Goal: Task Accomplishment & Management: Manage account settings

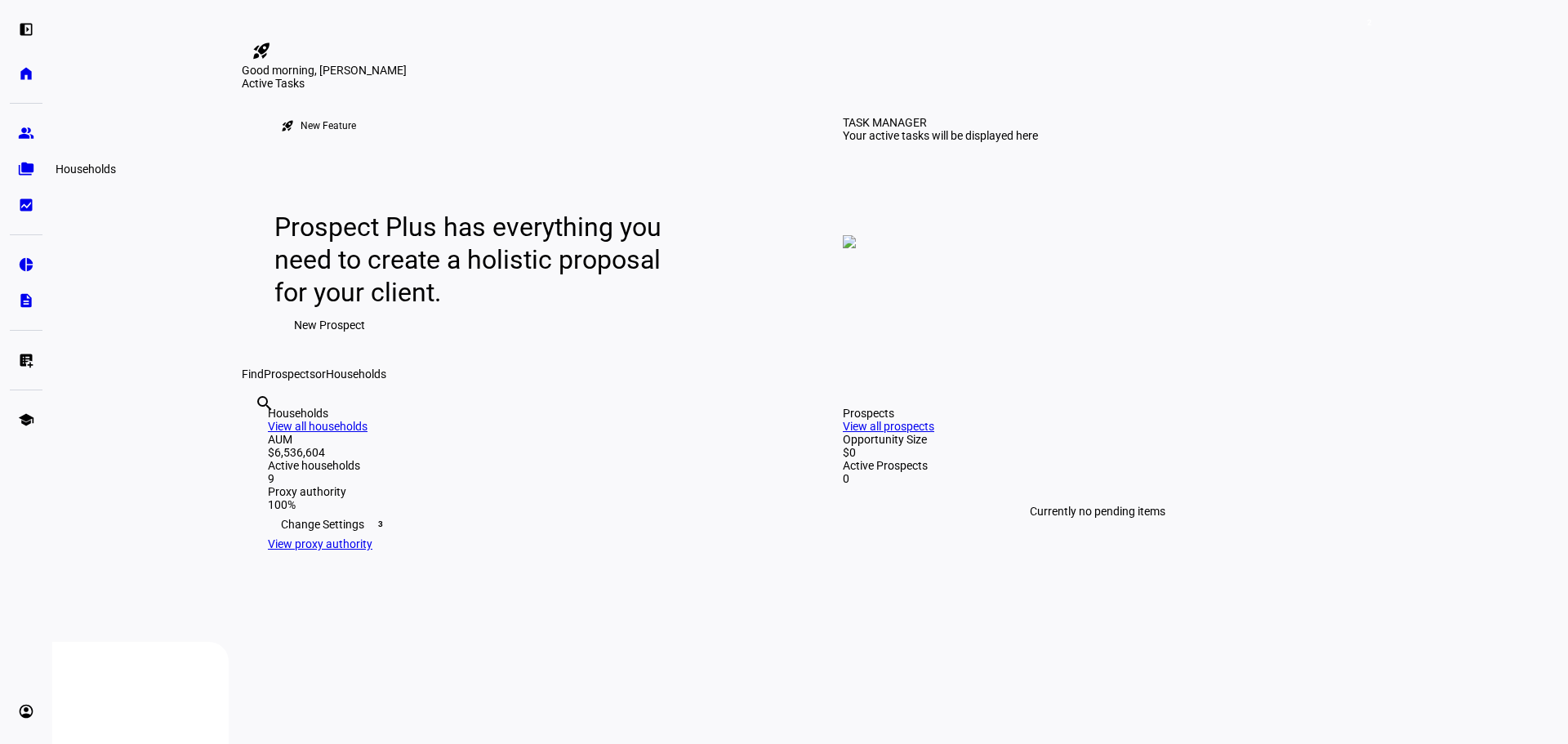
click at [23, 167] on eth-mat-symbol "folder_copy" at bounding box center [26, 169] width 16 height 16
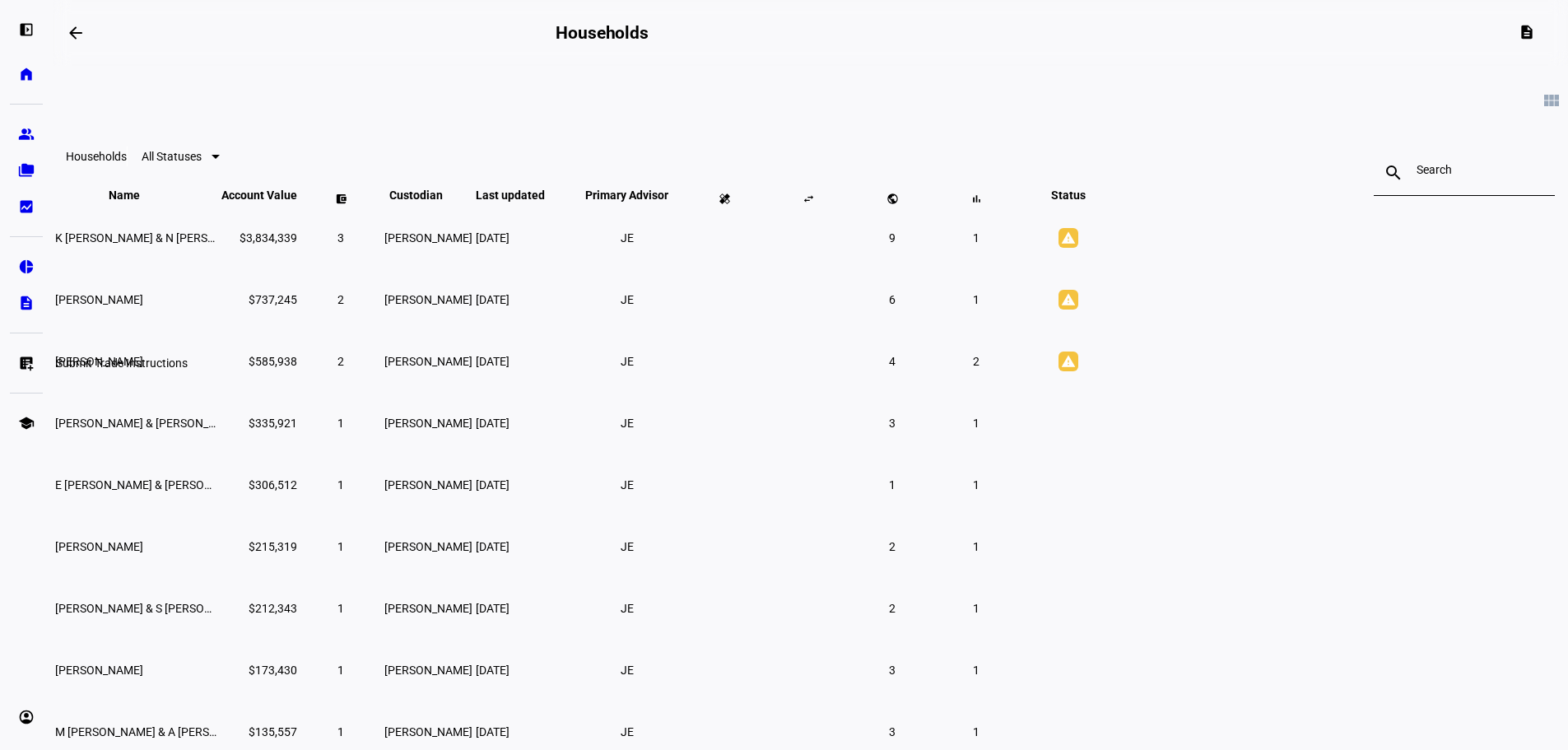
click at [22, 362] on eth-mat-symbol "list_alt_add" at bounding box center [26, 363] width 16 height 16
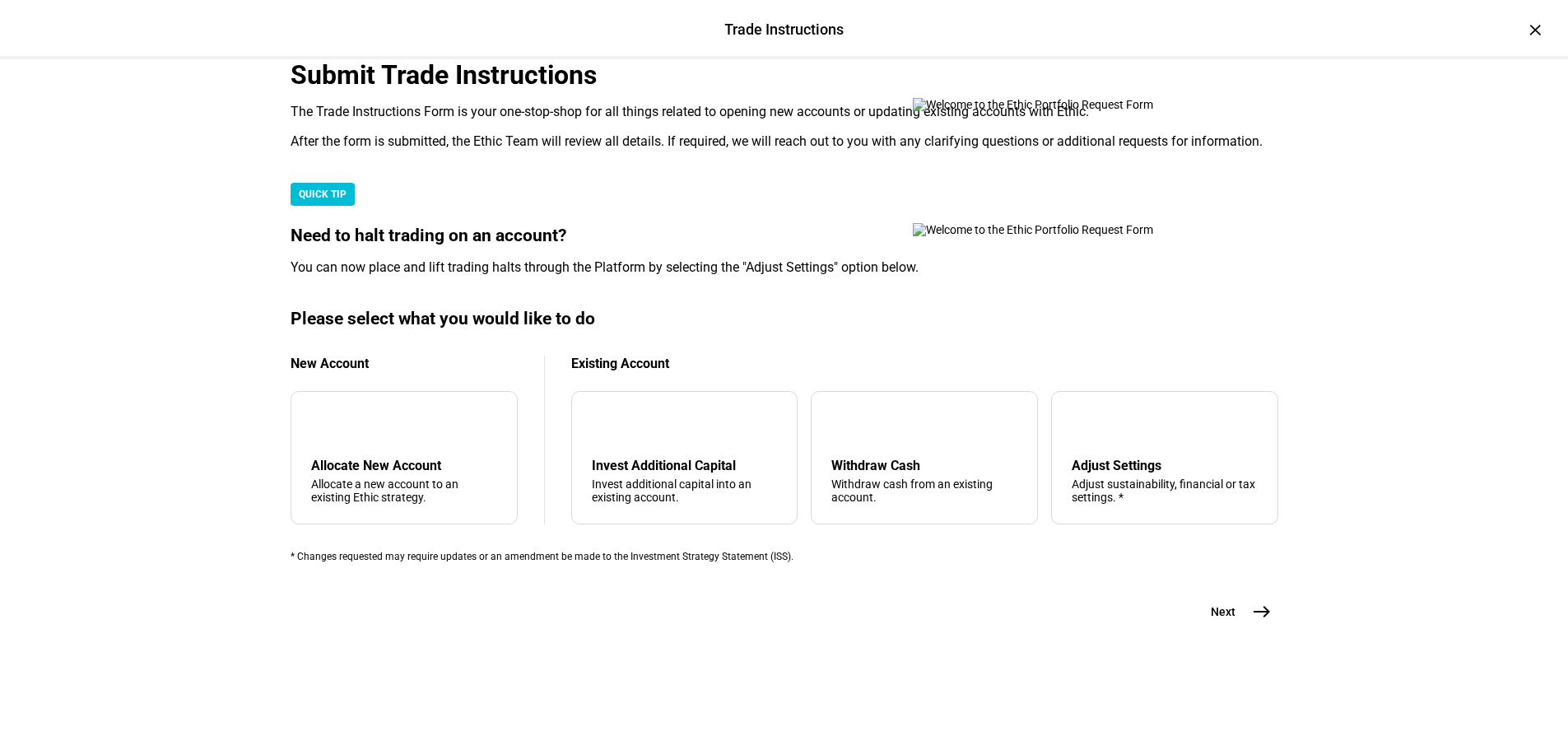
scroll to position [399, 0]
click at [1092, 440] on div "tune Adjust Settings Adjust sustainability, financial or tax settings. *" at bounding box center [1165, 458] width 228 height 134
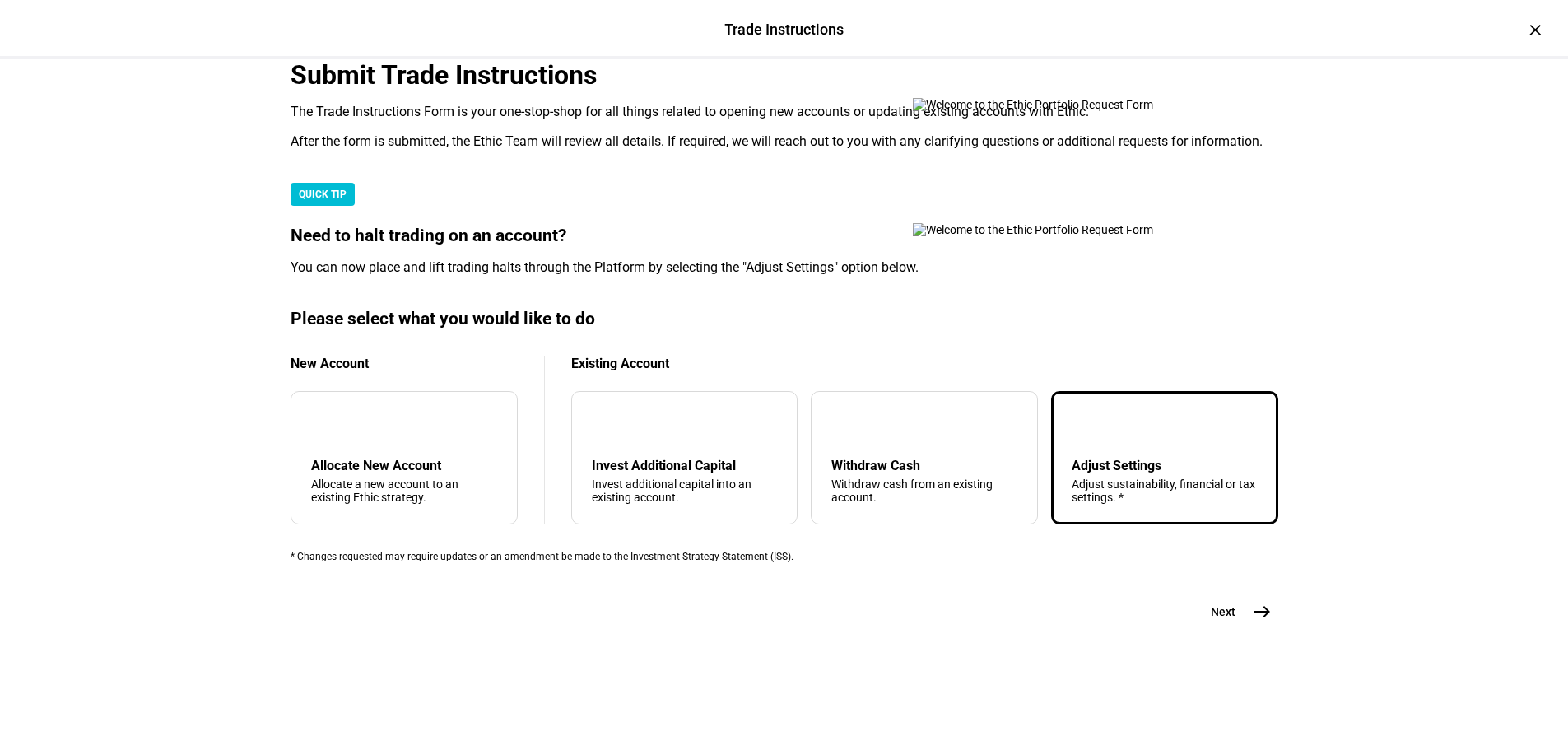
click at [1254, 622] on mat-icon "east" at bounding box center [1262, 612] width 20 height 20
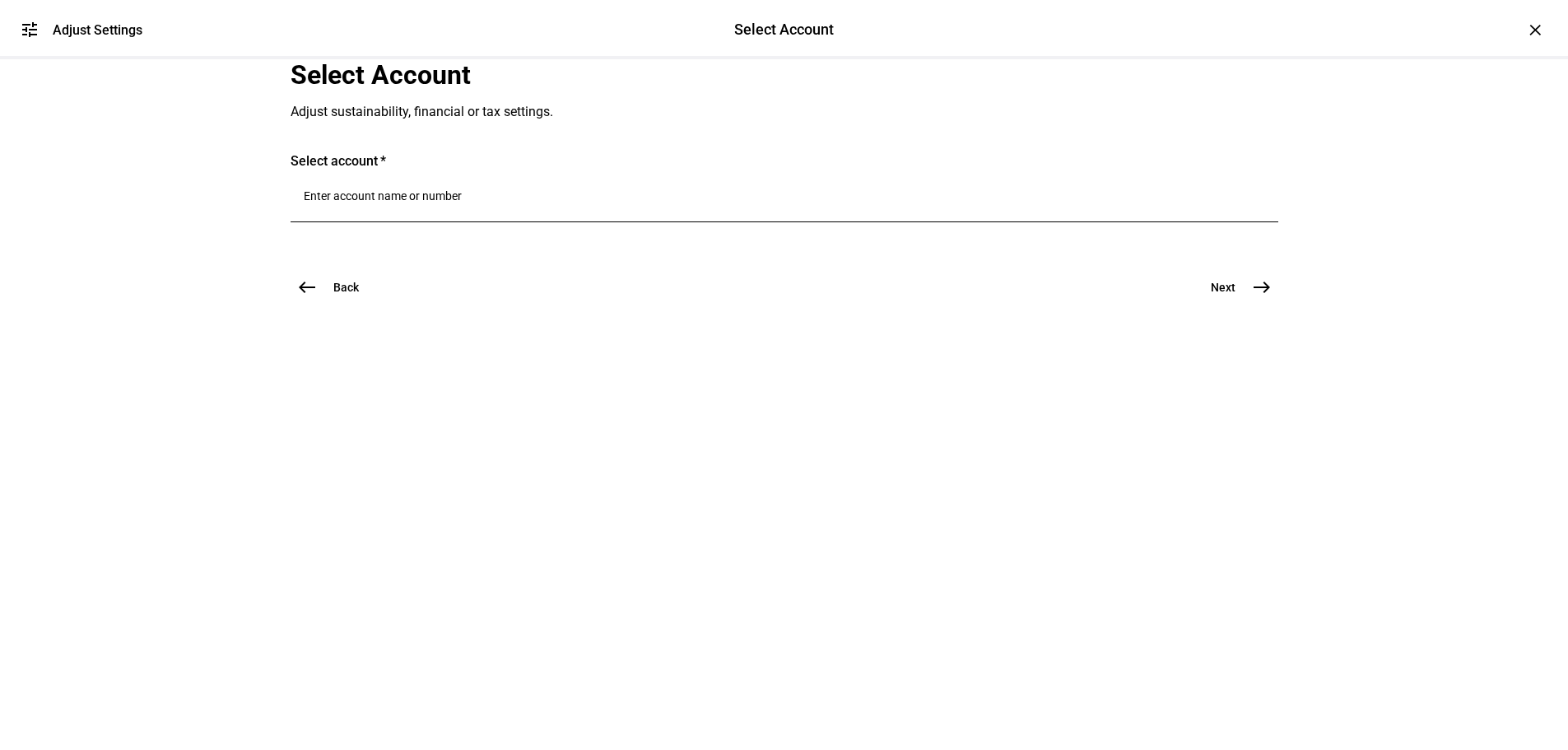
click at [467, 203] on input "Number" at bounding box center [784, 196] width 961 height 13
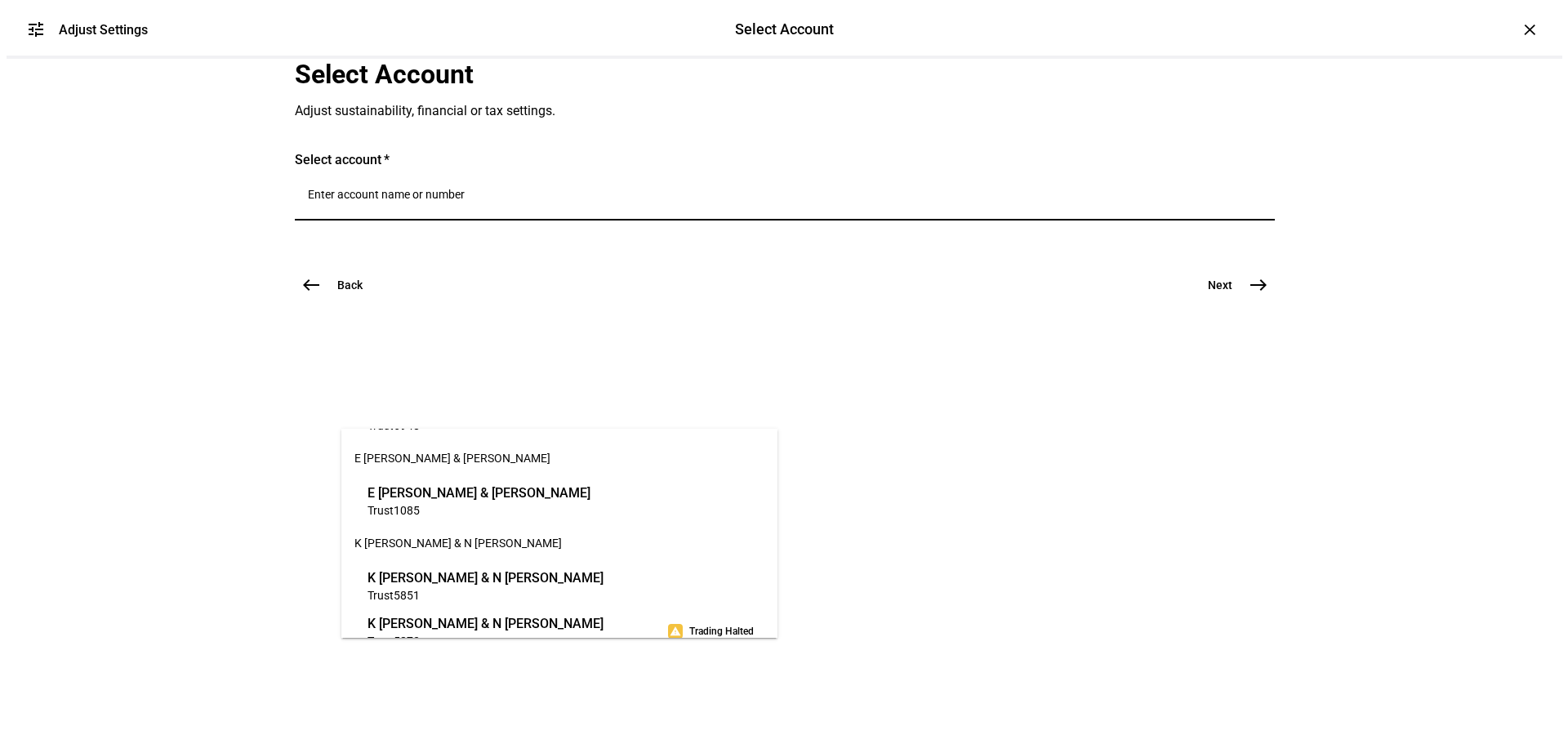
scroll to position [163, 0]
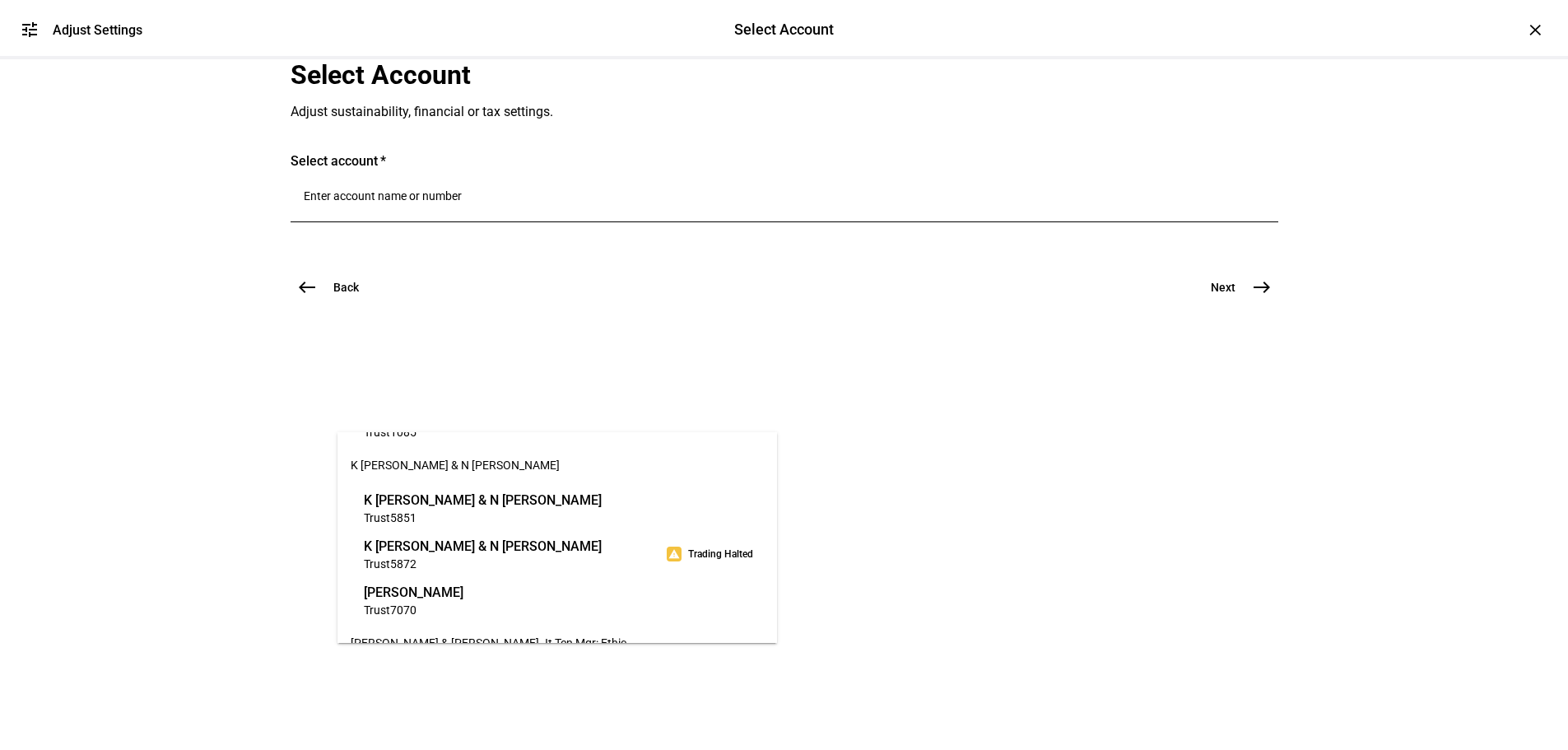
click at [444, 546] on span "K [PERSON_NAME] & N [PERSON_NAME]" at bounding box center [482, 546] width 238 height 19
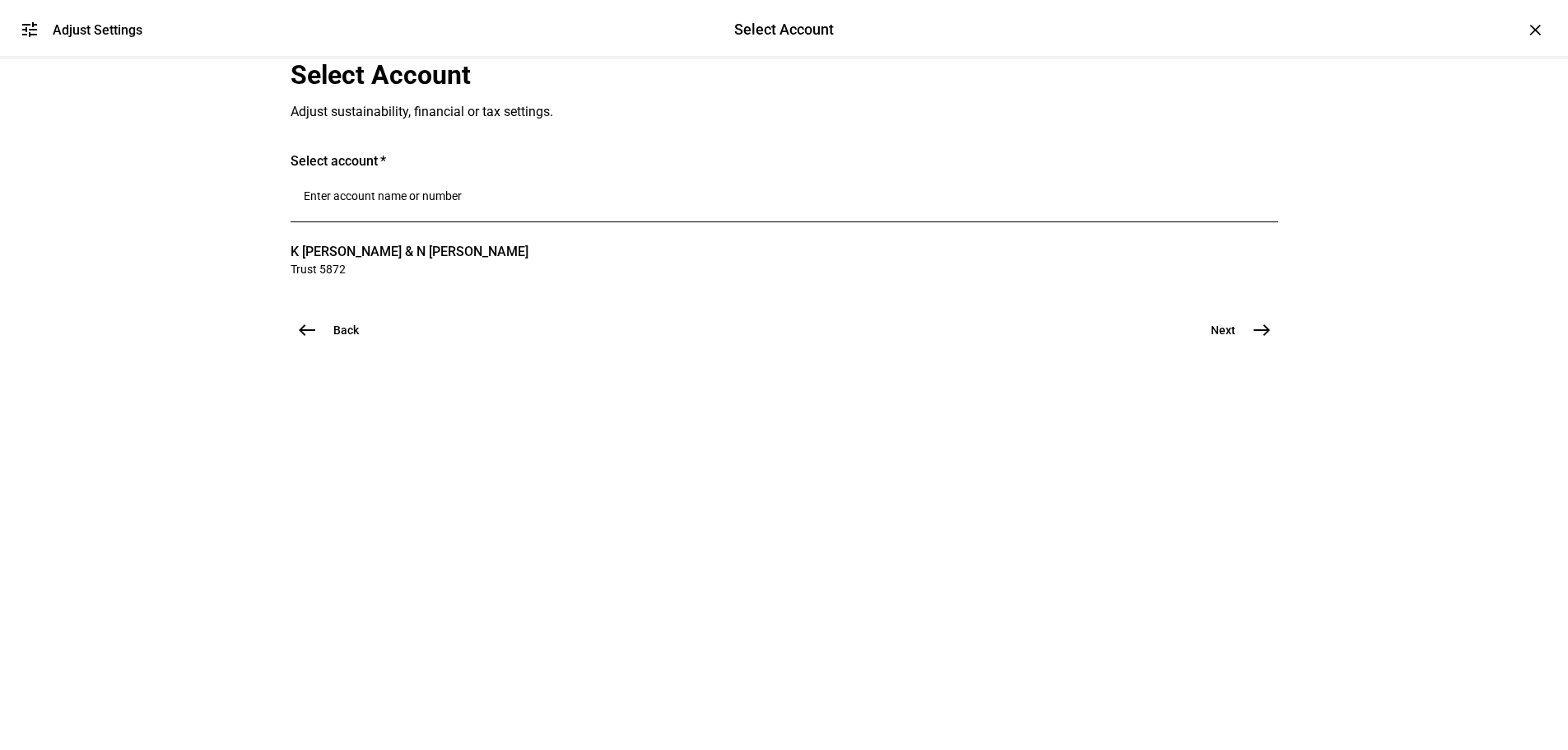
click at [1259, 340] on mat-icon "east" at bounding box center [1262, 330] width 20 height 20
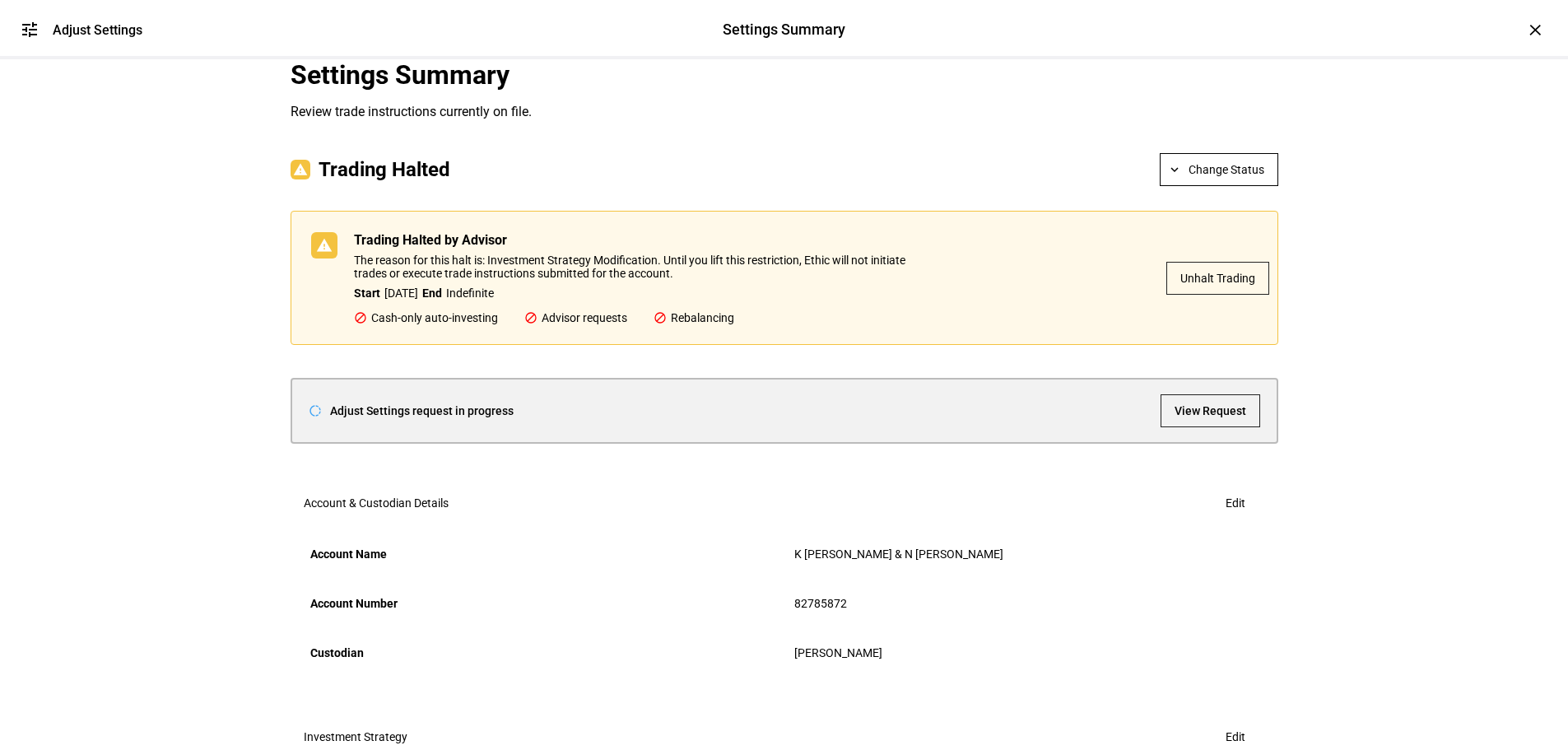
click at [1216, 295] on span "Unhalt Trading" at bounding box center [1218, 279] width 75 height 33
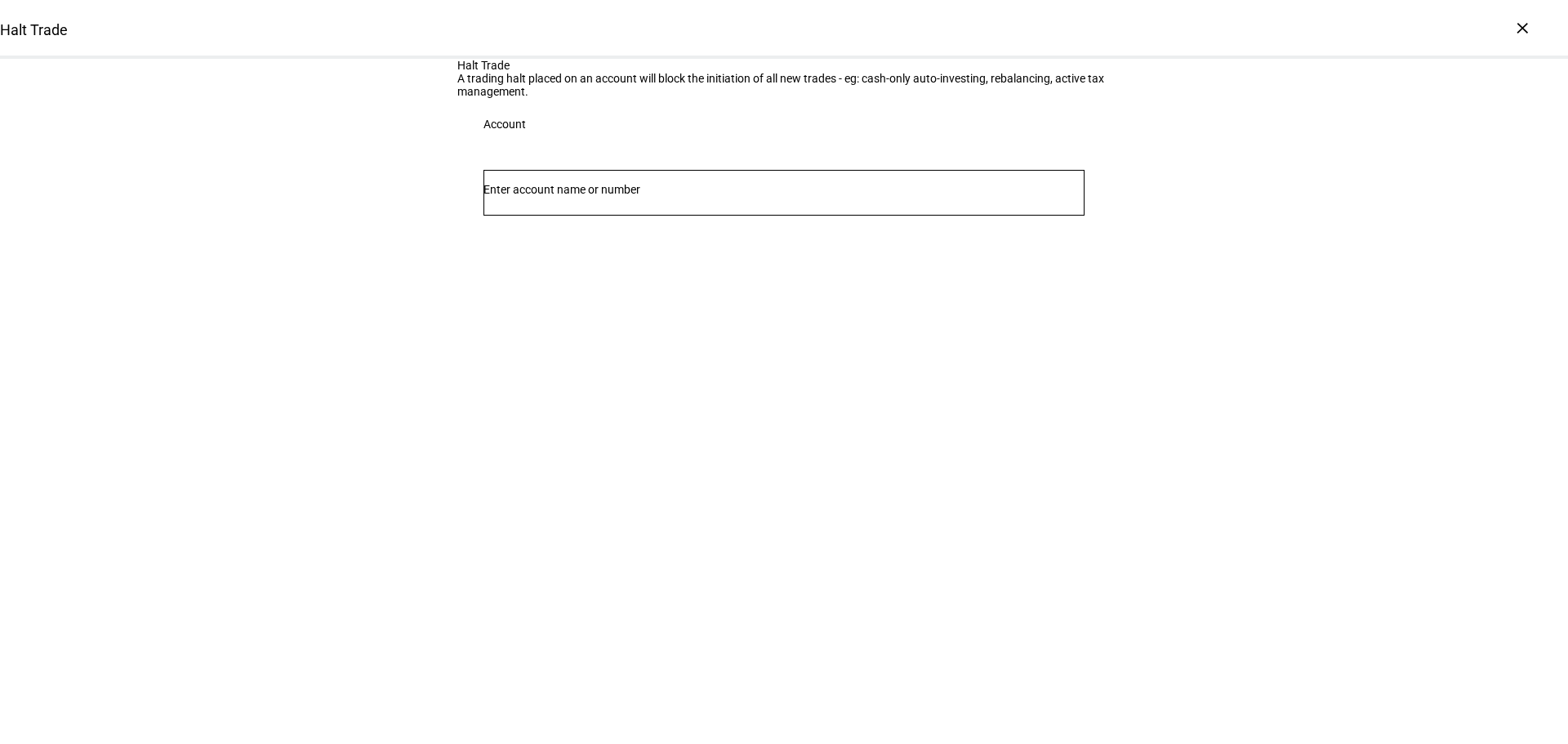
click at [663, 196] on input "Number" at bounding box center [784, 190] width 601 height 13
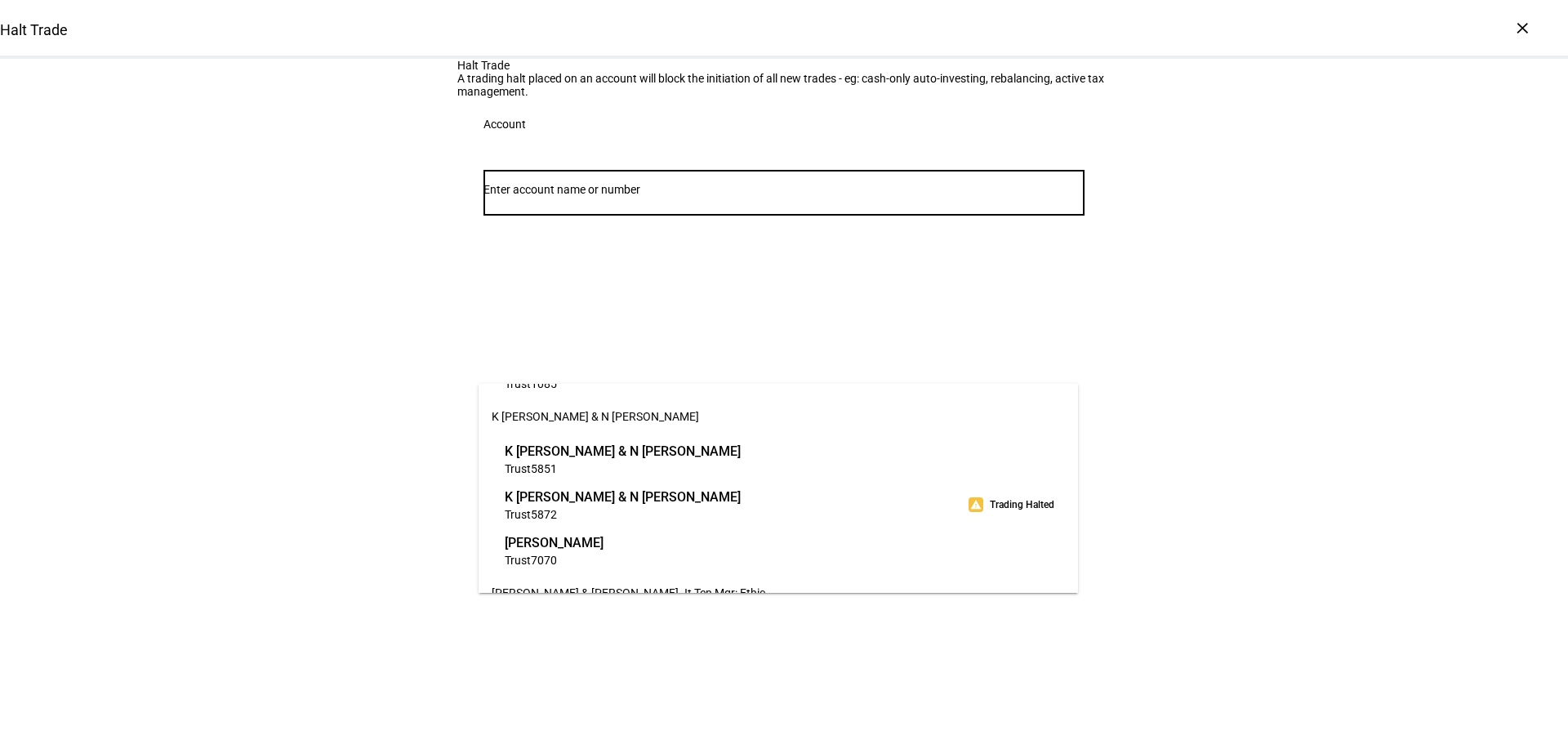
scroll to position [245, 0]
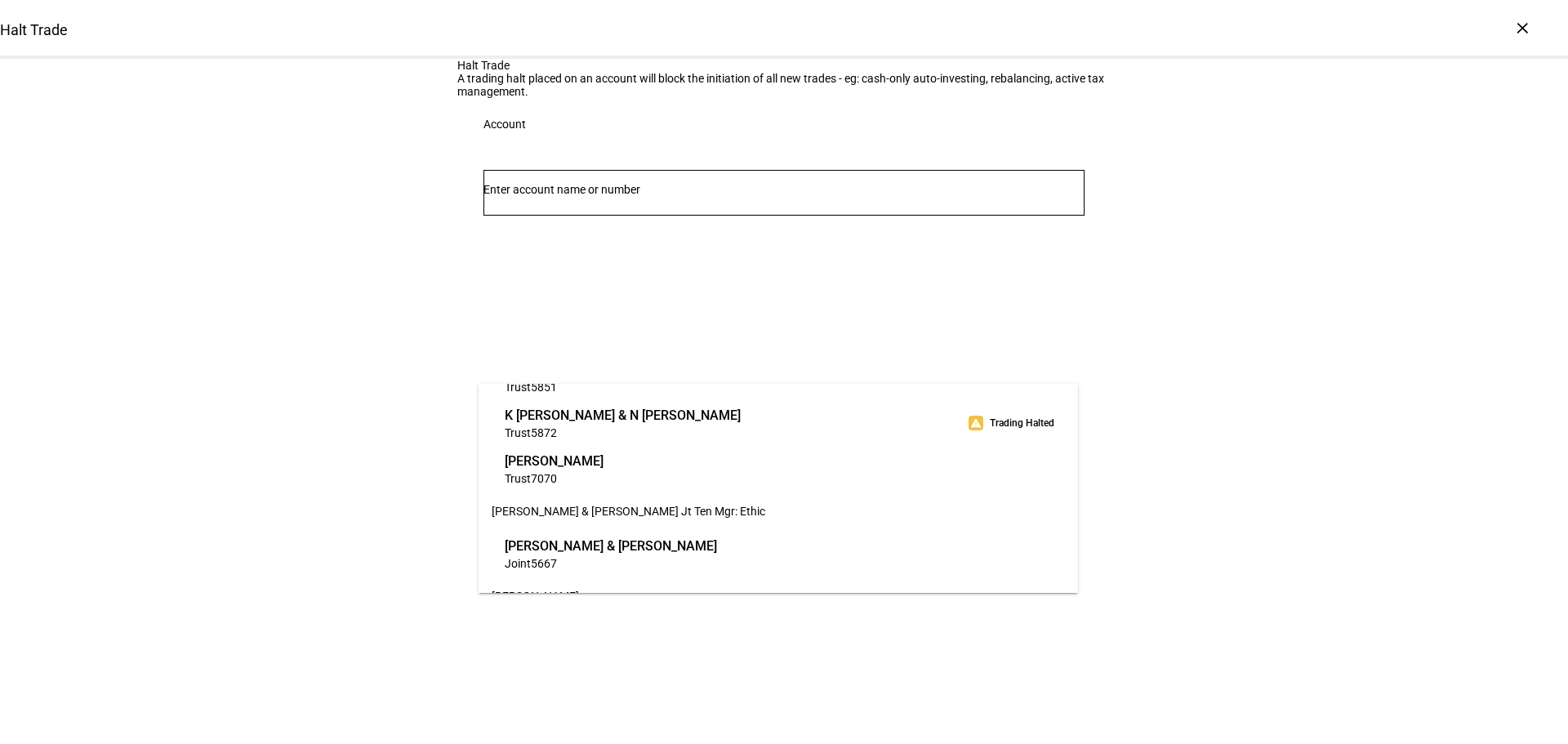
click at [625, 427] on span "Trust 5872" at bounding box center [622, 432] width 236 height 15
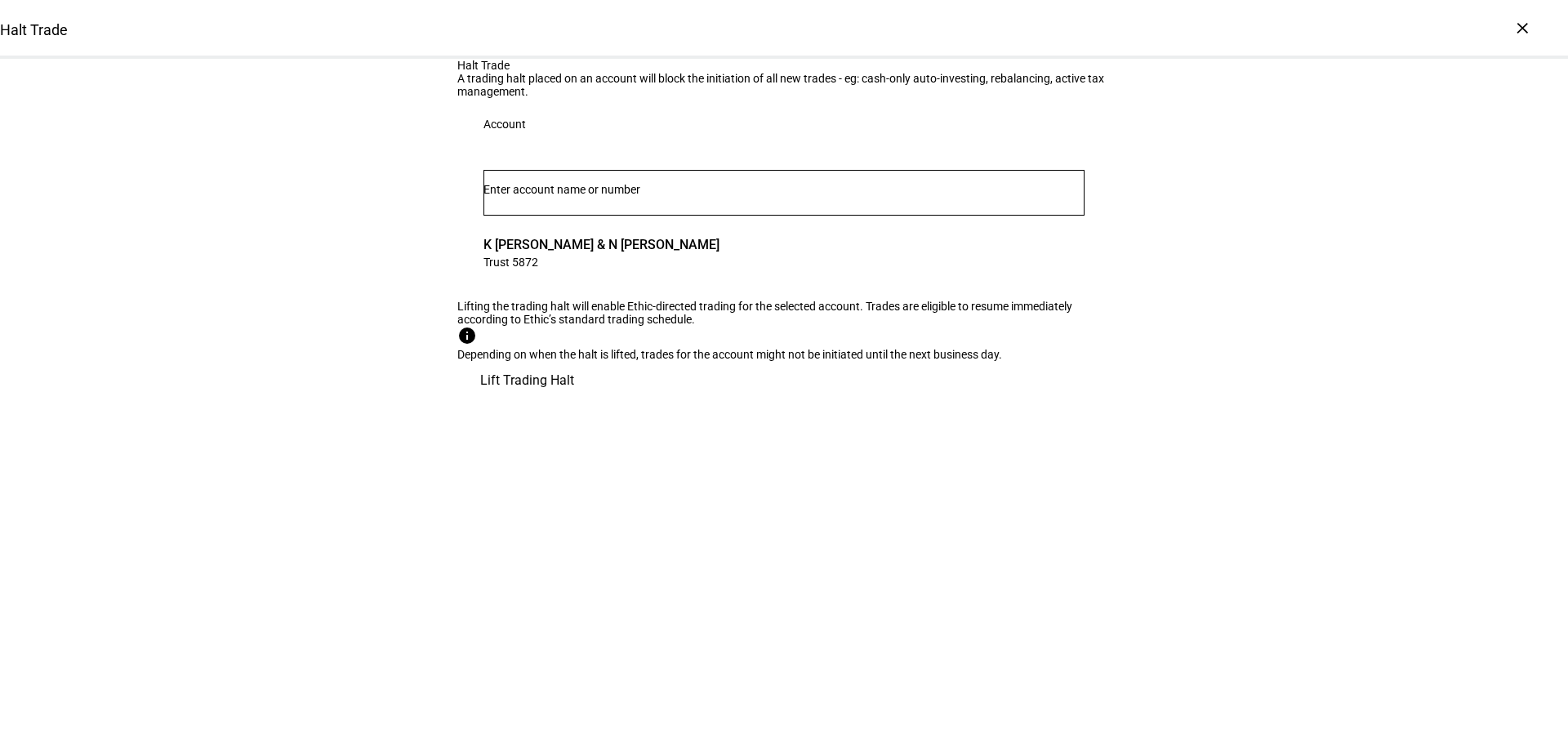
click at [574, 400] on span "Lift Trading Halt" at bounding box center [527, 380] width 94 height 39
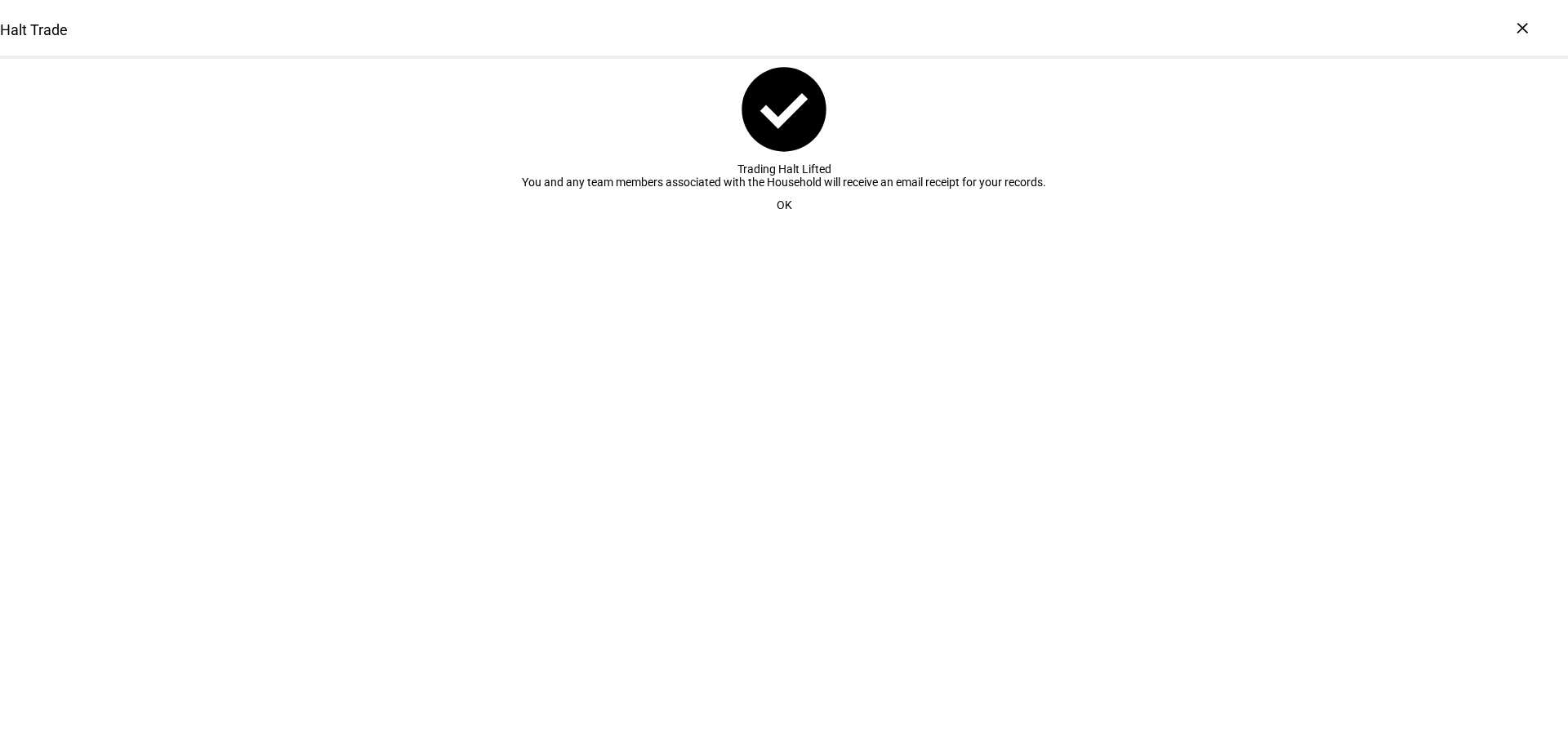
click at [769, 221] on span at bounding box center [784, 205] width 55 height 33
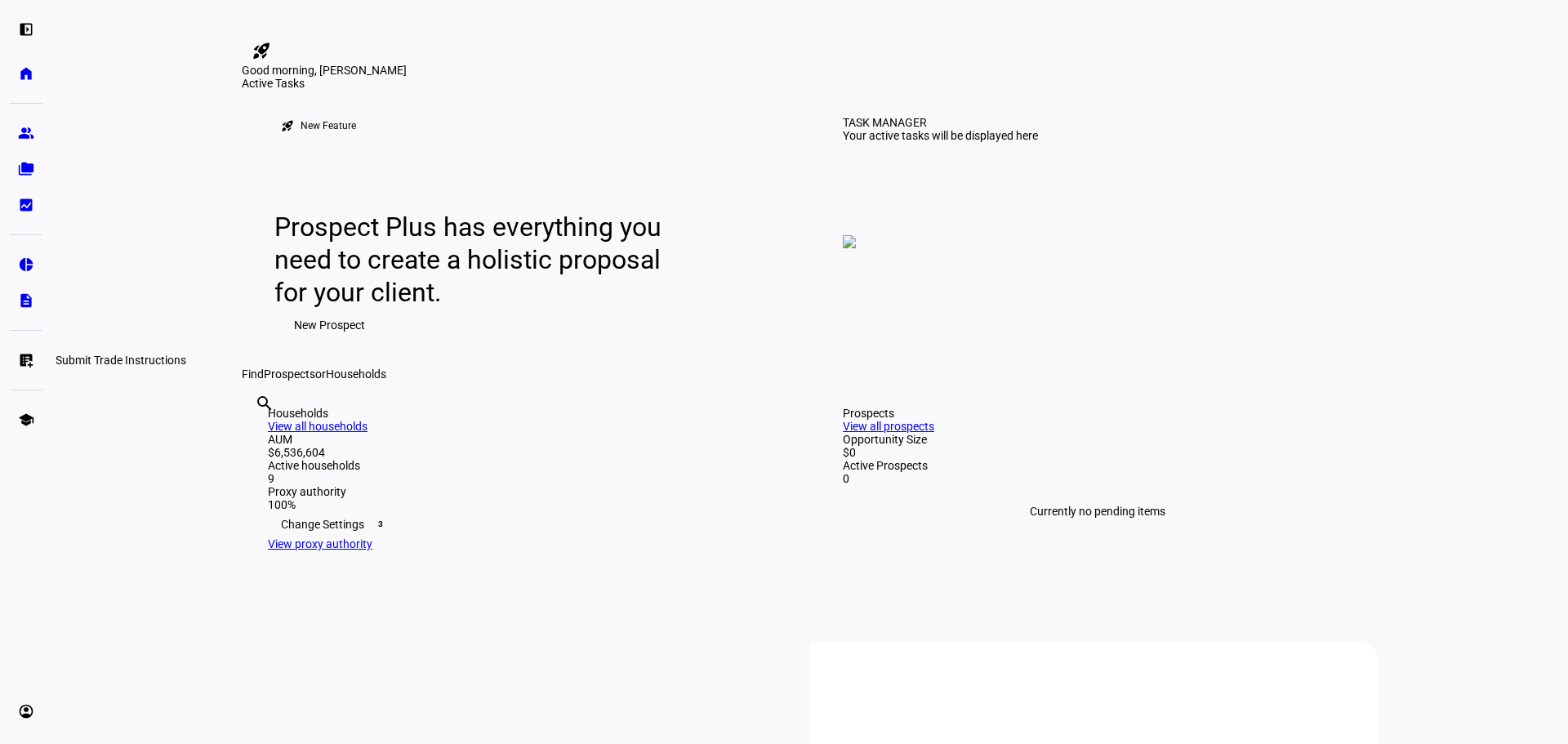
click at [30, 364] on eth-mat-symbol "list_alt_add" at bounding box center [26, 360] width 16 height 16
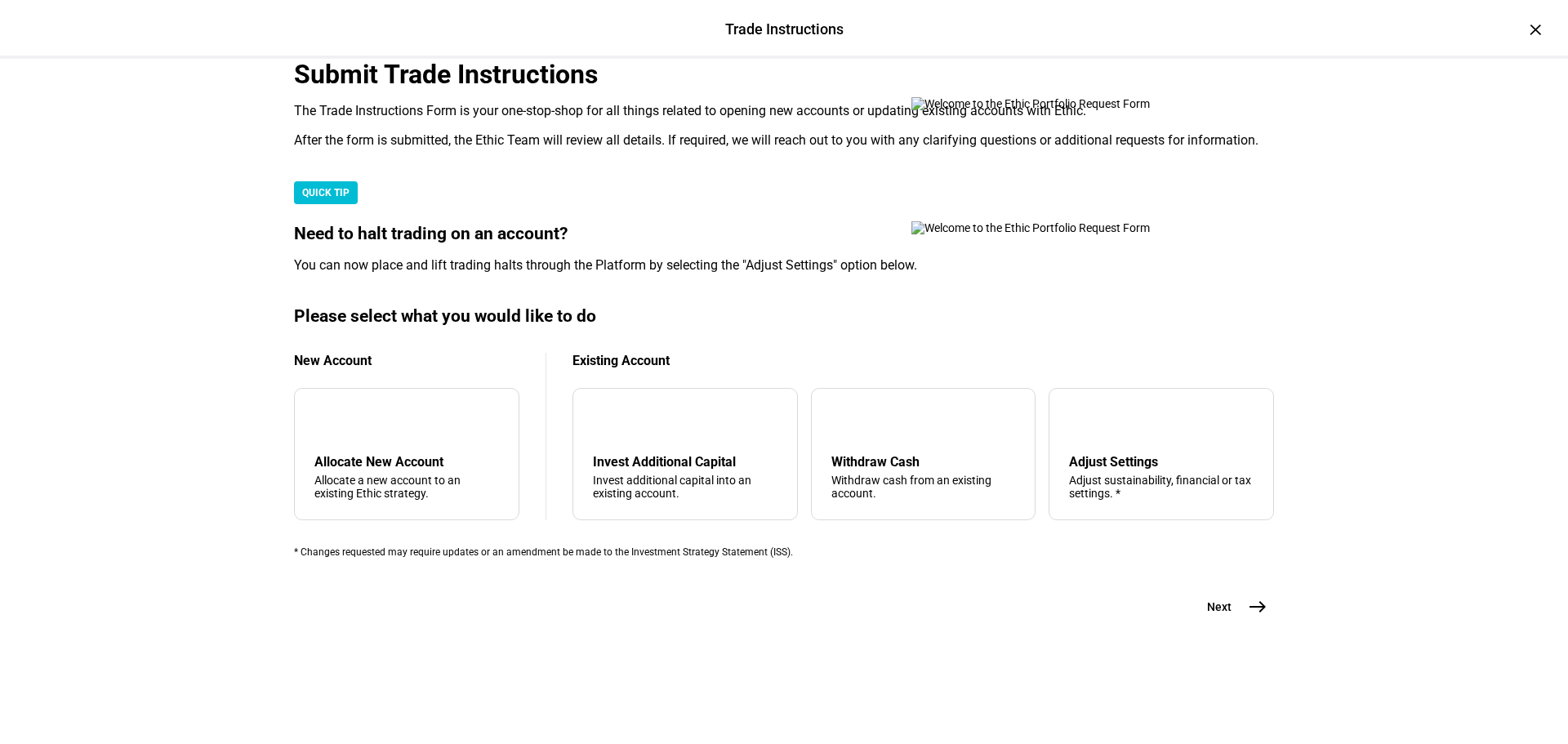
scroll to position [395, 0]
click at [1132, 410] on div "tune Adjust Settings Adjust sustainability, financial or tax settings. *" at bounding box center [1161, 454] width 226 height 133
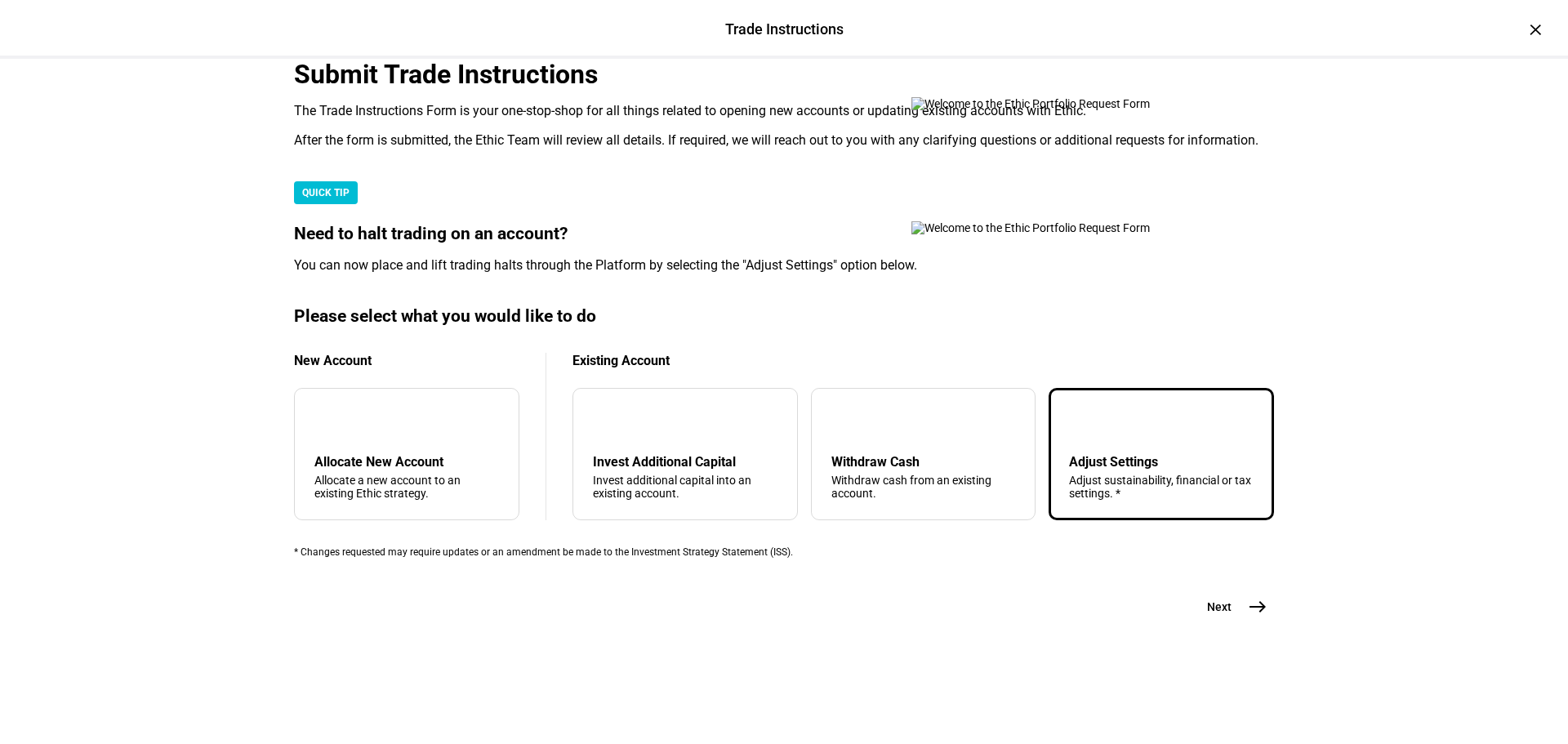
click at [1248, 617] on mat-icon "east" at bounding box center [1257, 607] width 20 height 20
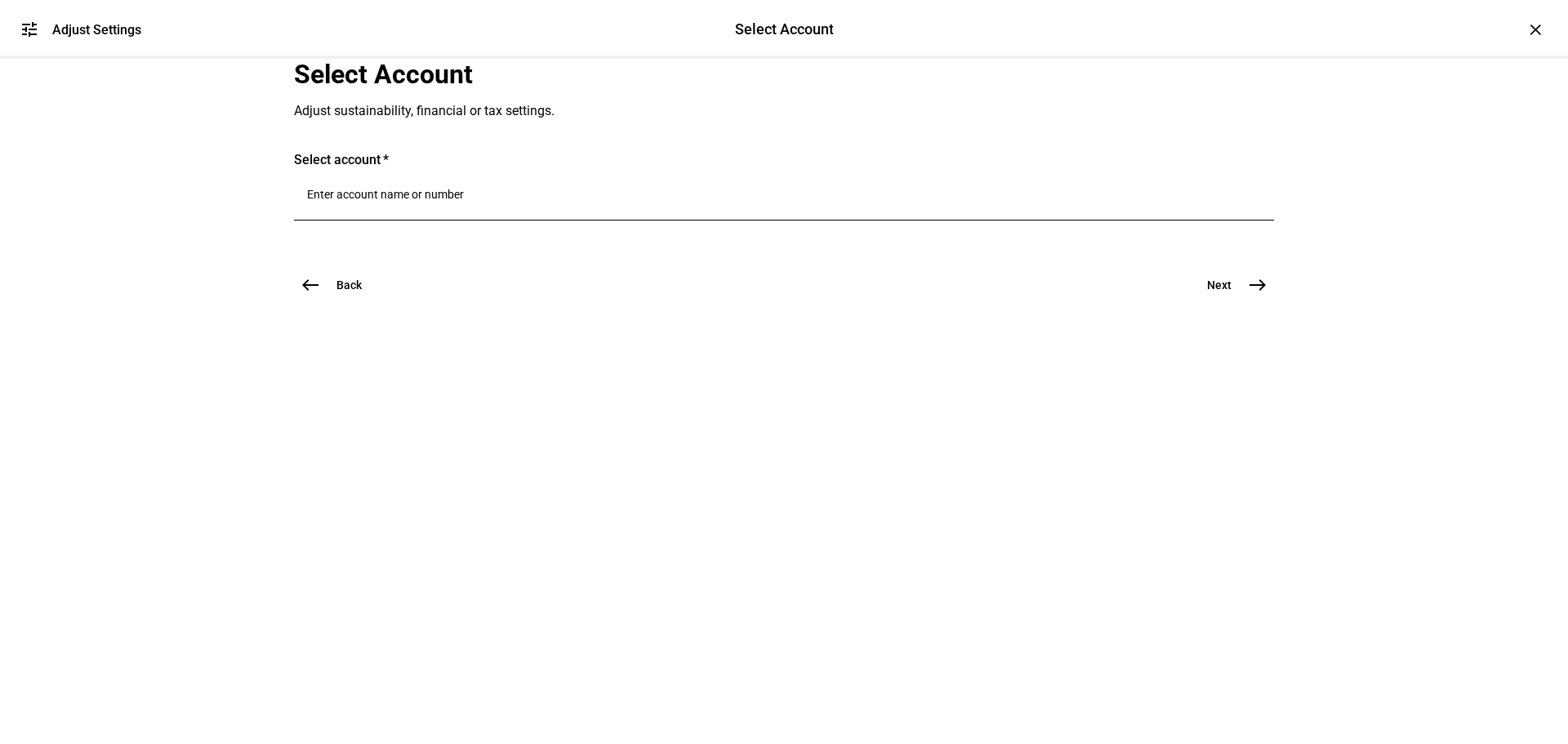
click at [385, 201] on input "Number" at bounding box center [784, 194] width 953 height 13
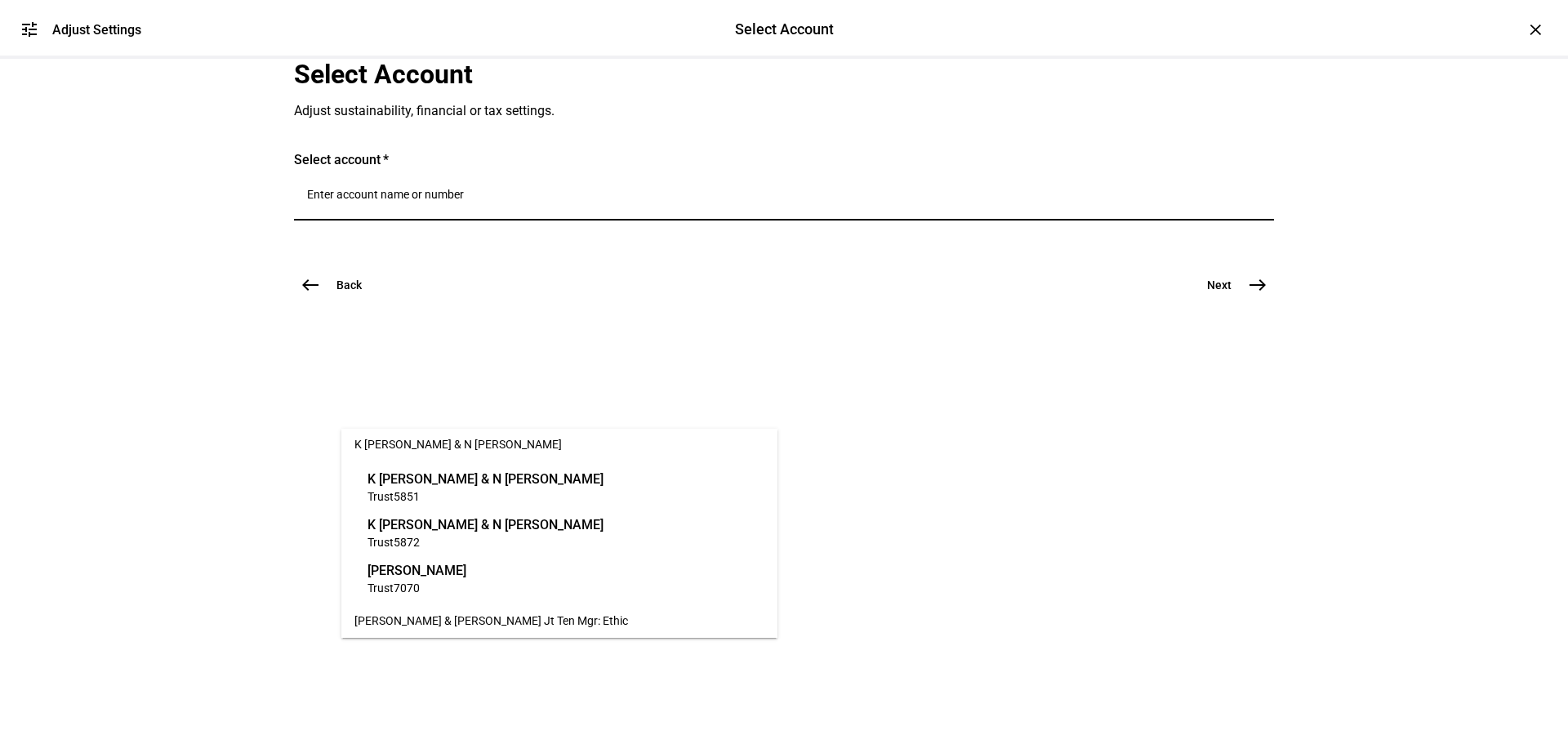
scroll to position [245, 0]
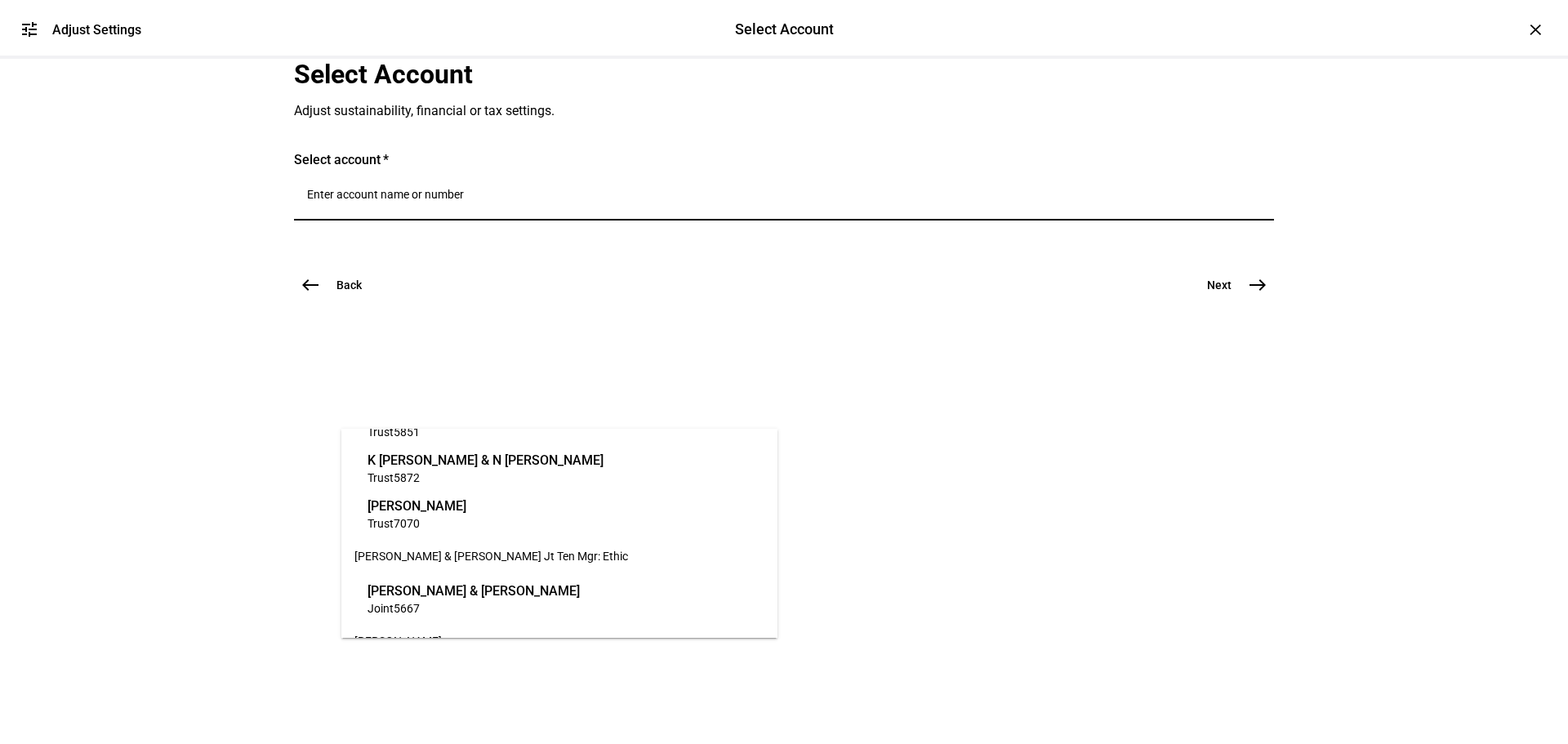
click at [450, 470] on span "Trust 5872" at bounding box center [485, 477] width 236 height 15
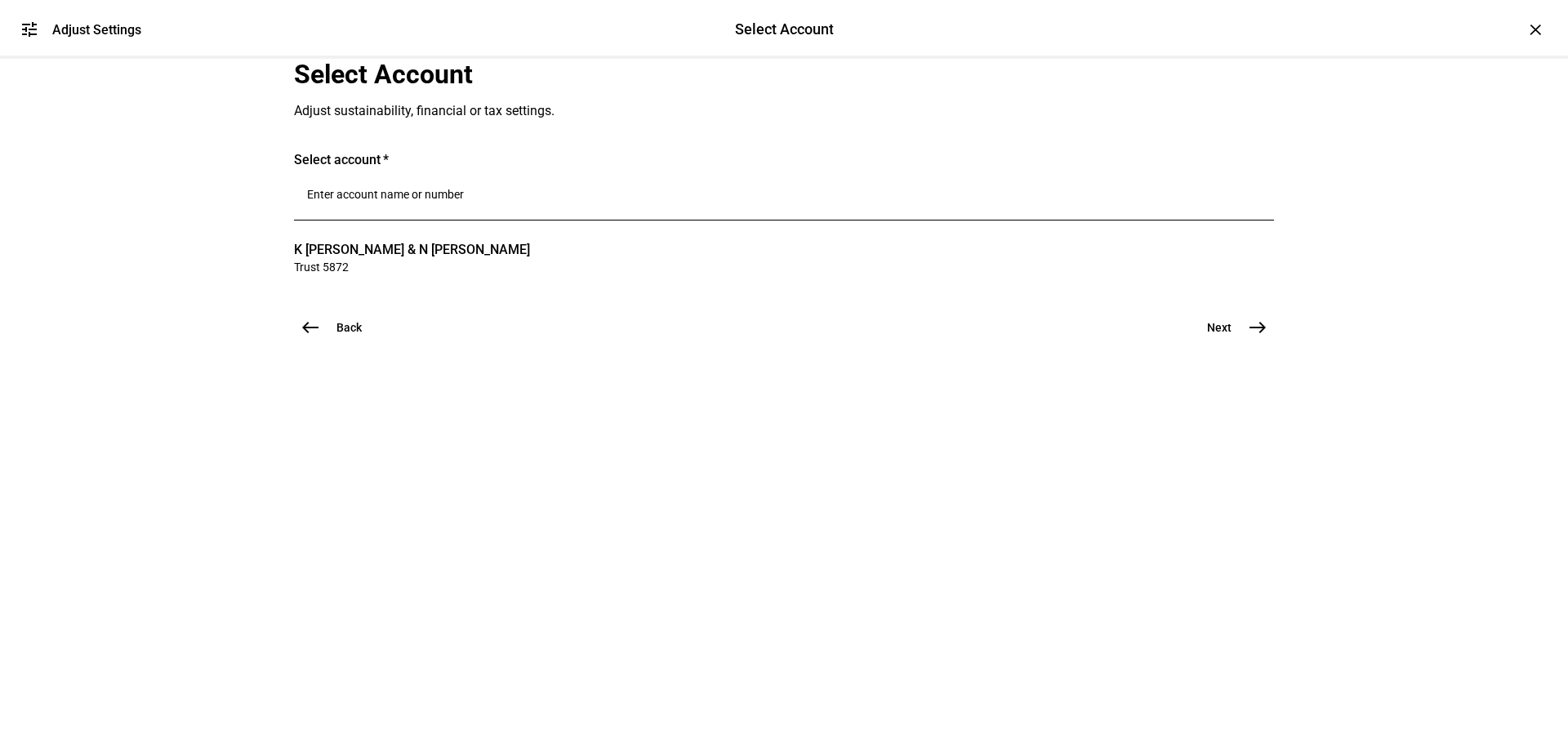
click at [1248, 338] on mat-icon "east" at bounding box center [1257, 328] width 20 height 20
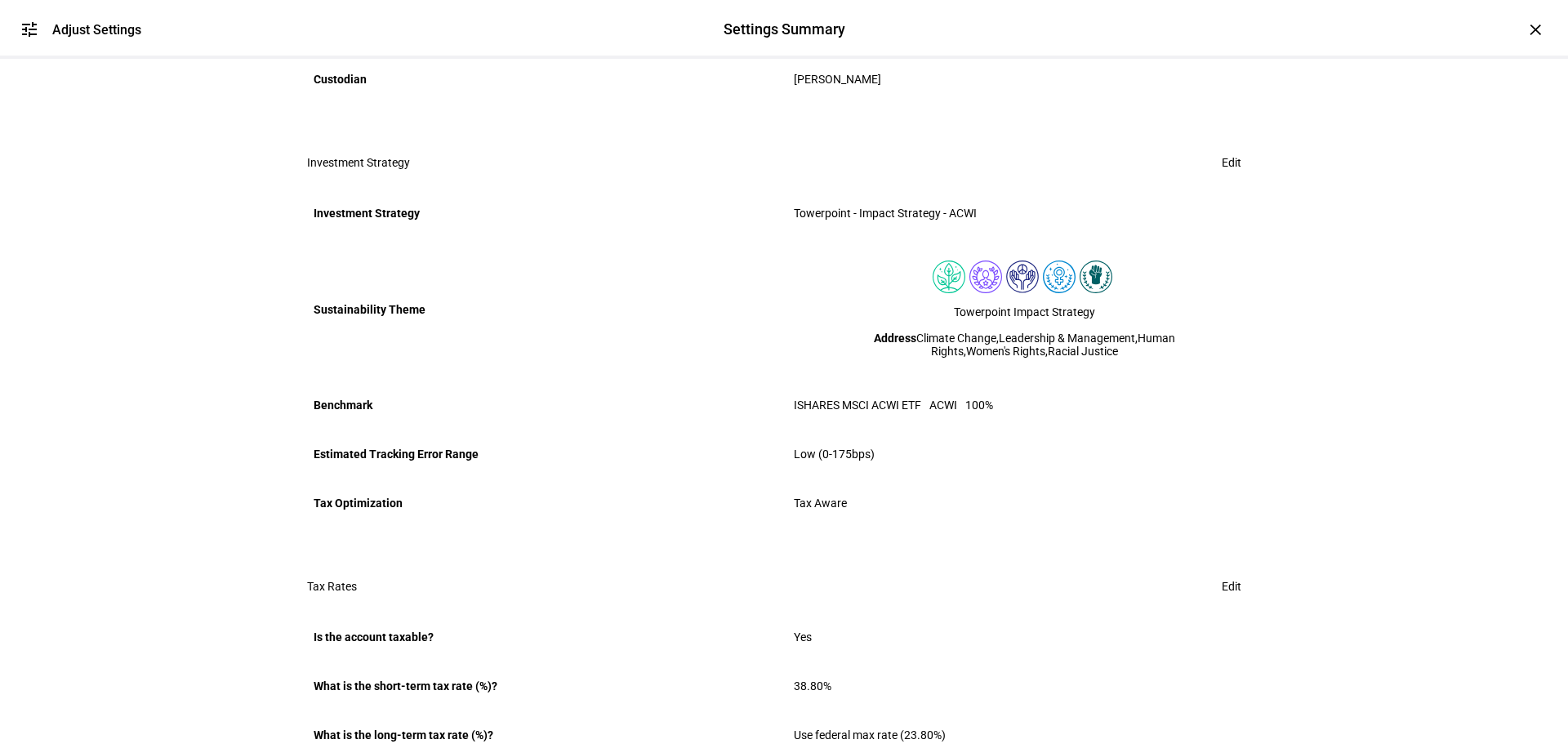
scroll to position [410, 0]
click at [1227, 180] on span "Edit" at bounding box center [1231, 163] width 20 height 33
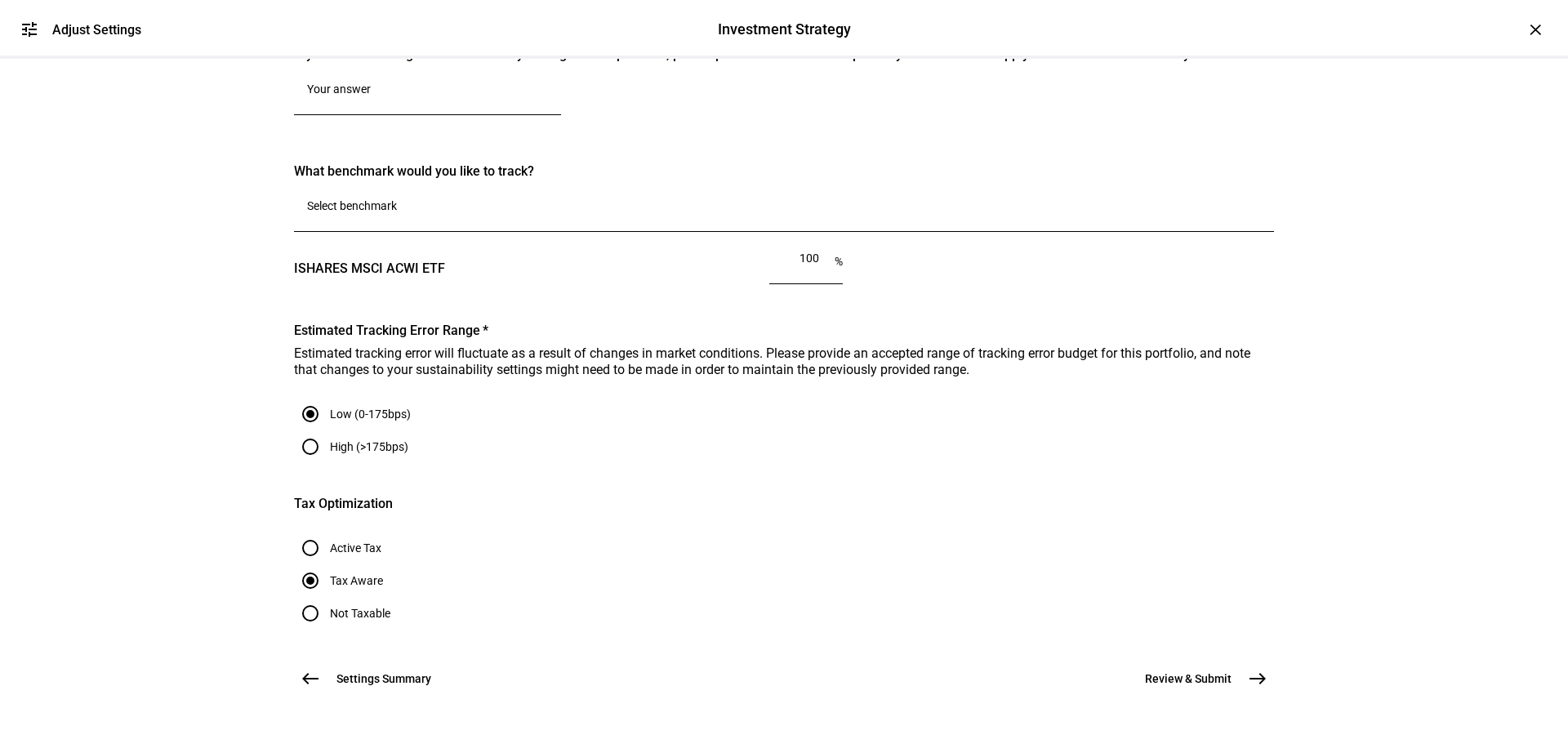
scroll to position [980, 0]
click at [396, 212] on input "Number" at bounding box center [784, 206] width 953 height 13
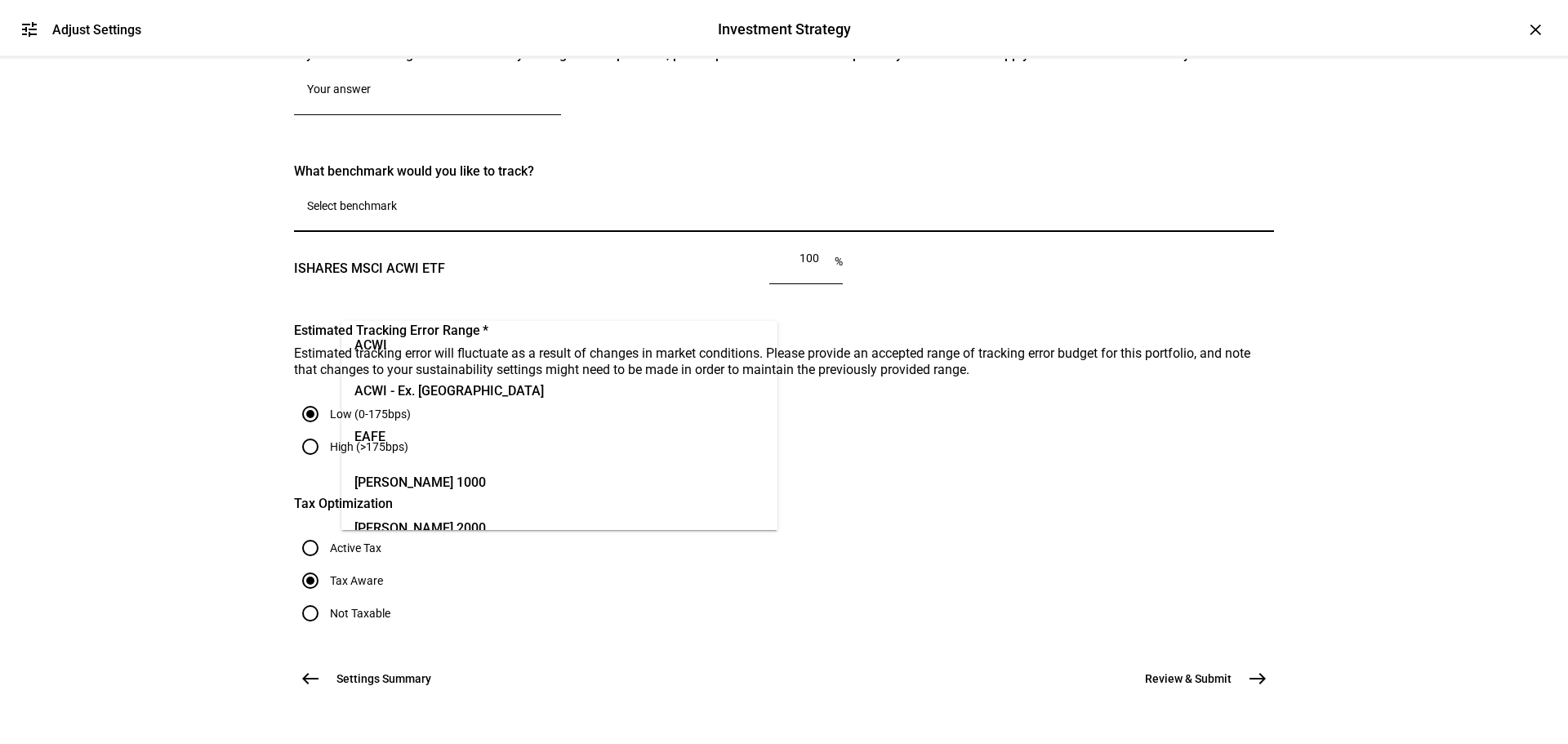
scroll to position [0, 0]
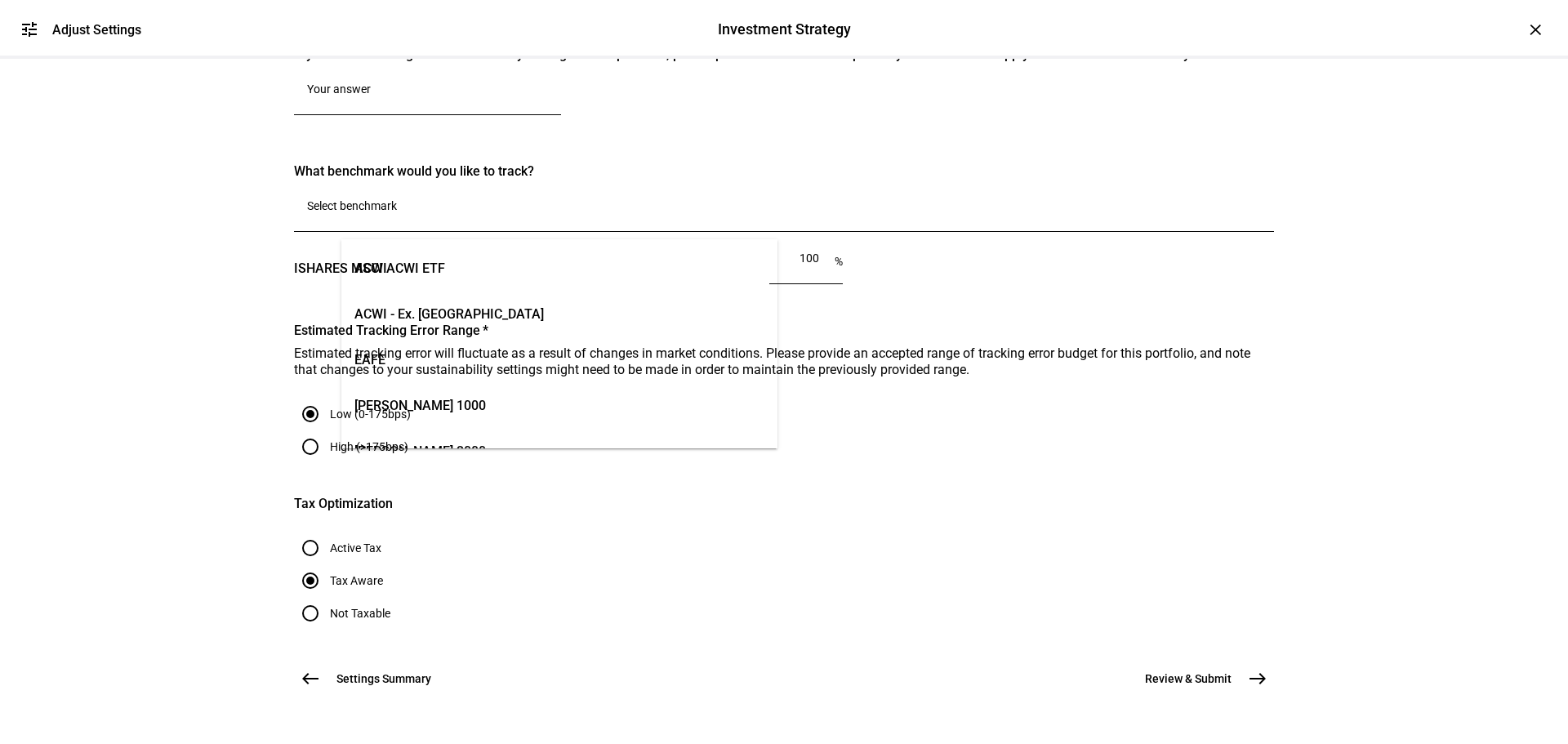
click at [1113, 290] on mat-card "What benchmark would you like to track? ISHARES MSCI ACWI ETF 100 % clear" at bounding box center [784, 227] width 979 height 126
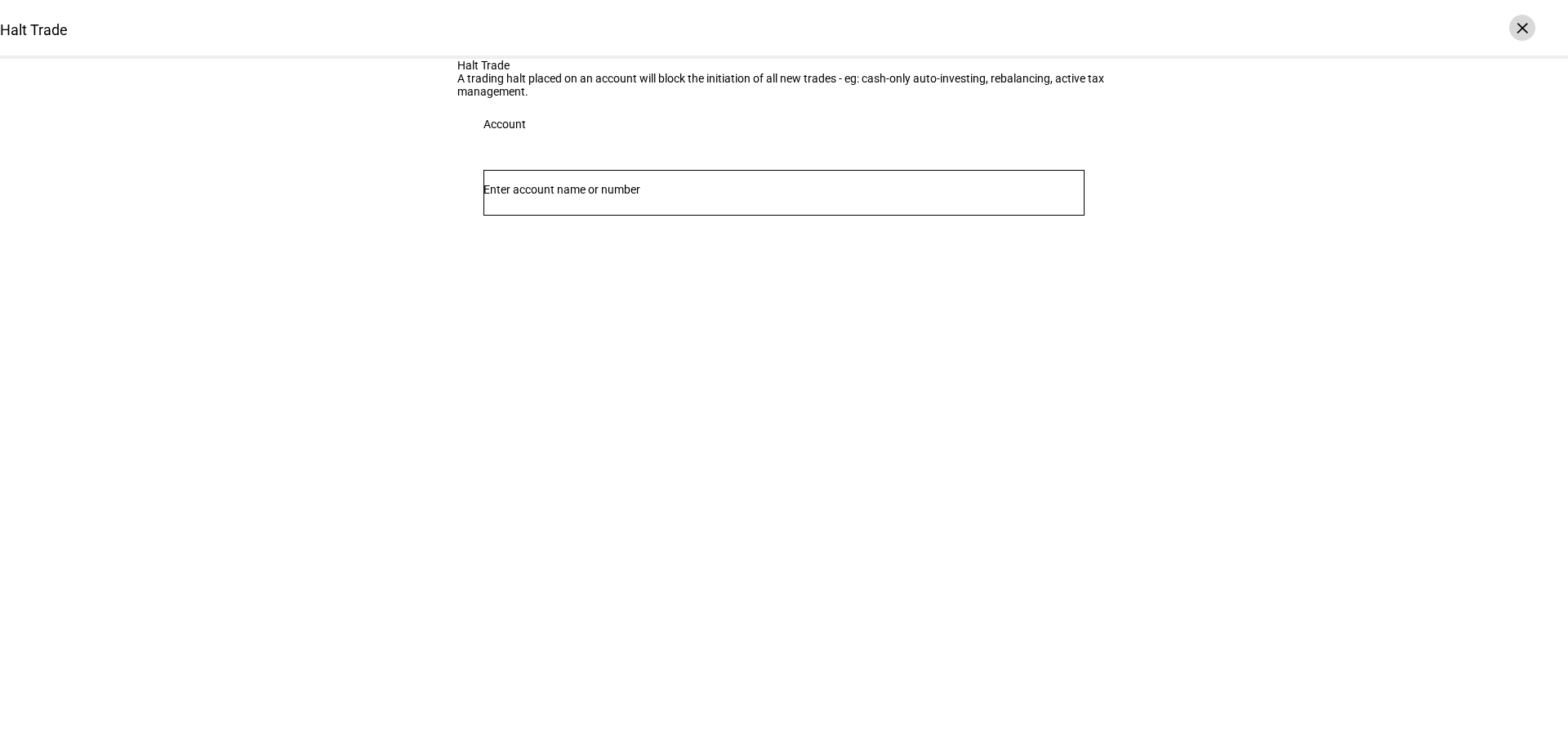
click at [1526, 29] on div "×" at bounding box center [1522, 27] width 26 height 26
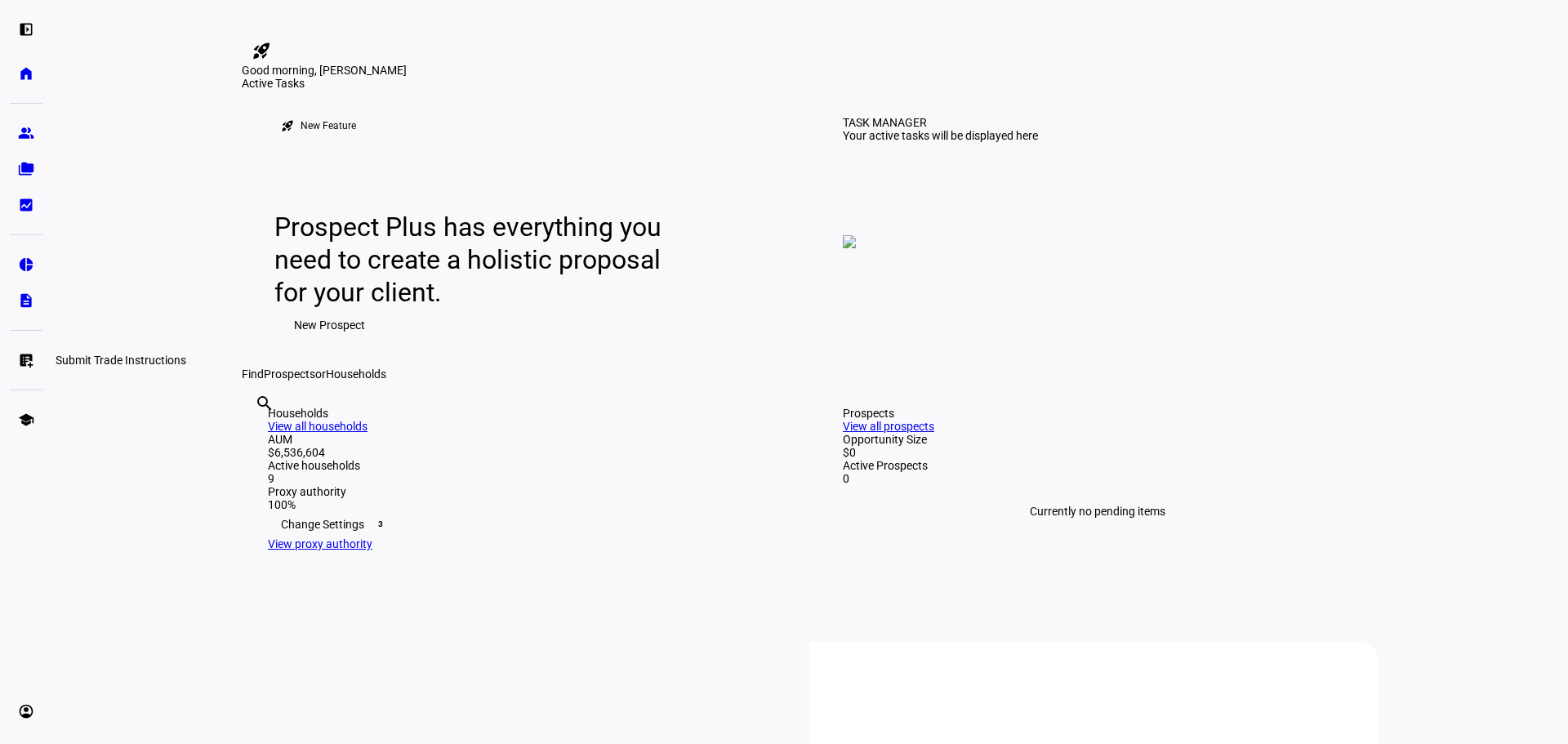
click at [23, 357] on eth-mat-symbol "list_alt_add" at bounding box center [26, 360] width 16 height 16
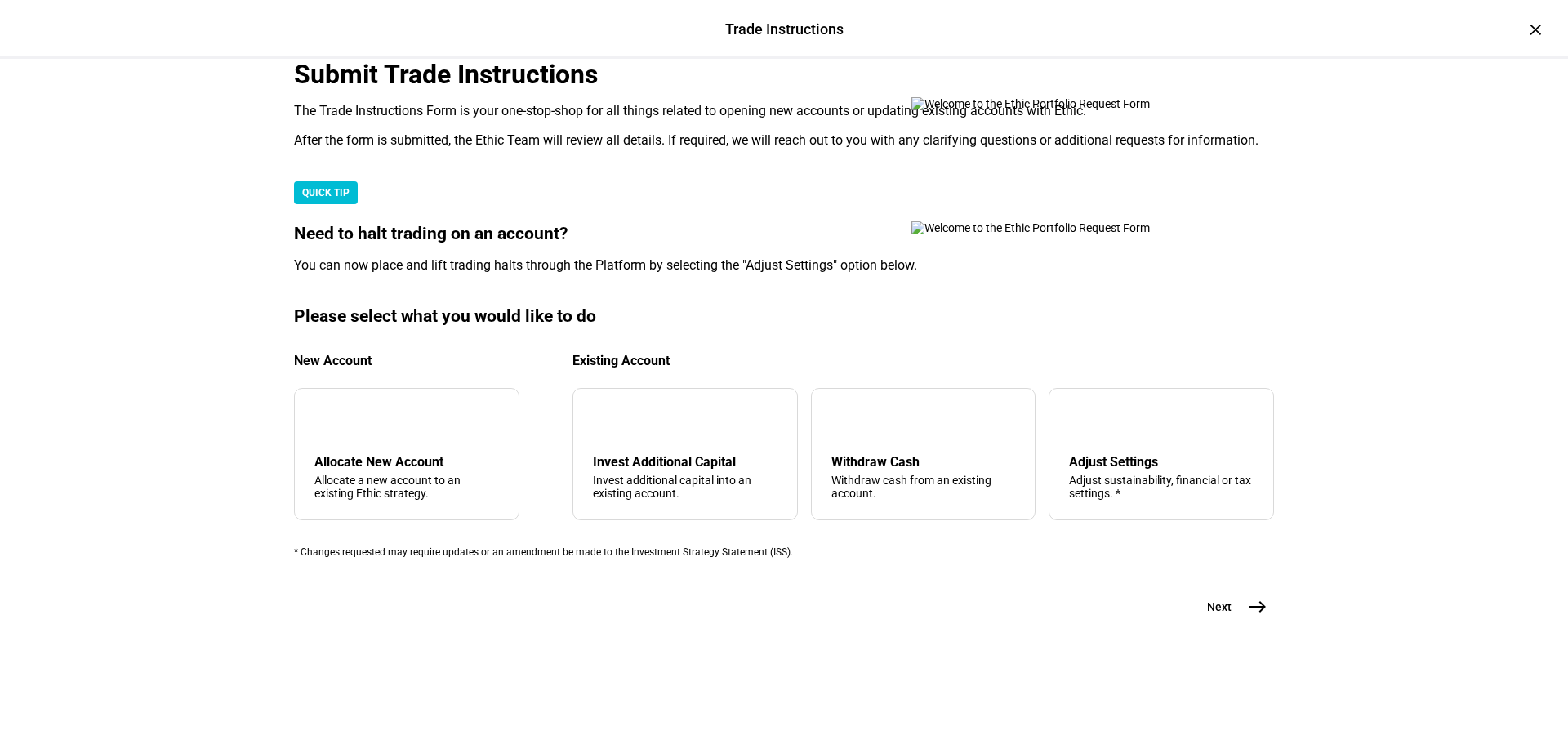
scroll to position [395, 0]
click at [1113, 431] on div "tune Adjust Settings Adjust sustainability, financial or tax settings. *" at bounding box center [1161, 454] width 226 height 133
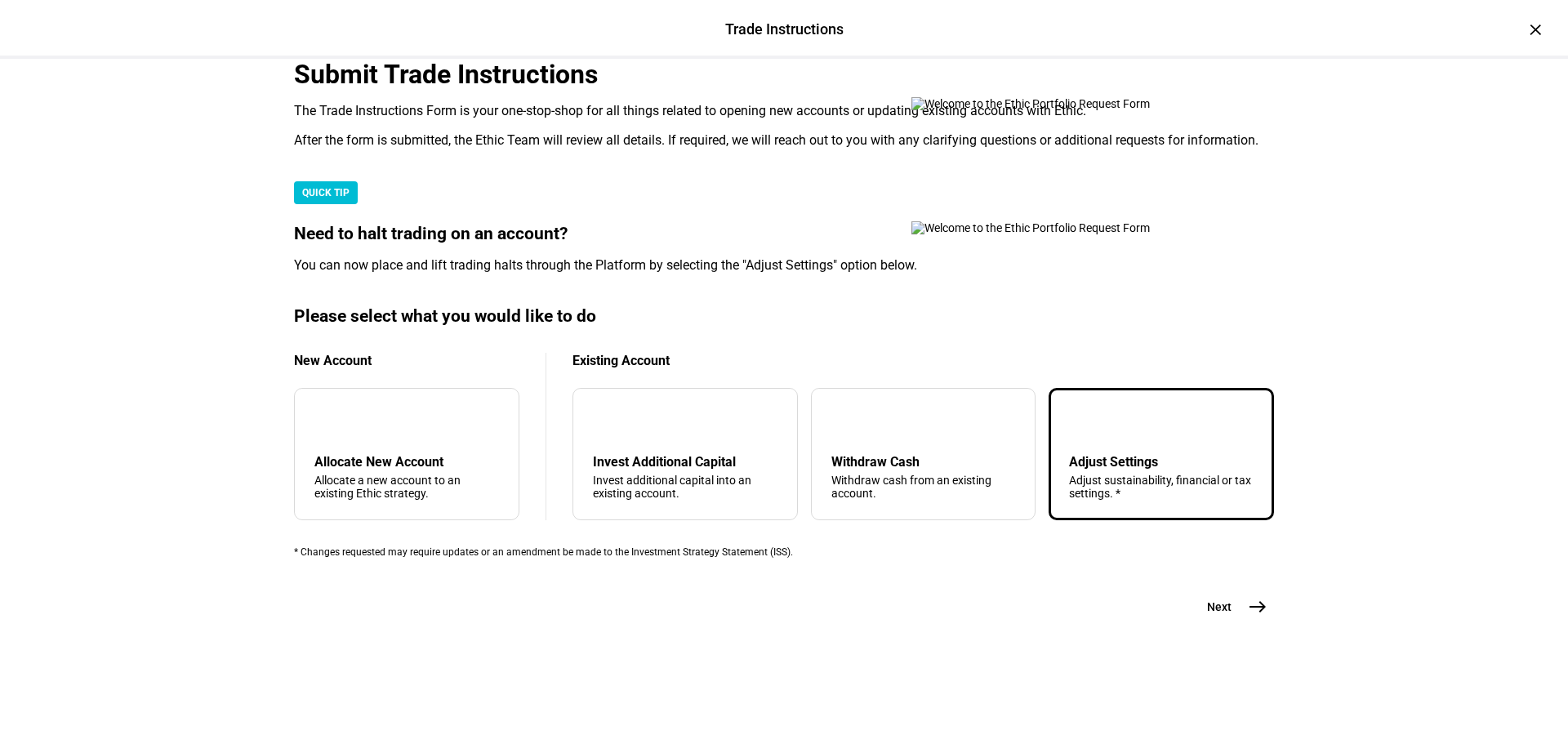
click at [1241, 623] on span "east" at bounding box center [1257, 607] width 32 height 33
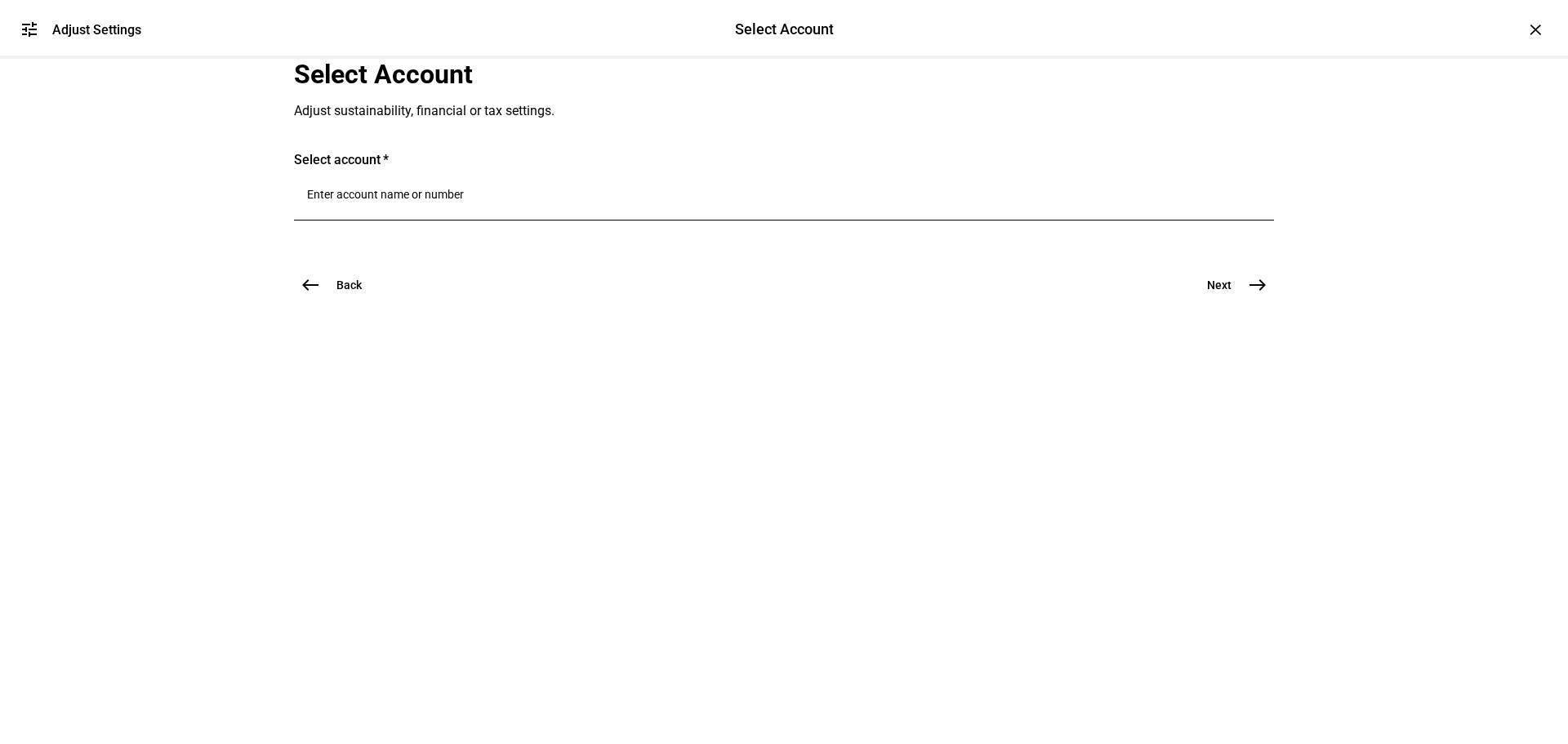
scroll to position [0, 0]
click at [554, 220] on div at bounding box center [784, 198] width 953 height 46
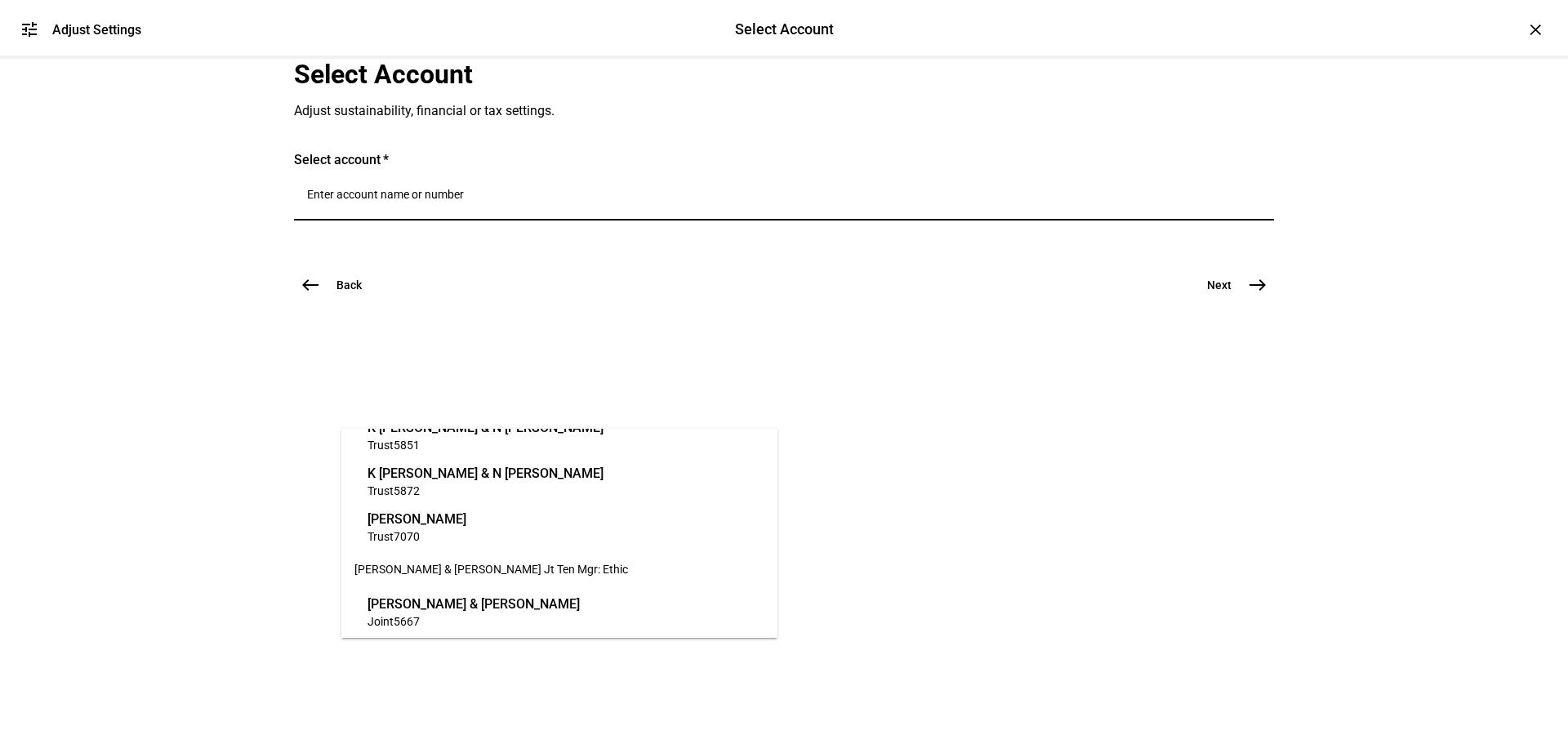
scroll to position [245, 0]
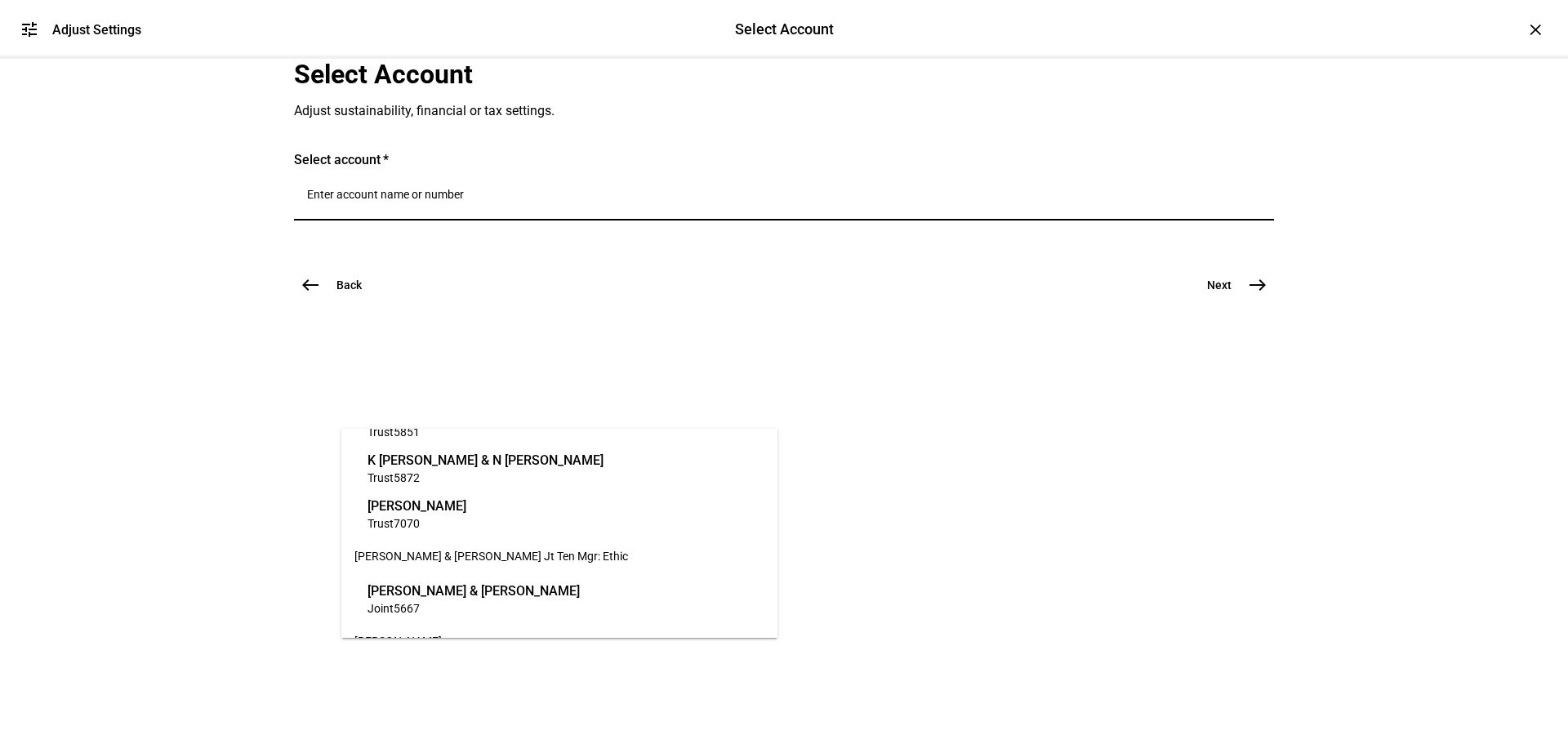
click at [483, 471] on span "Trust 5872" at bounding box center [485, 477] width 236 height 15
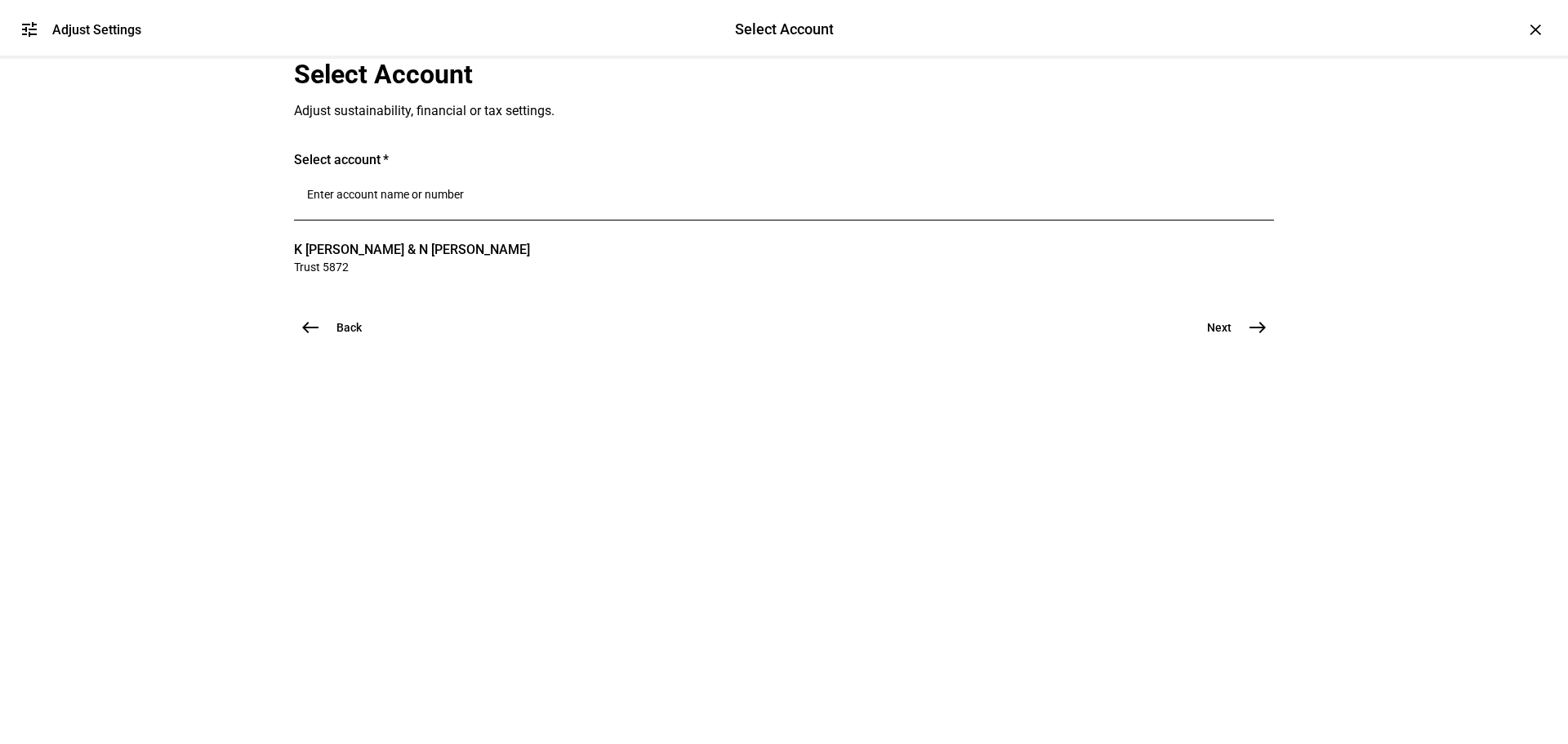
click at [1248, 338] on mat-icon "east" at bounding box center [1257, 328] width 20 height 20
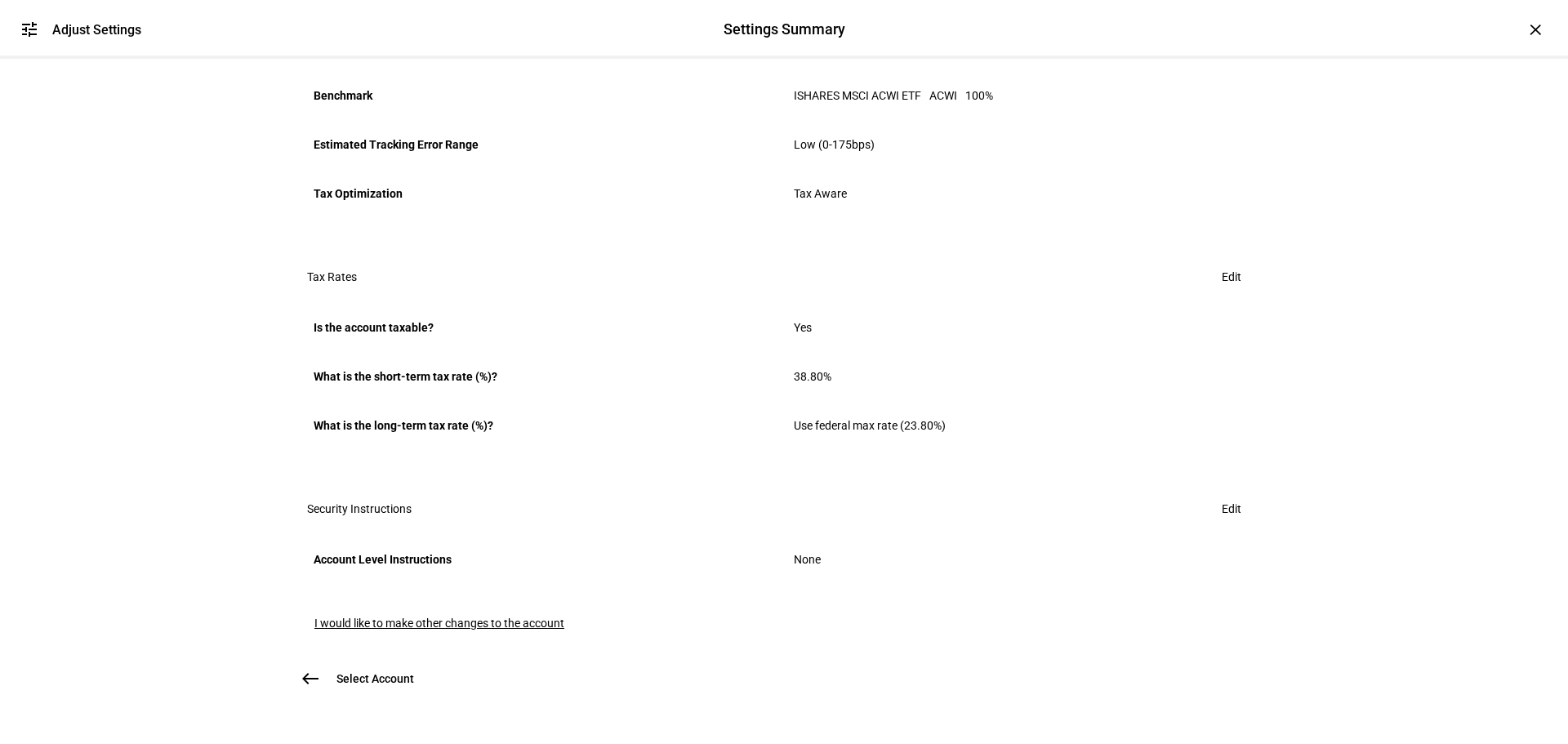
scroll to position [981, 0]
click at [496, 617] on span "I would like to make other changes to the account" at bounding box center [439, 623] width 250 height 13
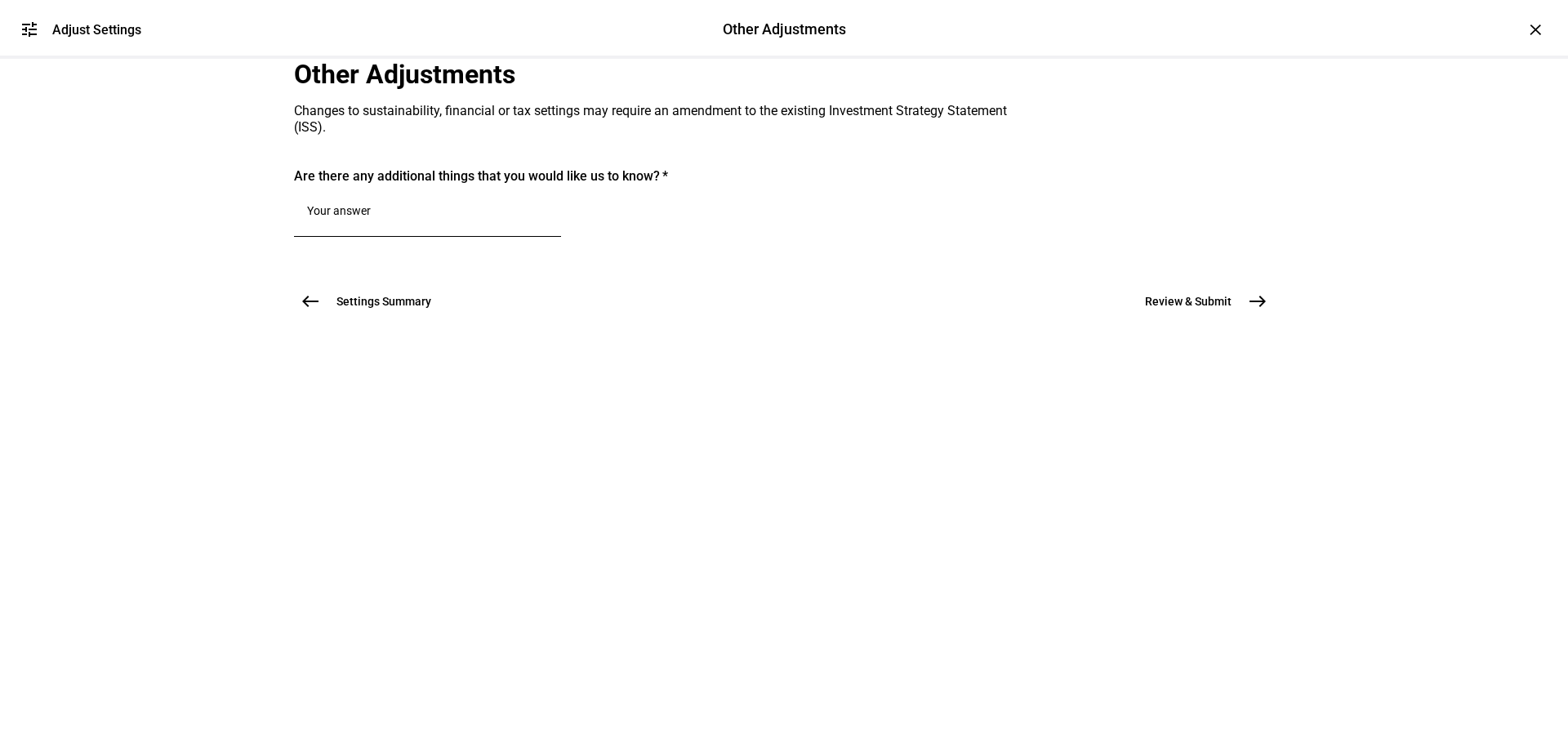
scroll to position [0, 0]
click at [419, 224] on textarea at bounding box center [427, 214] width 241 height 20
type textarea "Please update benchmark to be ACWX"
drag, startPoint x: 384, startPoint y: 421, endPoint x: 524, endPoint y: 420, distance: 140.0
click at [524, 237] on div "Please update benchmark to be ACWX" at bounding box center [428, 214] width 267 height 46
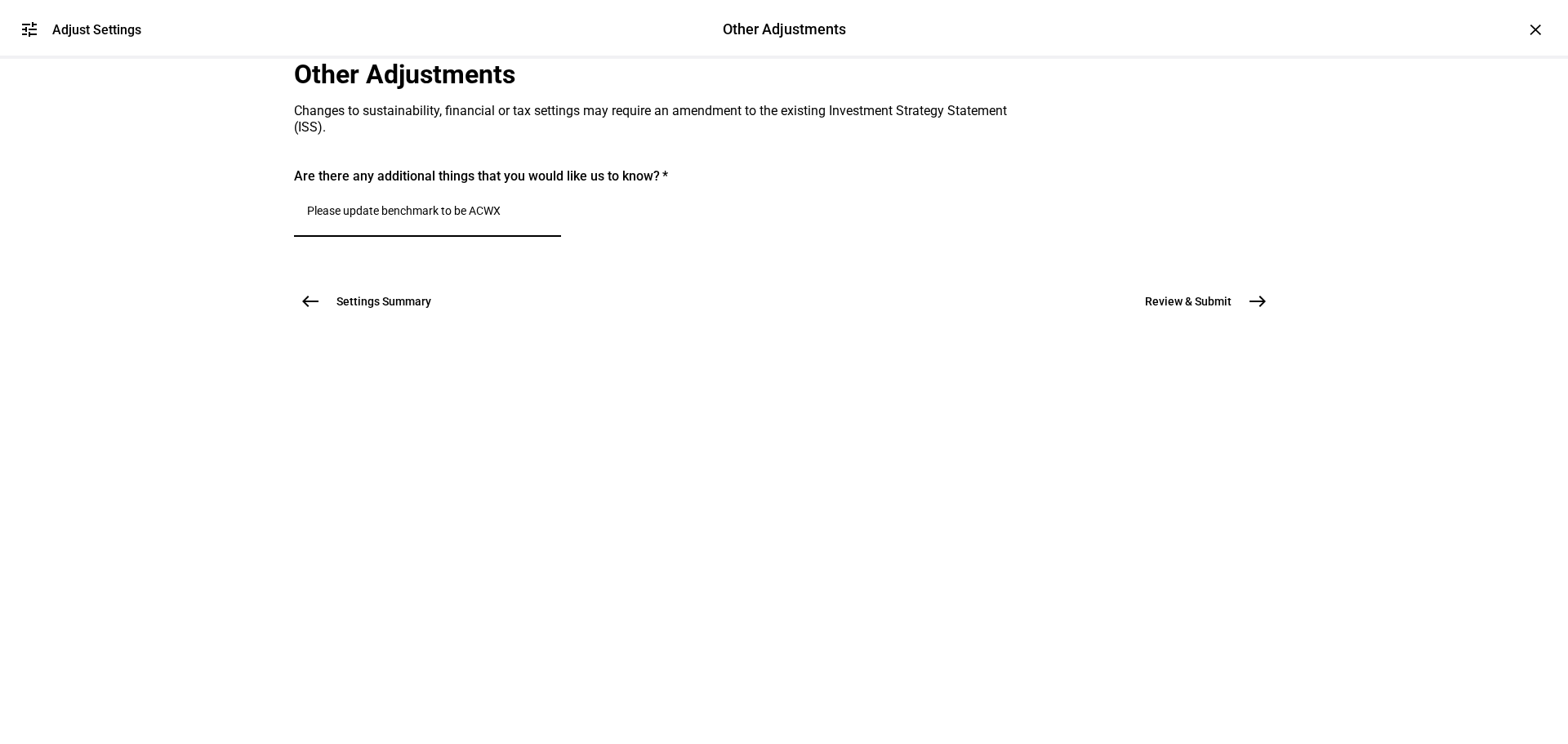
drag, startPoint x: 529, startPoint y: 425, endPoint x: 353, endPoint y: 429, distance: 176.0
click at [353, 237] on div "Please update benchmark to be ACWX" at bounding box center [428, 214] width 267 height 46
click at [1338, 569] on div "tune Adjust Settings Other Adjustments Other Adjustments Adjust Settings × Othe…" at bounding box center [784, 372] width 1568 height 744
click at [1229, 318] on button "Review & Submit east" at bounding box center [1199, 302] width 149 height 33
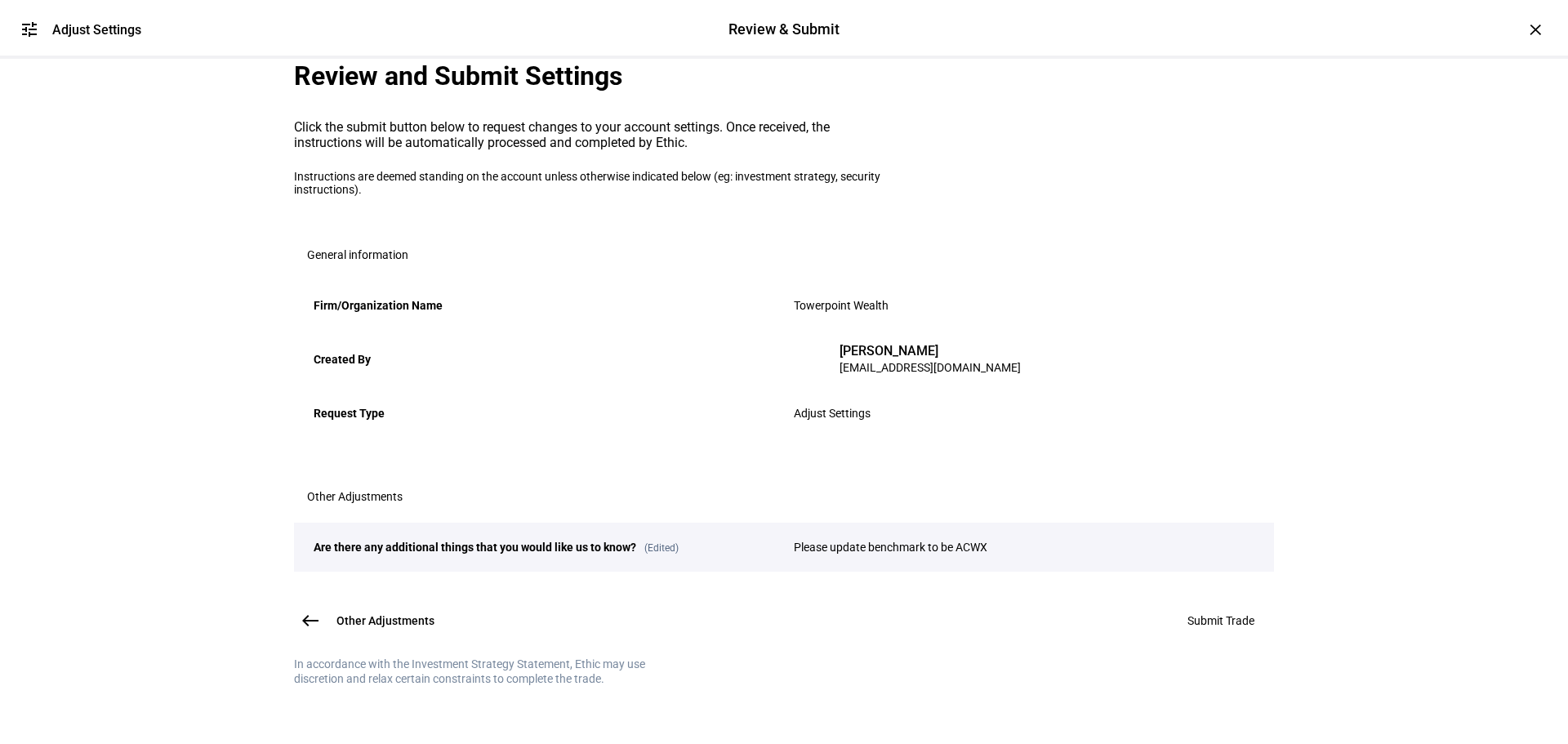
scroll to position [204, 0]
click at [1183, 603] on span at bounding box center [1220, 620] width 107 height 39
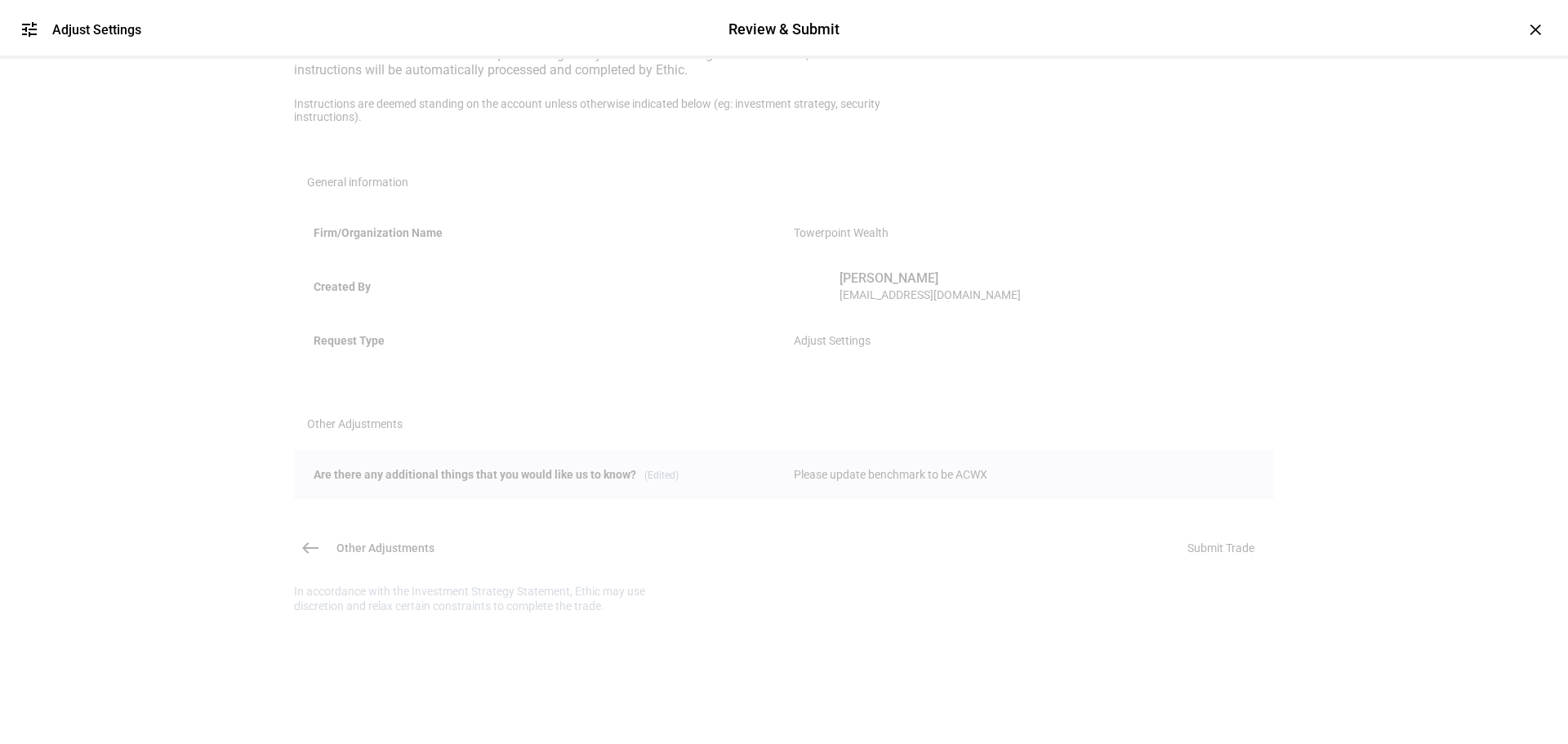
scroll to position [0, 0]
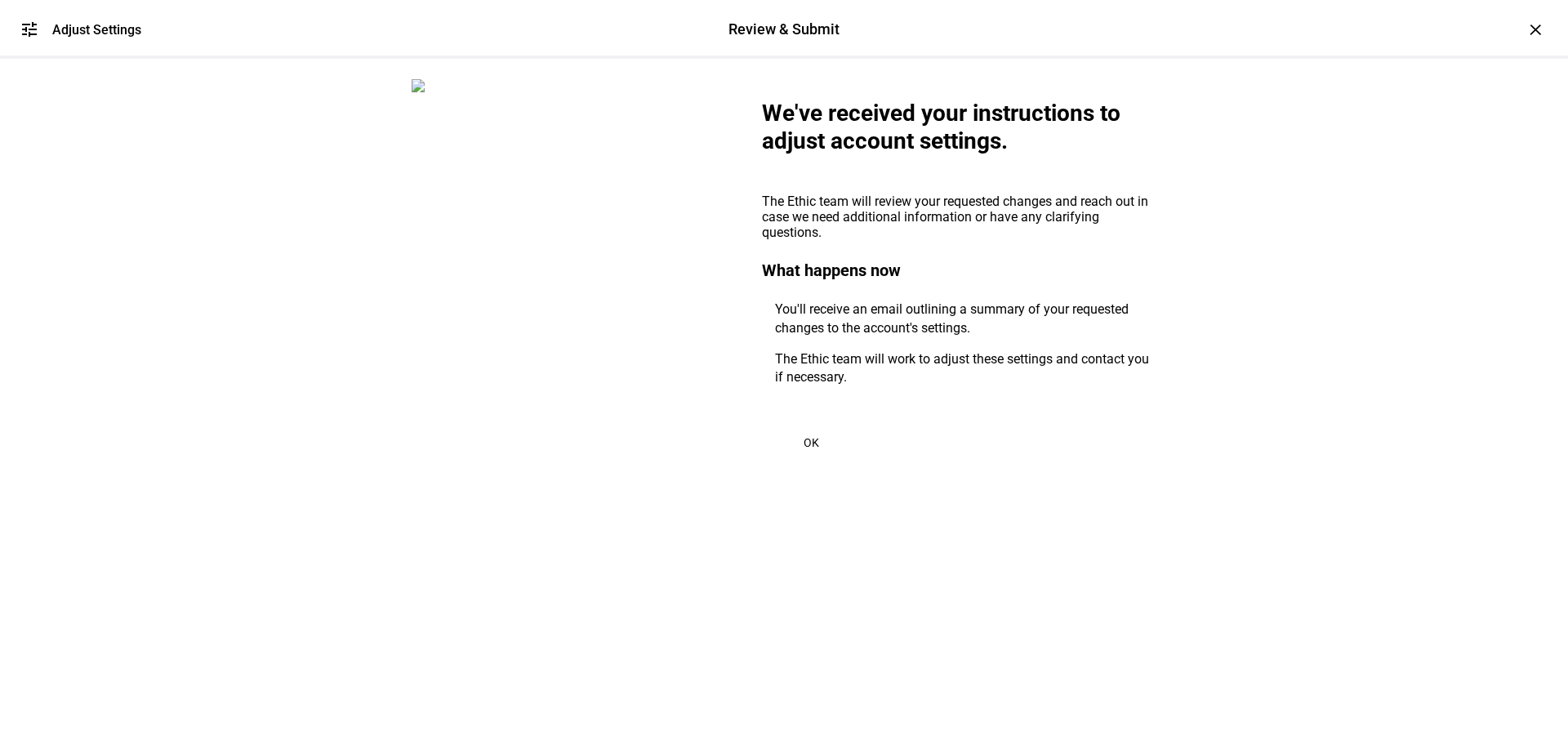
click at [812, 449] on span "OK" at bounding box center [811, 442] width 15 height 13
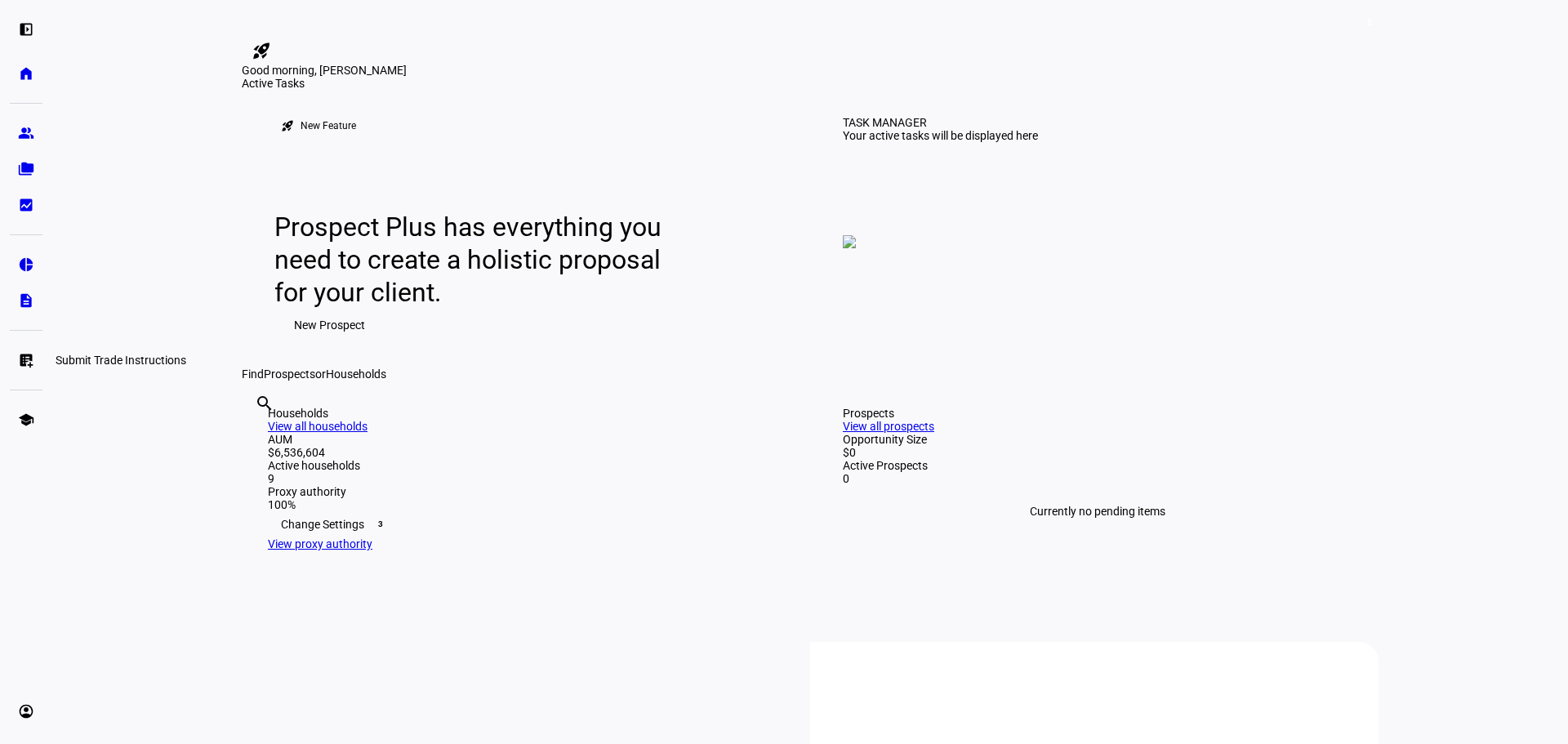
click at [31, 360] on eth-mat-symbol "list_alt_add" at bounding box center [26, 360] width 16 height 16
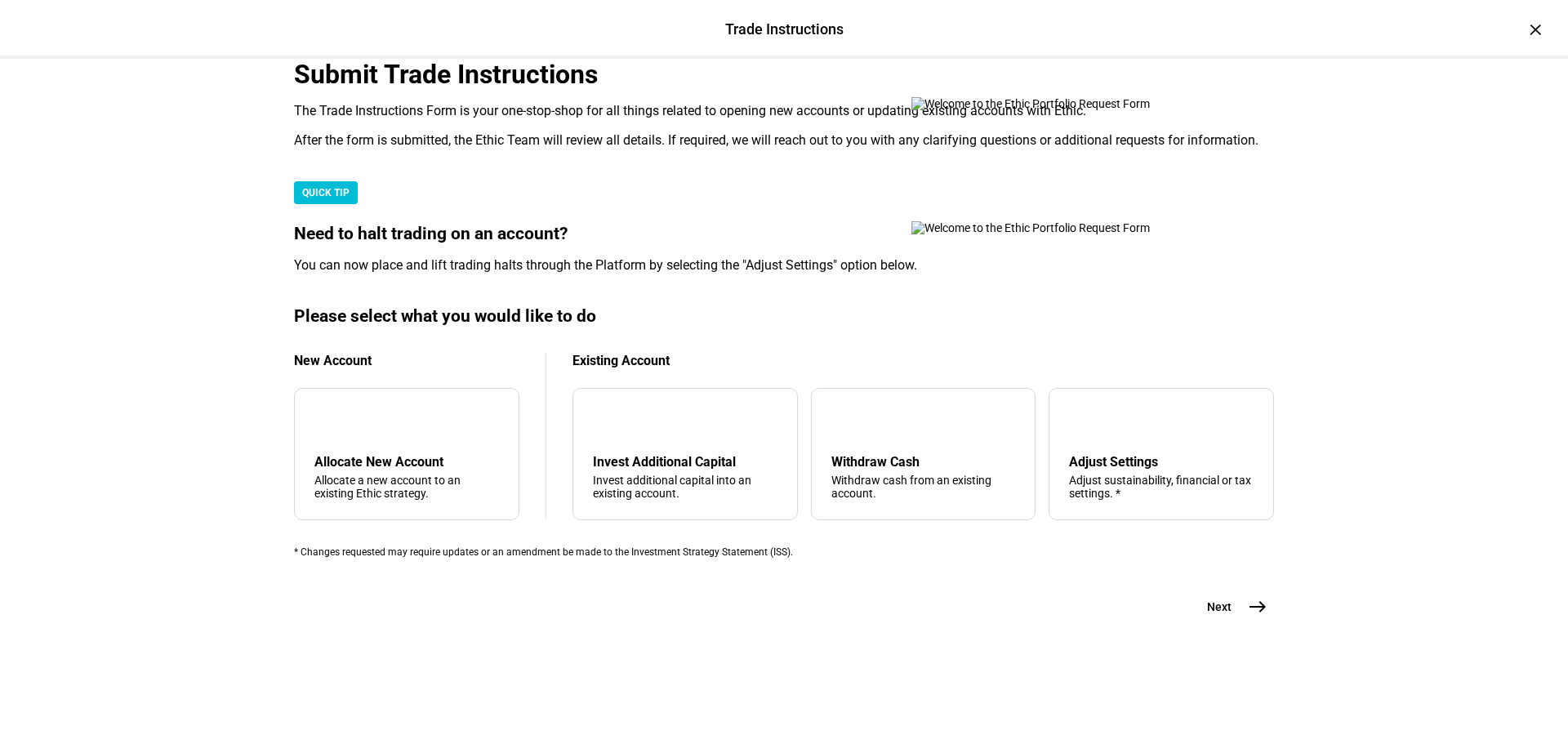
scroll to position [395, 0]
click at [1106, 434] on div "tune Adjust Settings Adjust sustainability, financial or tax settings. *" at bounding box center [1161, 454] width 226 height 133
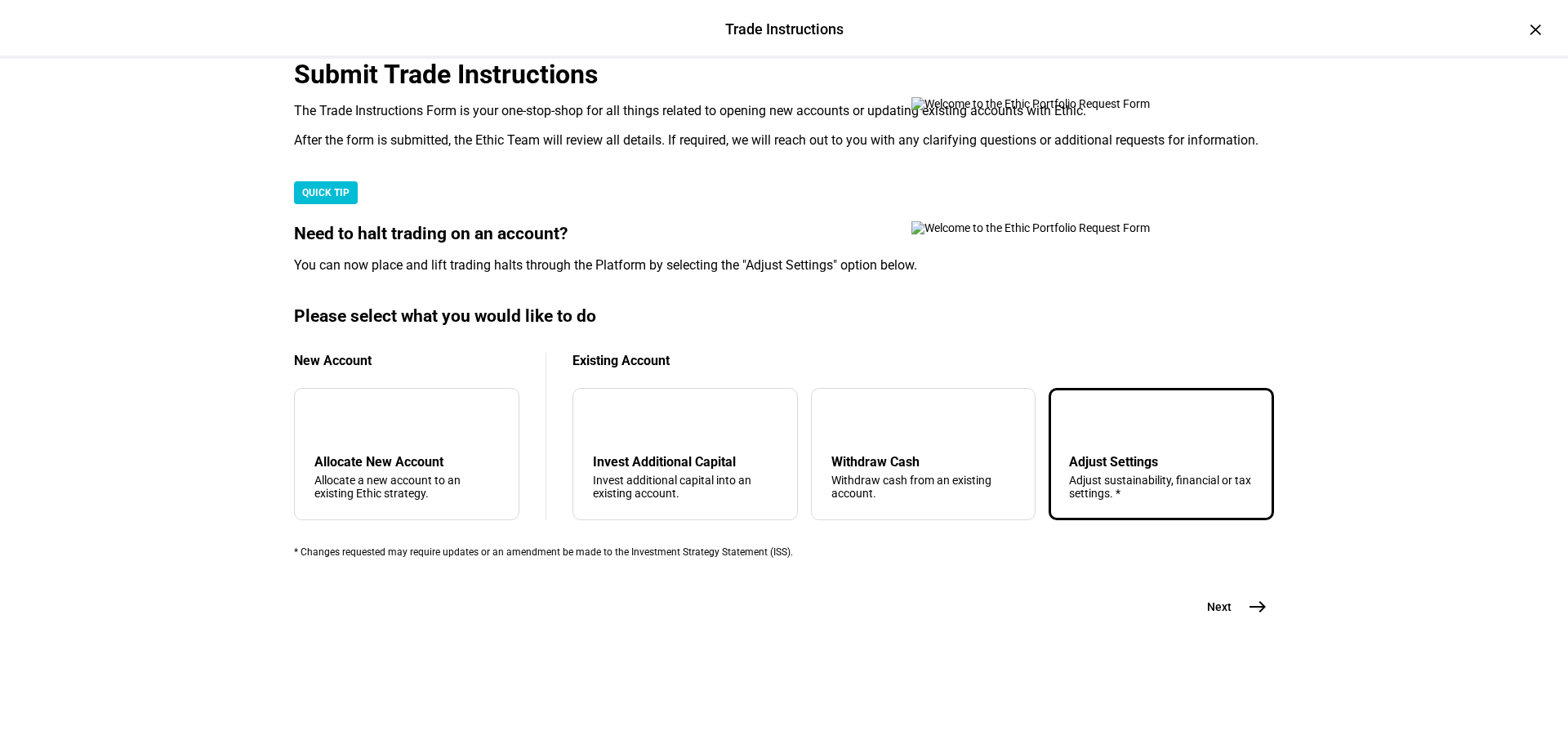
click at [1077, 454] on div "Adjust Settings" at bounding box center [1161, 461] width 184 height 15
click at [1227, 623] on button "Next east" at bounding box center [1230, 607] width 87 height 33
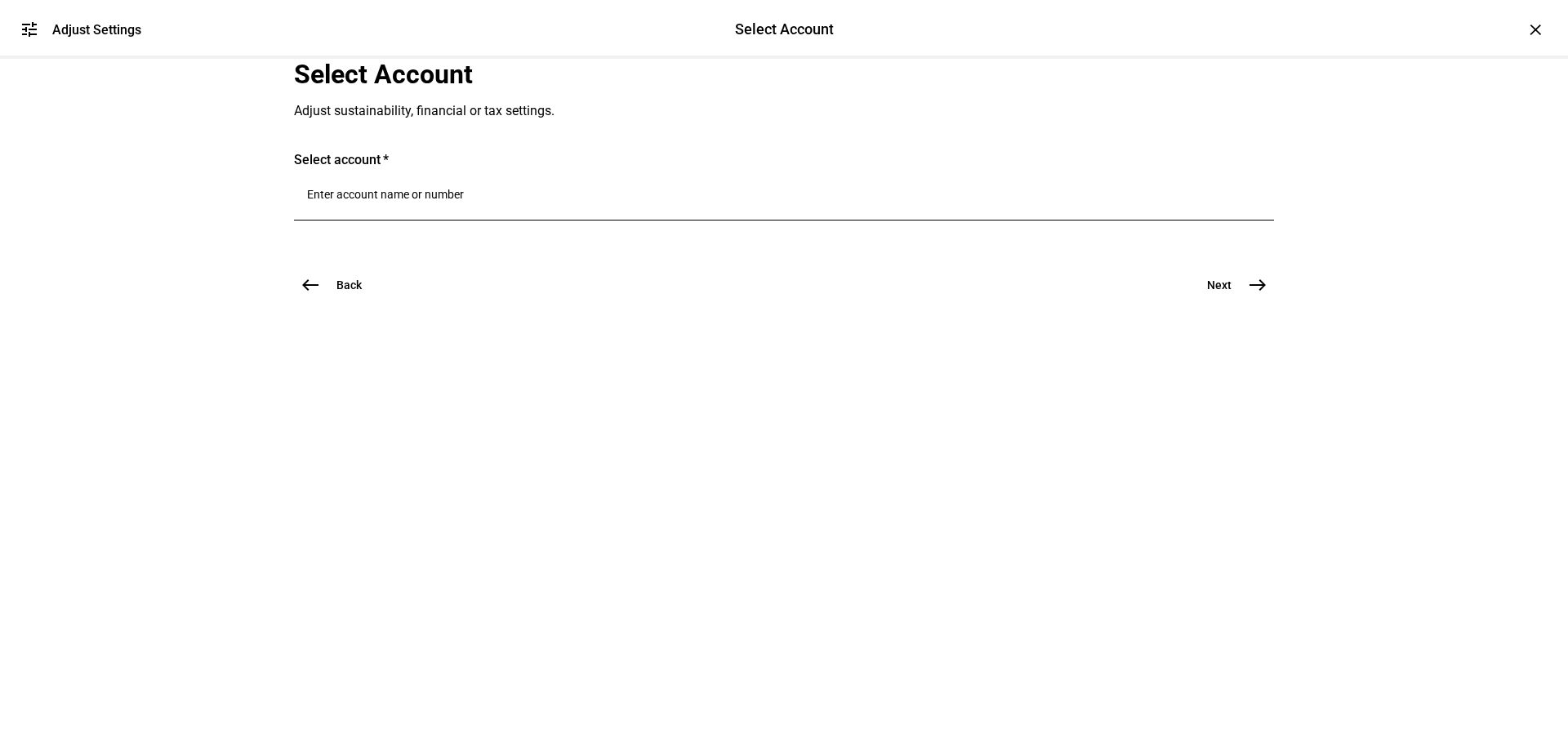
click at [473, 201] on input "Number" at bounding box center [784, 194] width 953 height 13
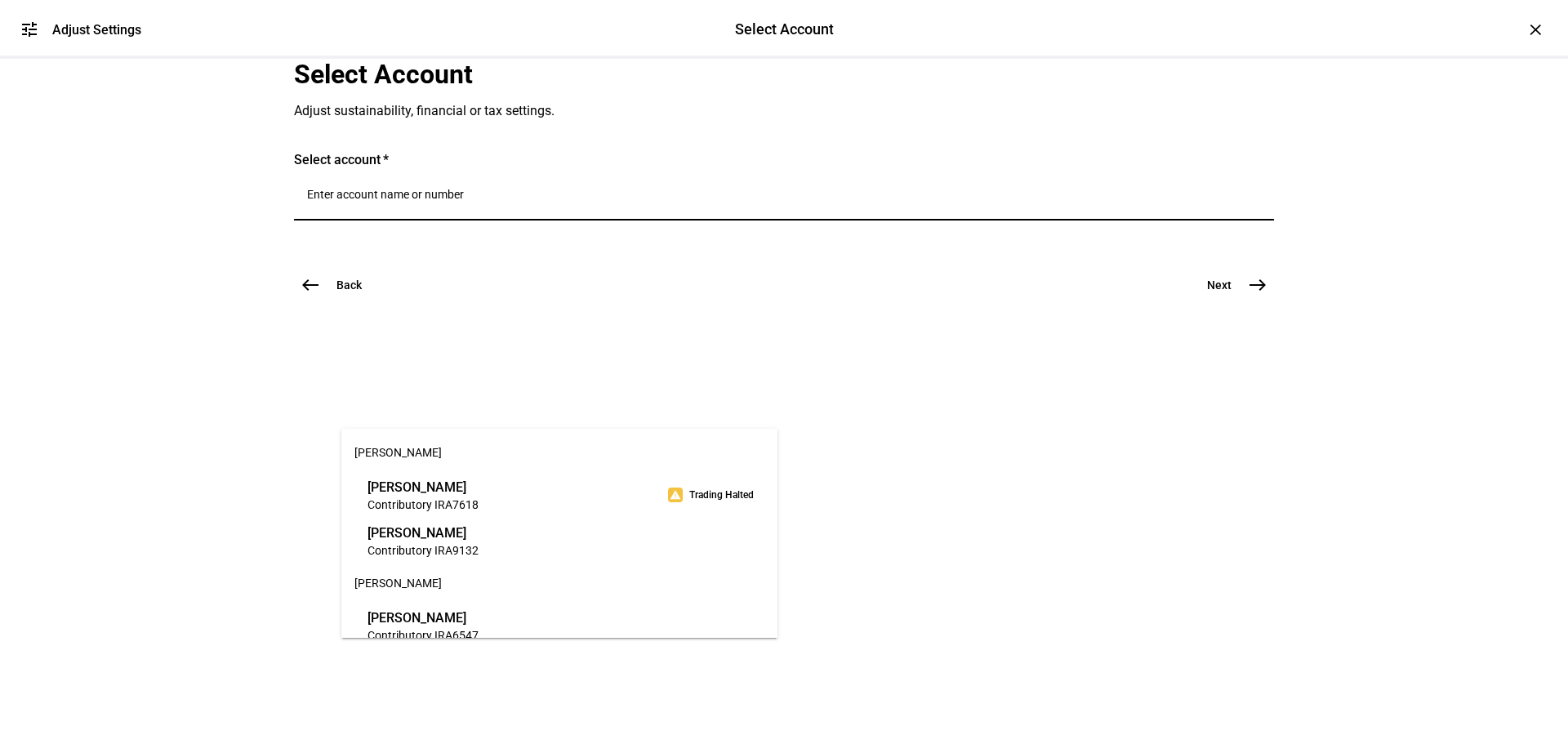
scroll to position [408, 0]
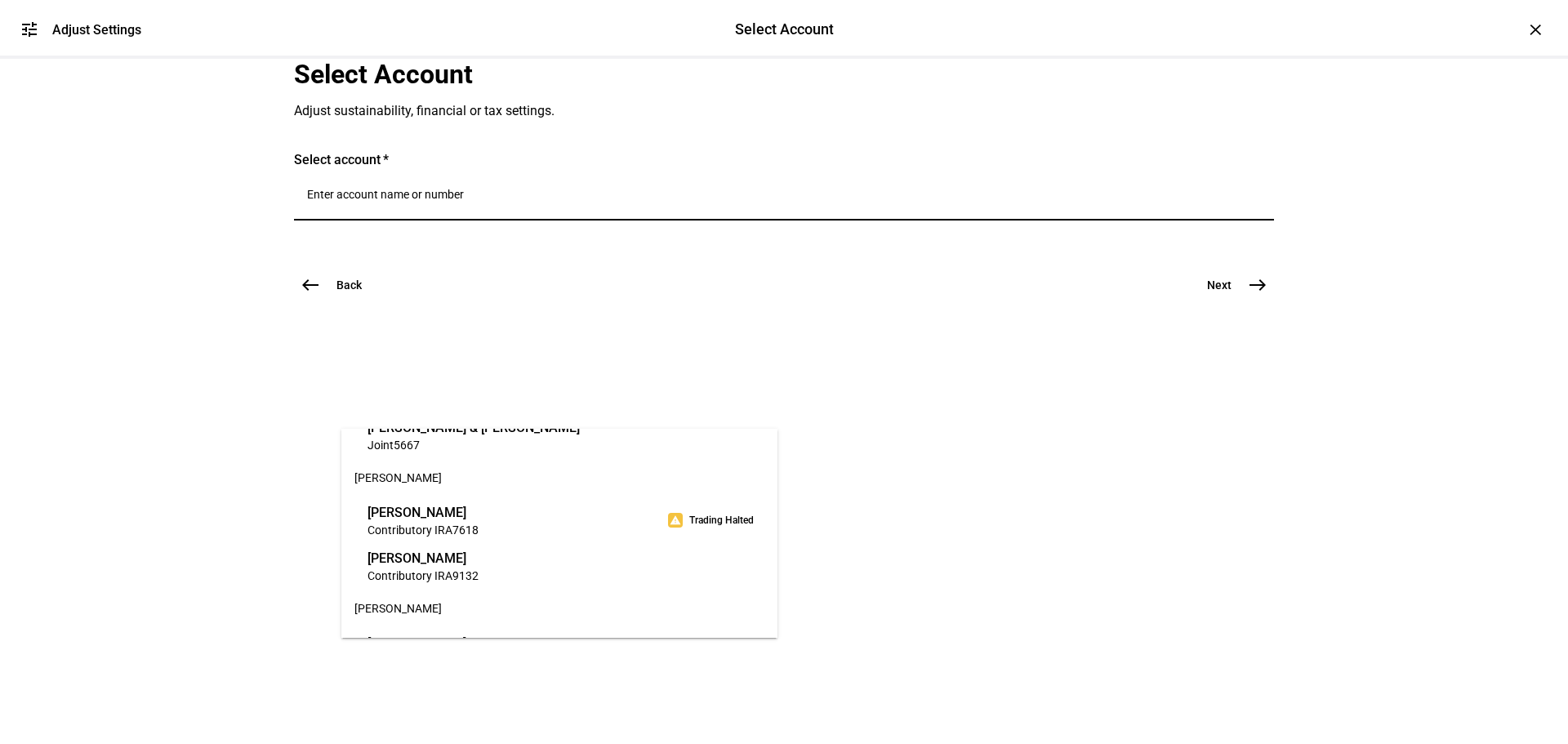
click at [478, 520] on span "[PERSON_NAME]" at bounding box center [422, 512] width 111 height 19
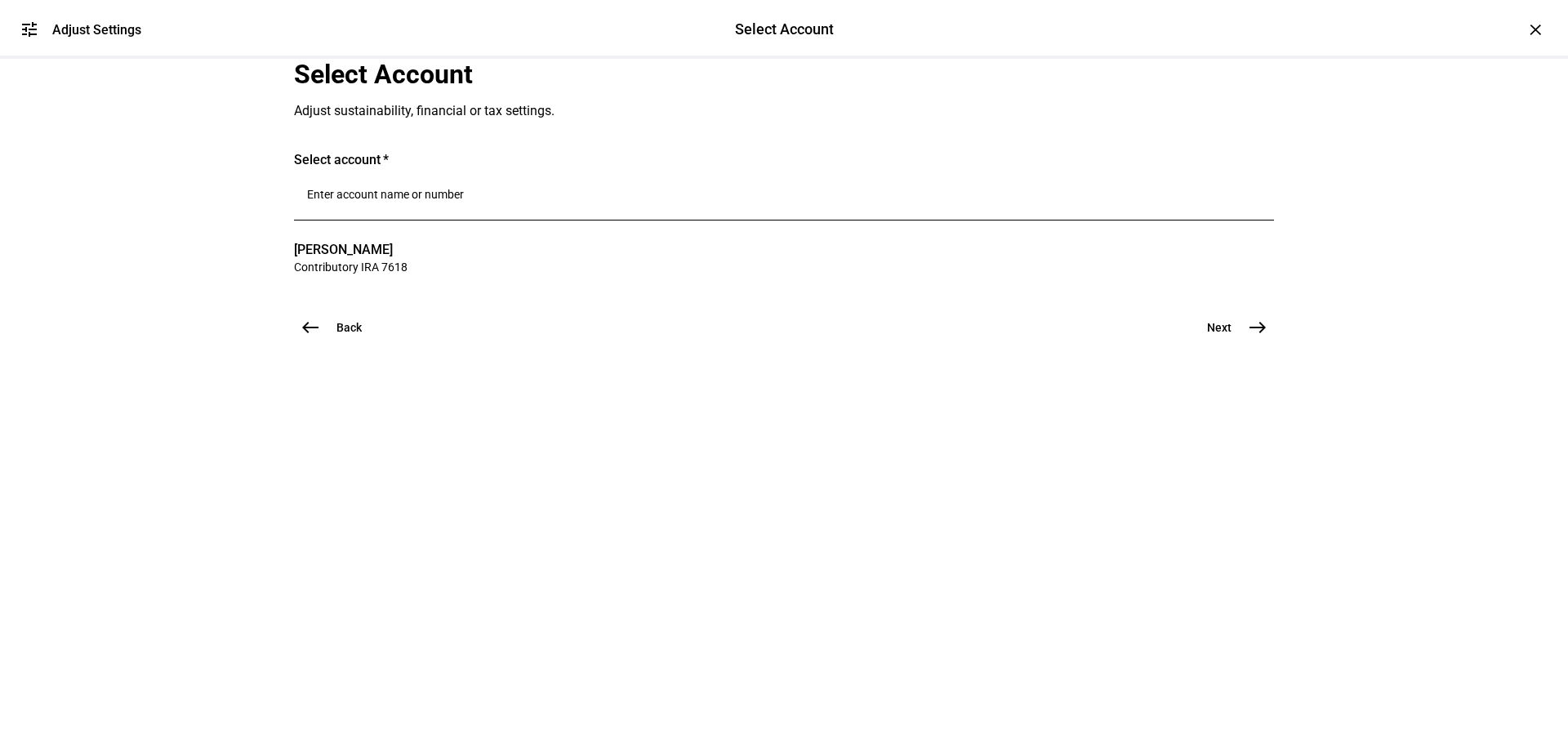
click at [1229, 344] on button "Next east" at bounding box center [1230, 328] width 87 height 33
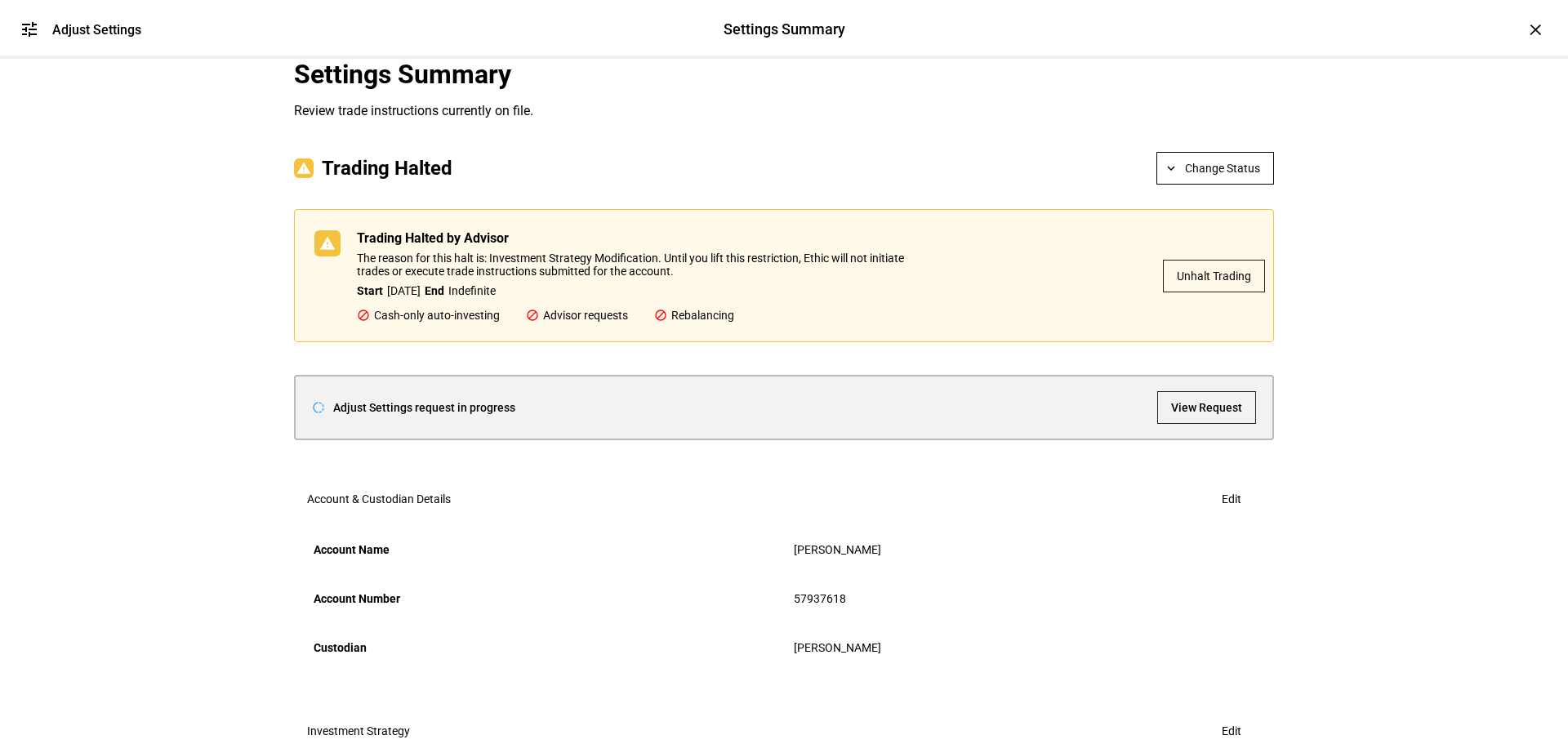
click at [1201, 293] on span "Unhalt Trading" at bounding box center [1213, 276] width 74 height 33
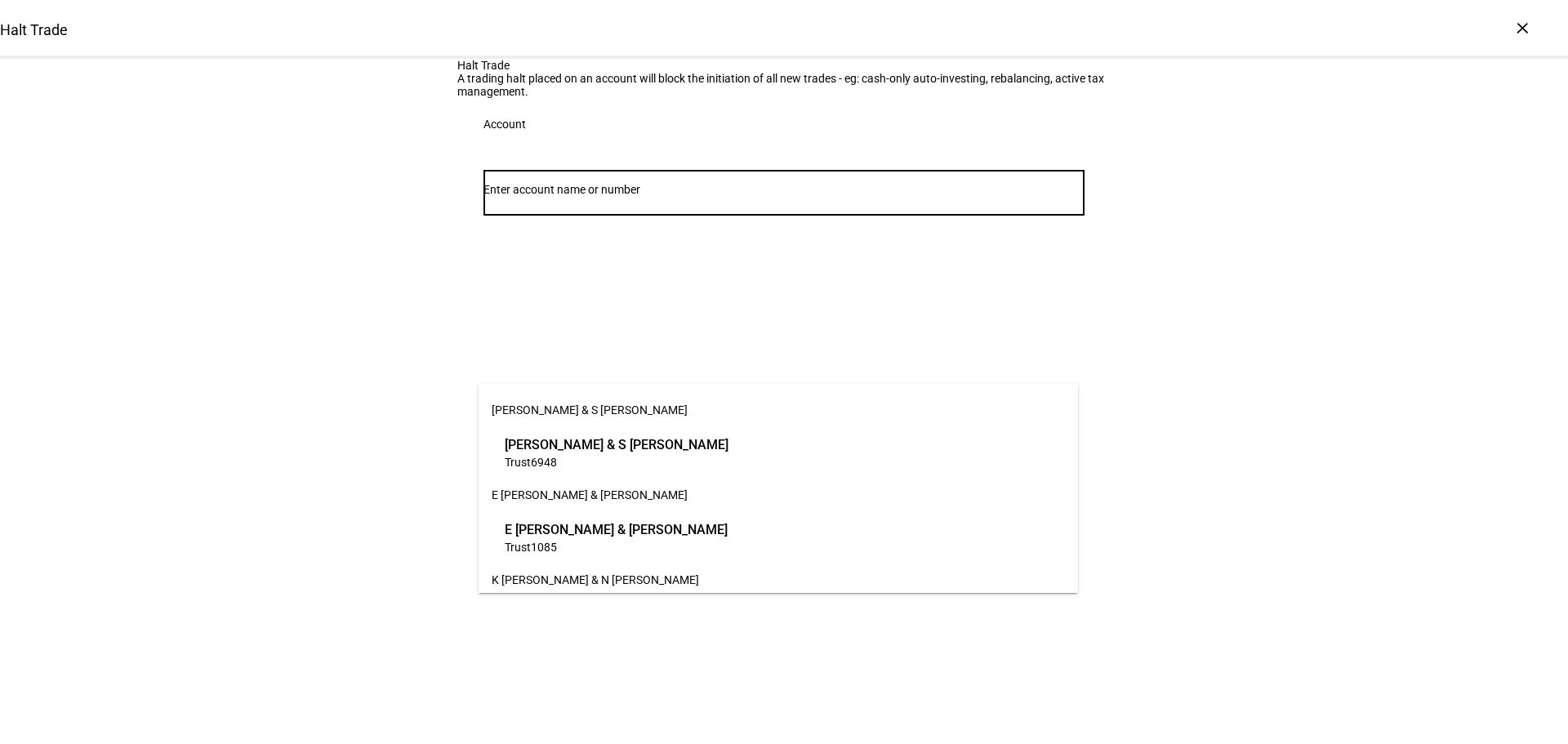
click at [735, 196] on input "Number" at bounding box center [784, 190] width 601 height 13
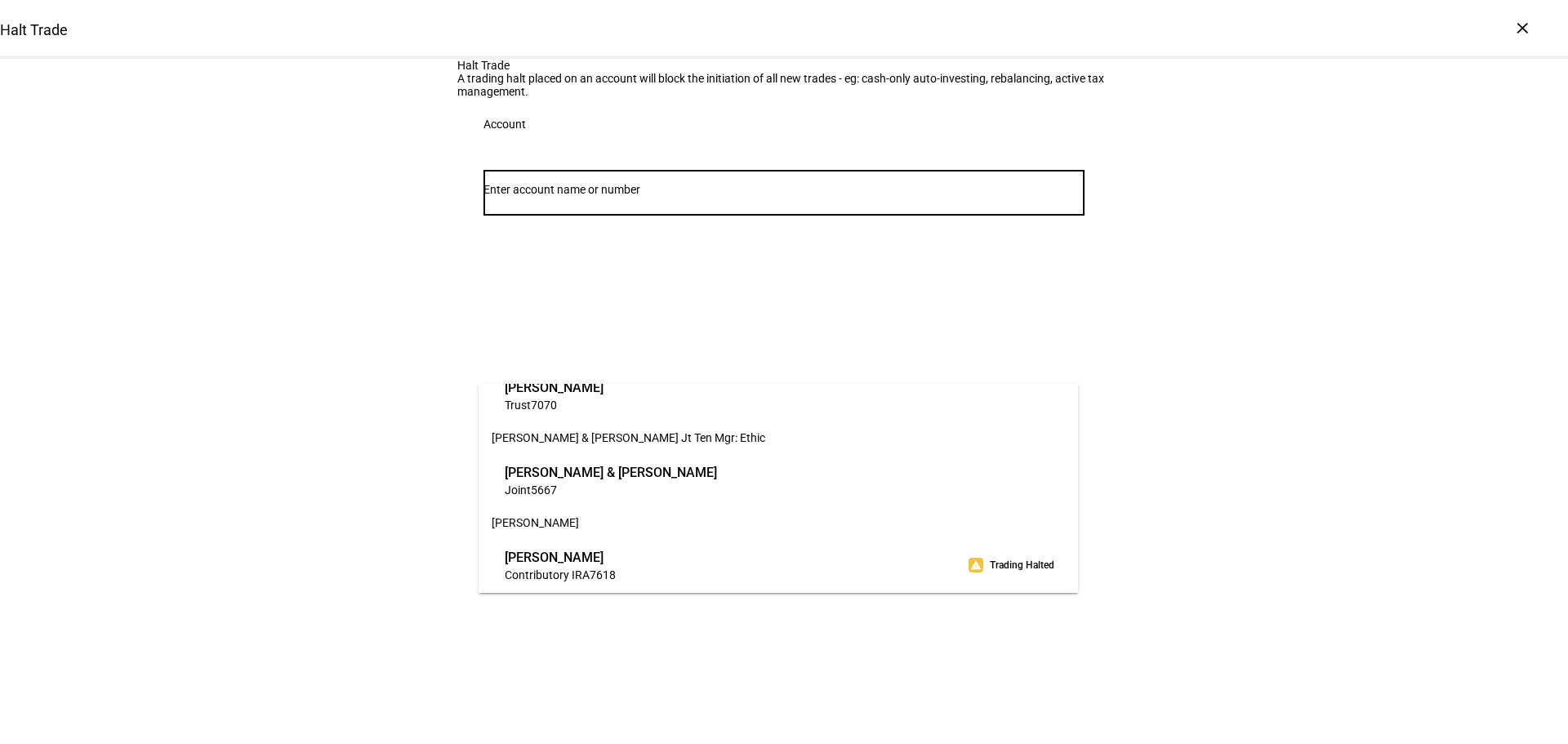
scroll to position [327, 0]
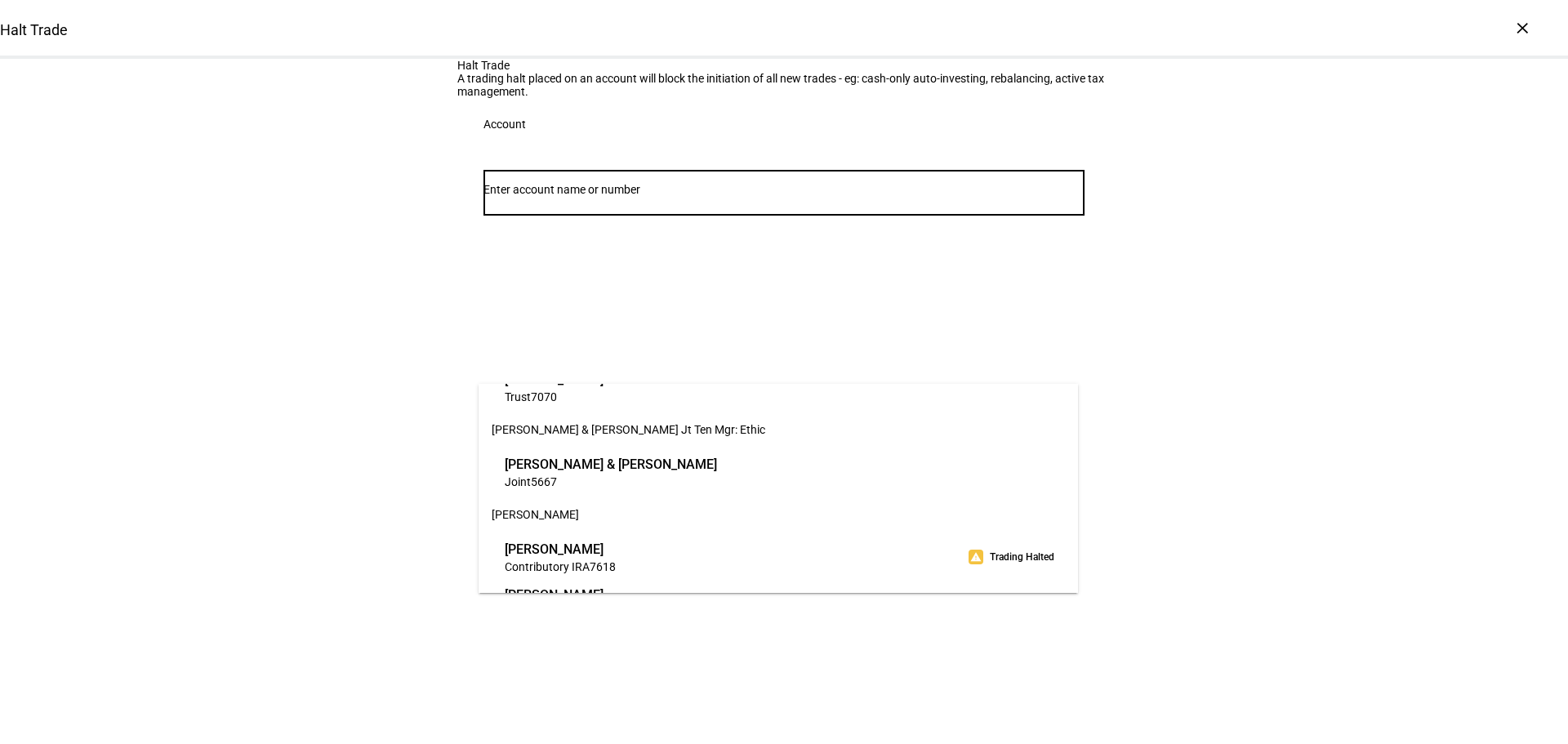
click at [616, 548] on span "[PERSON_NAME]" at bounding box center [560, 549] width 111 height 19
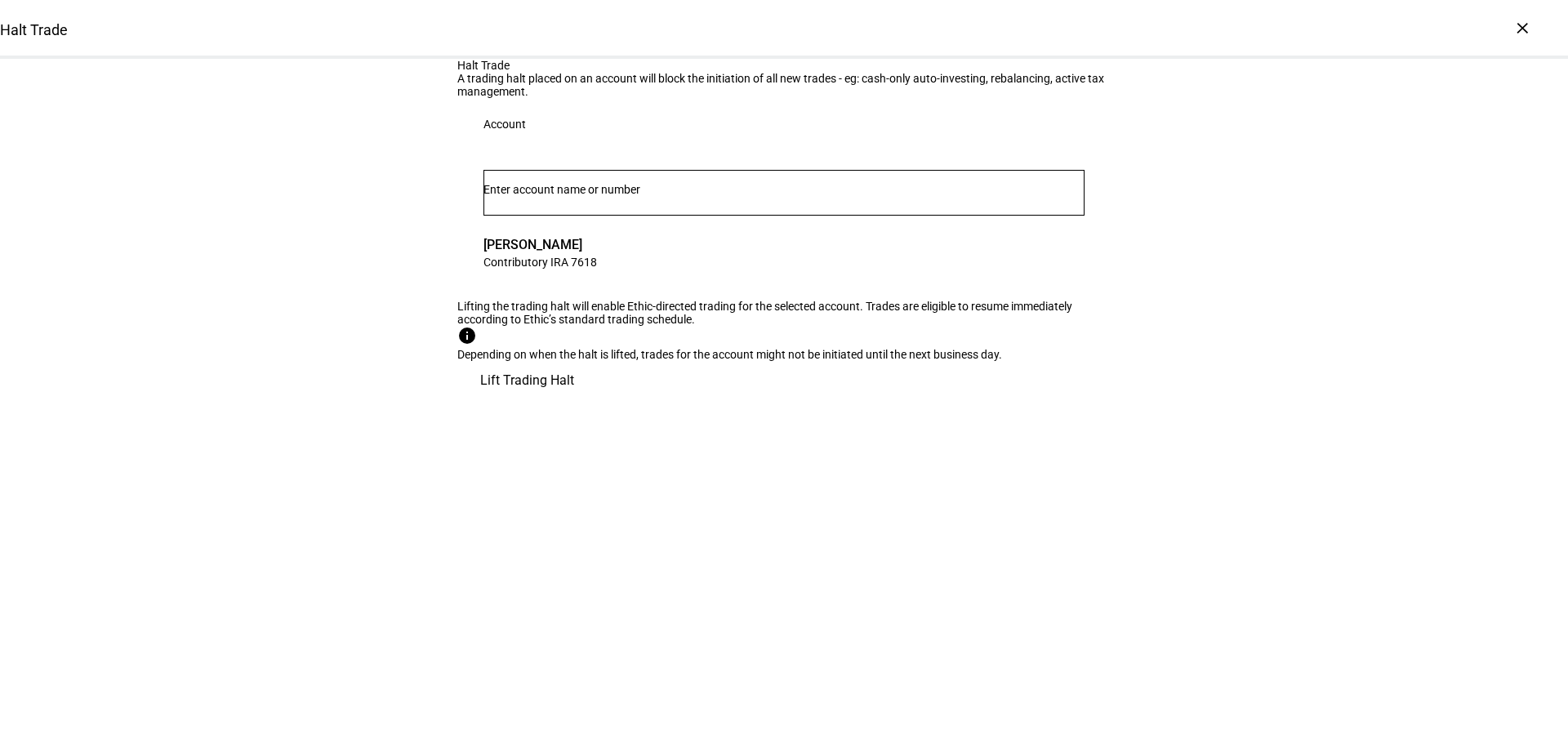
click at [574, 400] on span "Lift Trading Halt" at bounding box center [527, 380] width 94 height 39
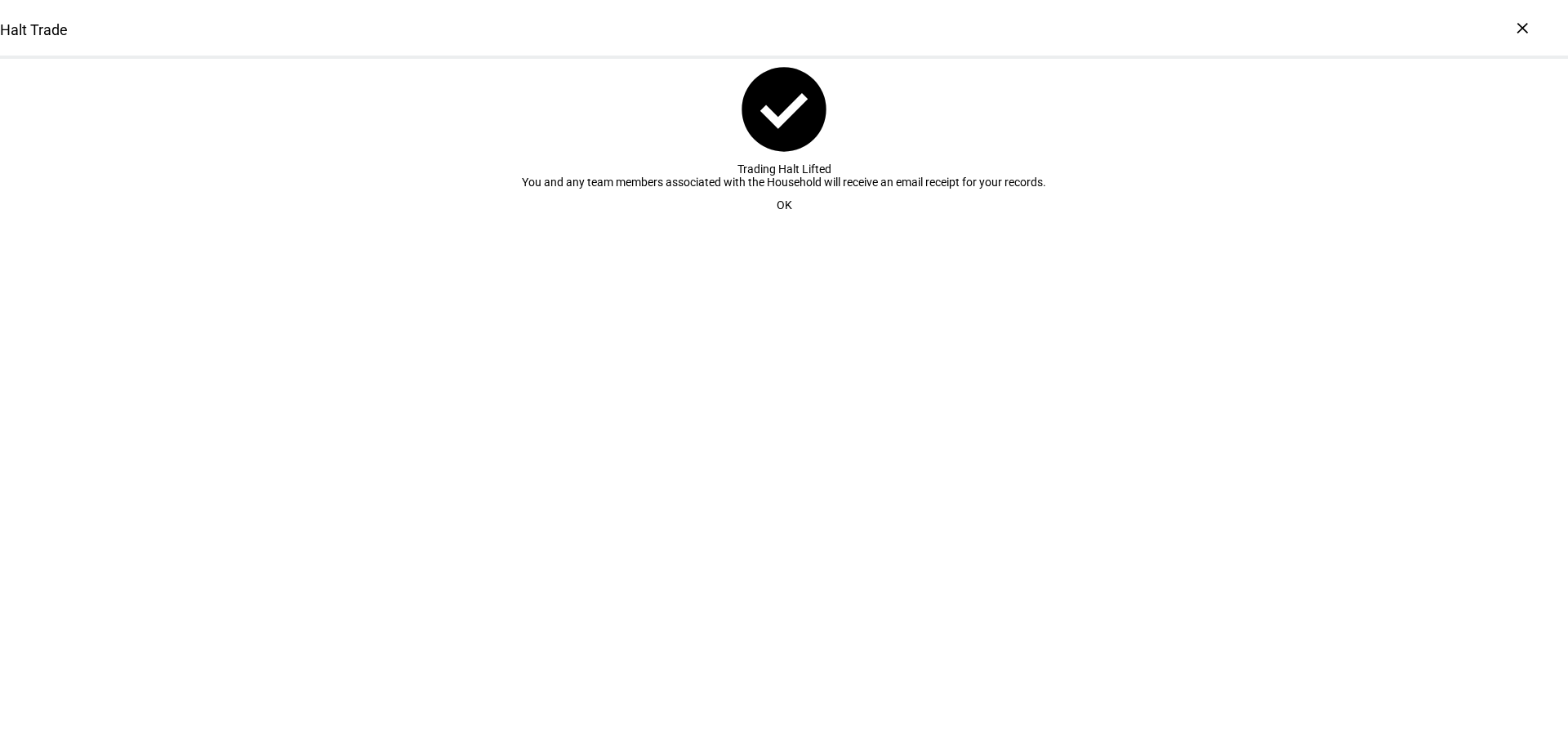
click at [776, 221] on span "OK" at bounding box center [784, 205] width 15 height 33
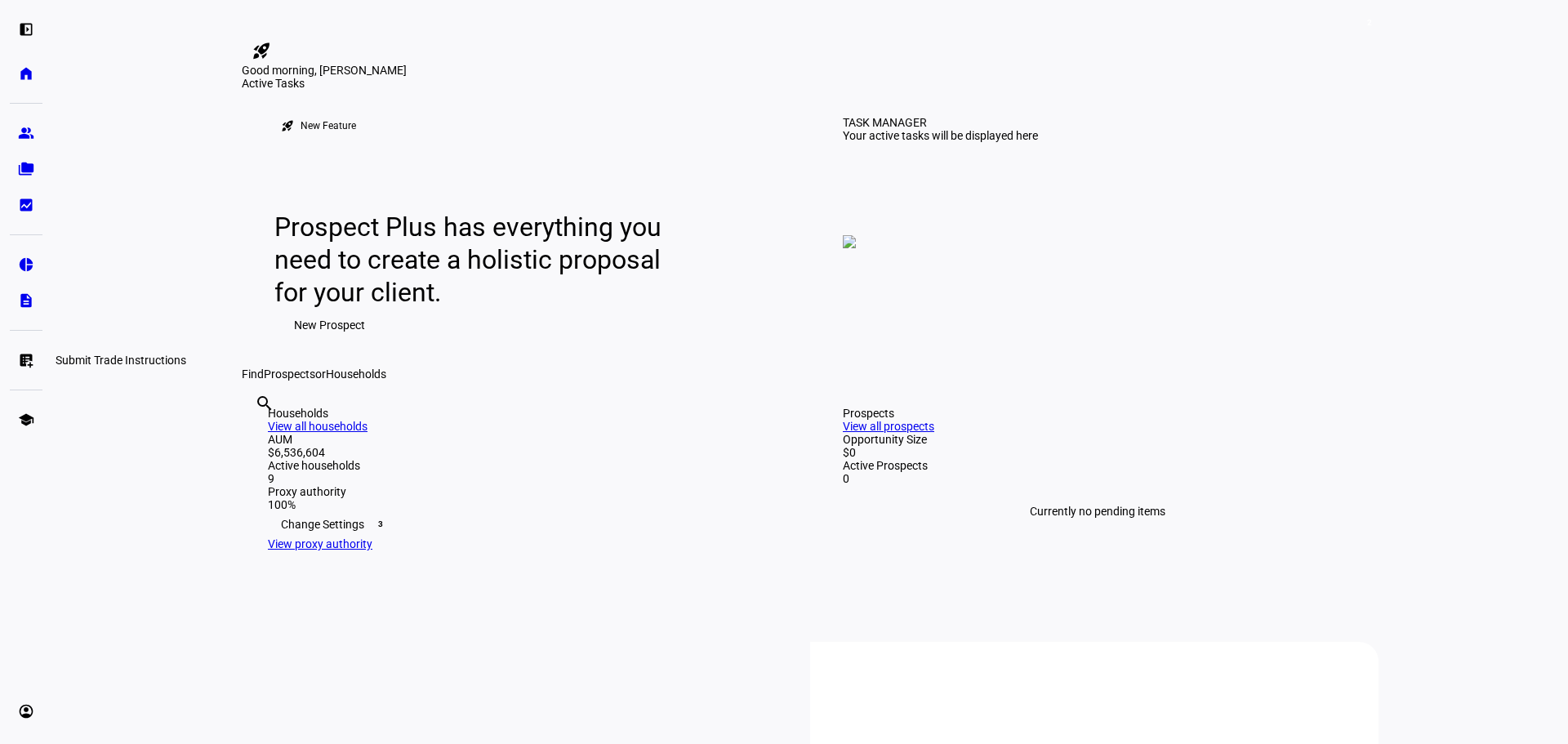
click at [28, 355] on eth-mat-symbol "list_alt_add" at bounding box center [26, 360] width 16 height 16
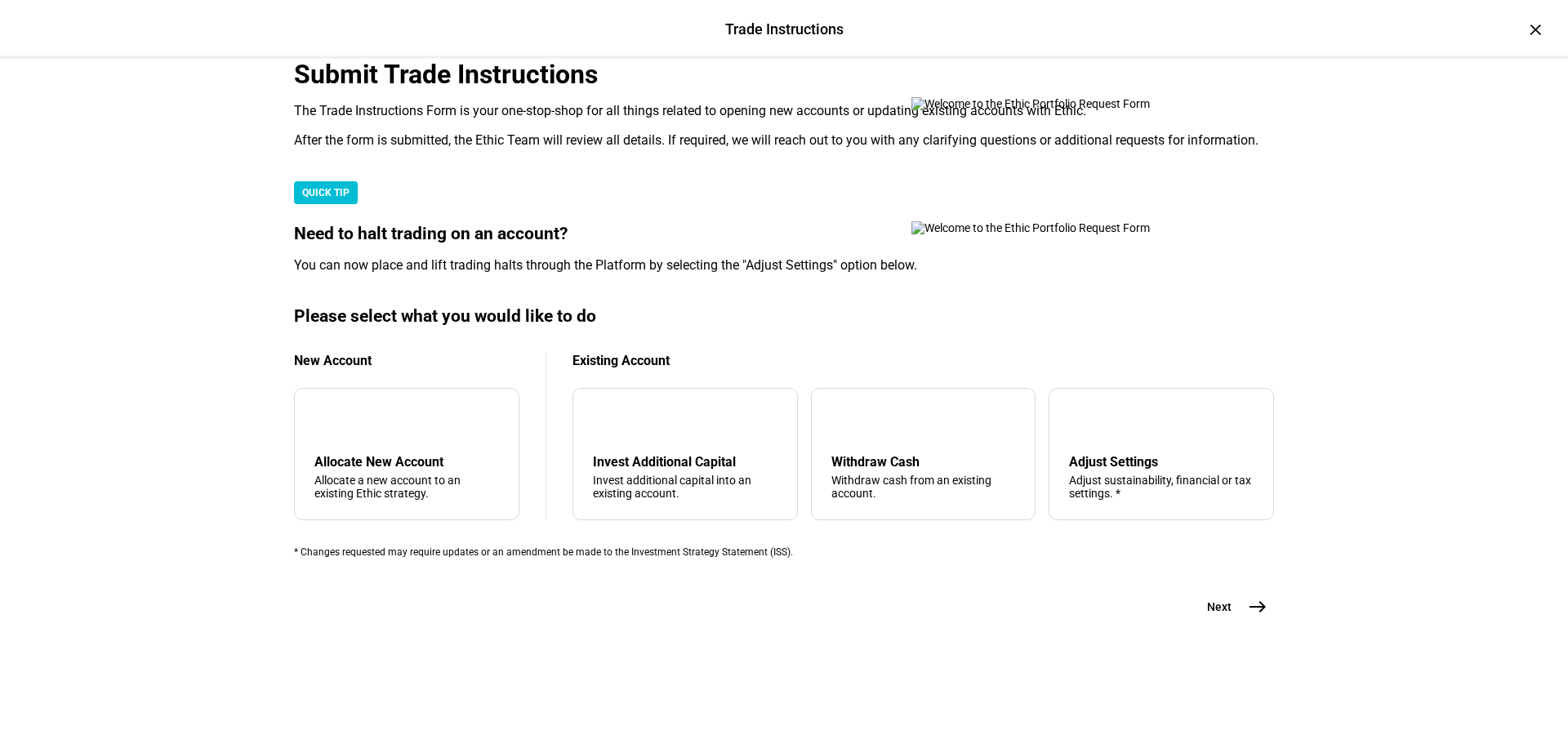
scroll to position [395, 0]
click at [1134, 454] on div "Adjust Settings" at bounding box center [1161, 461] width 184 height 15
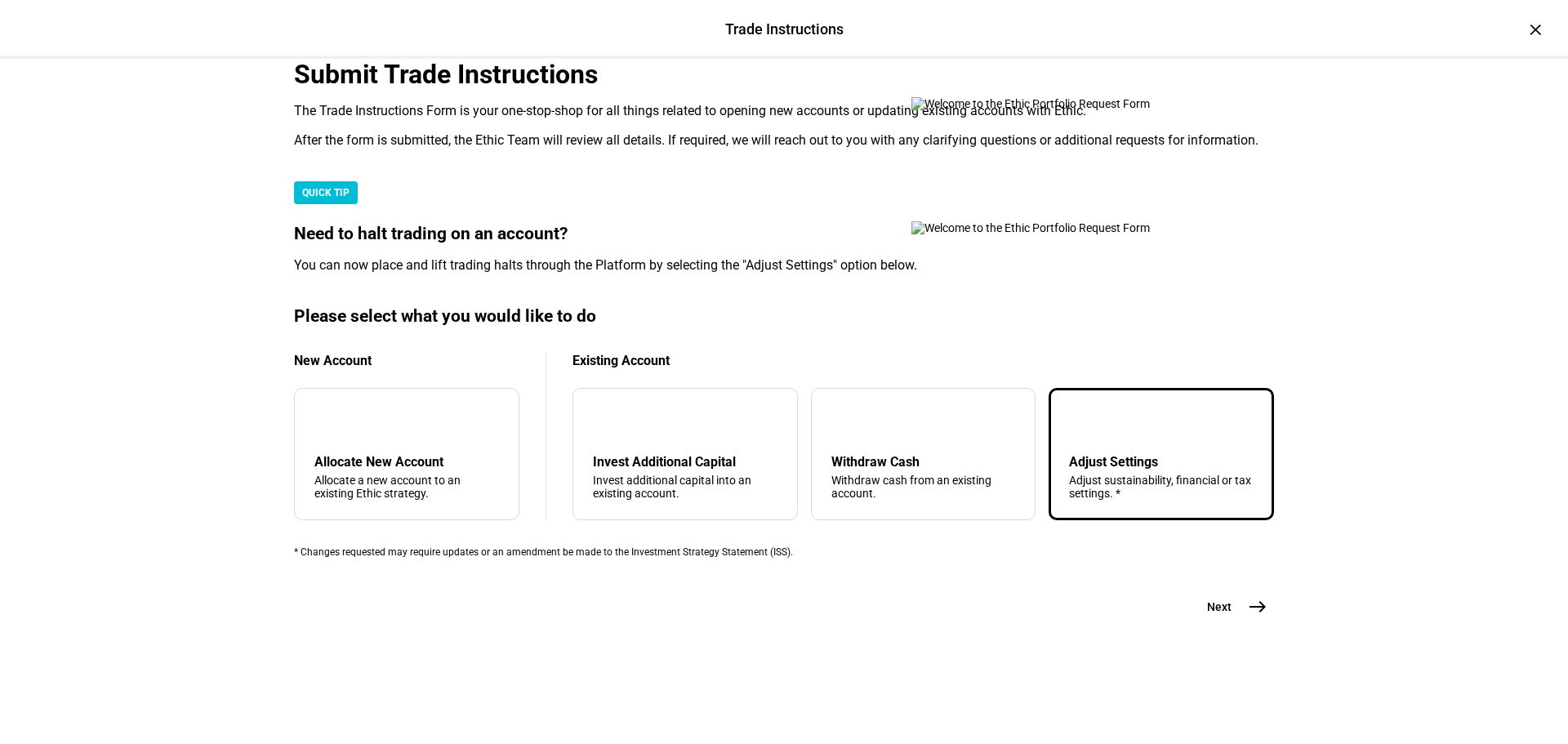
click at [1248, 617] on mat-icon "east" at bounding box center [1257, 607] width 20 height 20
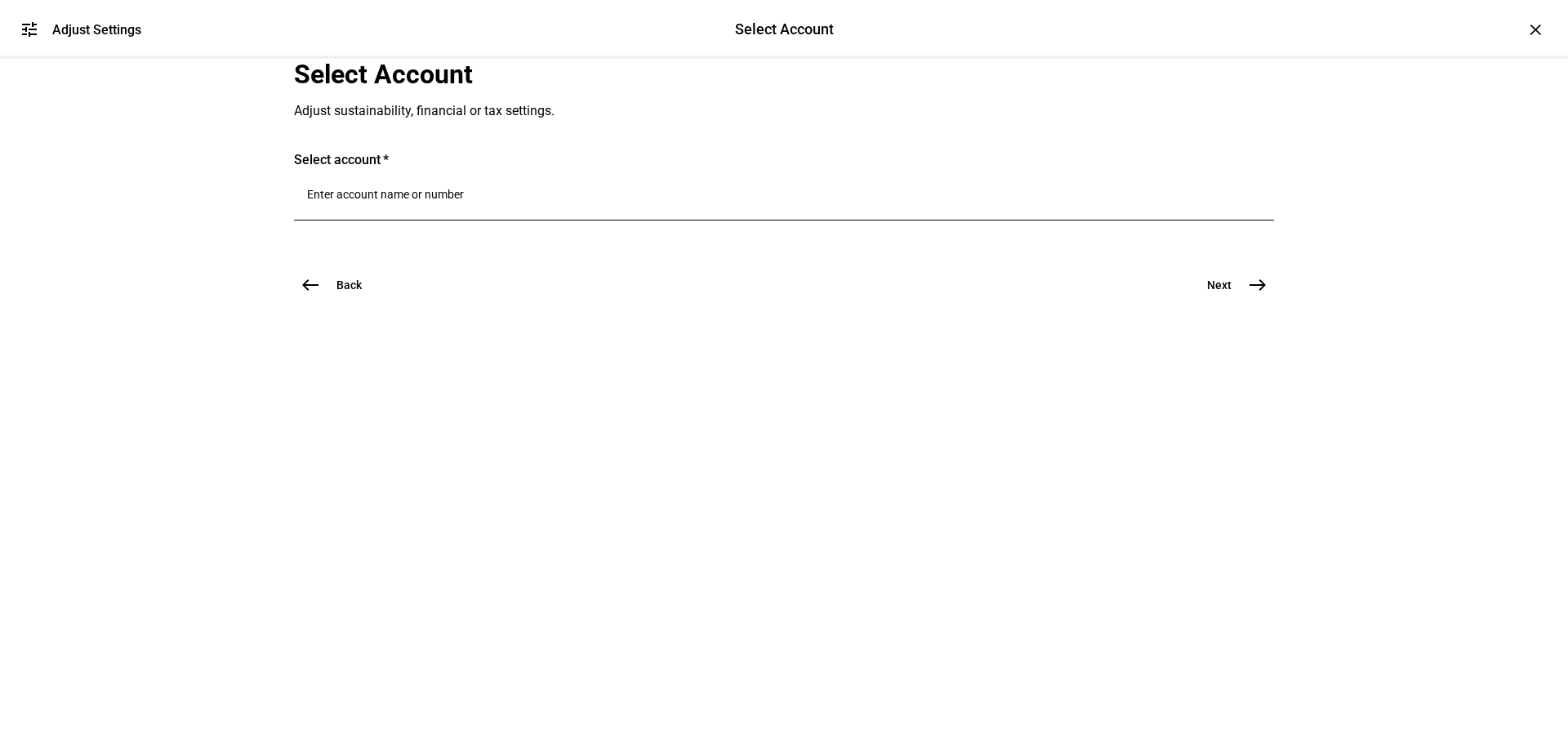
click at [457, 201] on input "Number" at bounding box center [784, 194] width 953 height 13
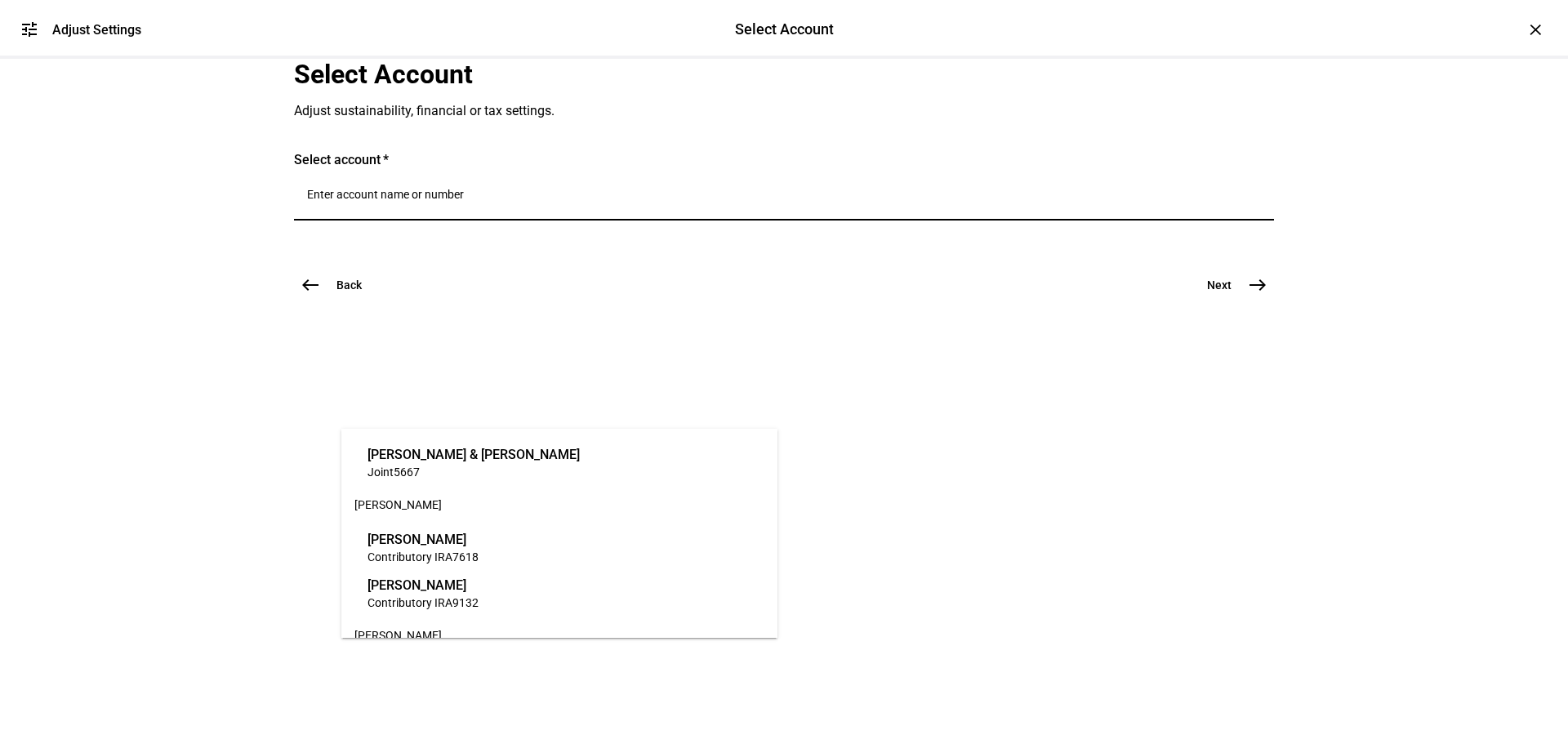
scroll to position [408, 0]
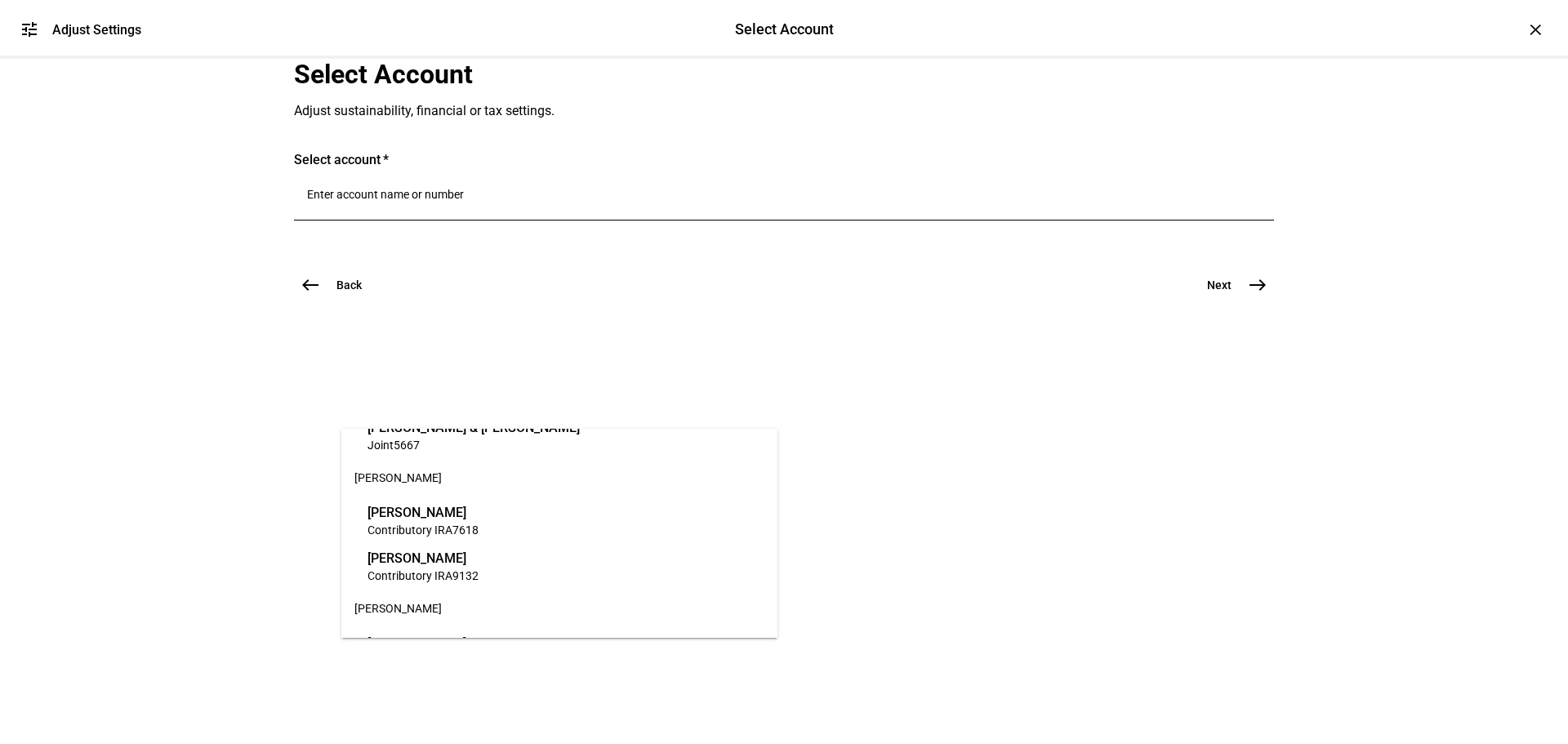
click at [460, 511] on span "[PERSON_NAME]" at bounding box center [422, 512] width 111 height 19
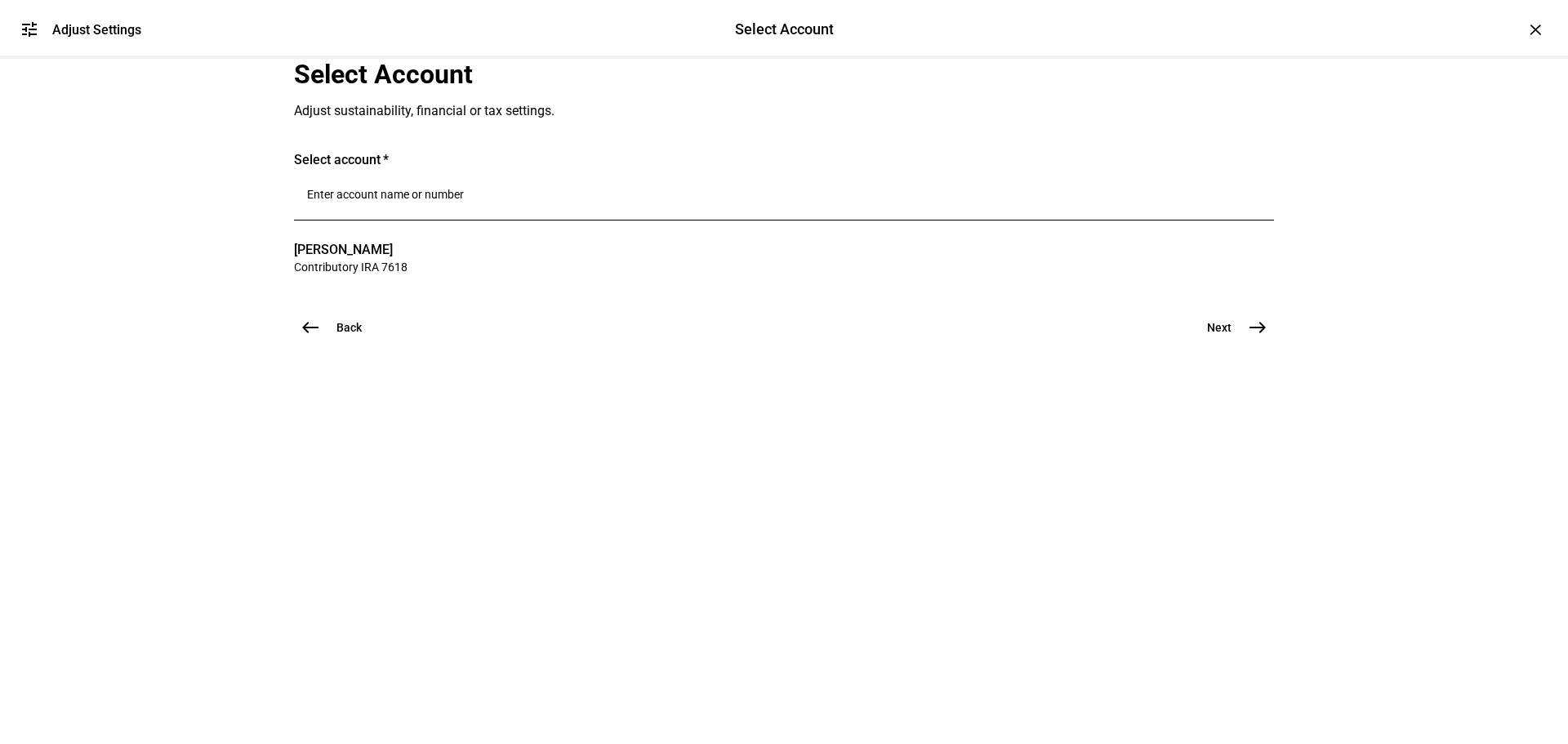
click at [1248, 338] on mat-icon "east" at bounding box center [1257, 328] width 20 height 20
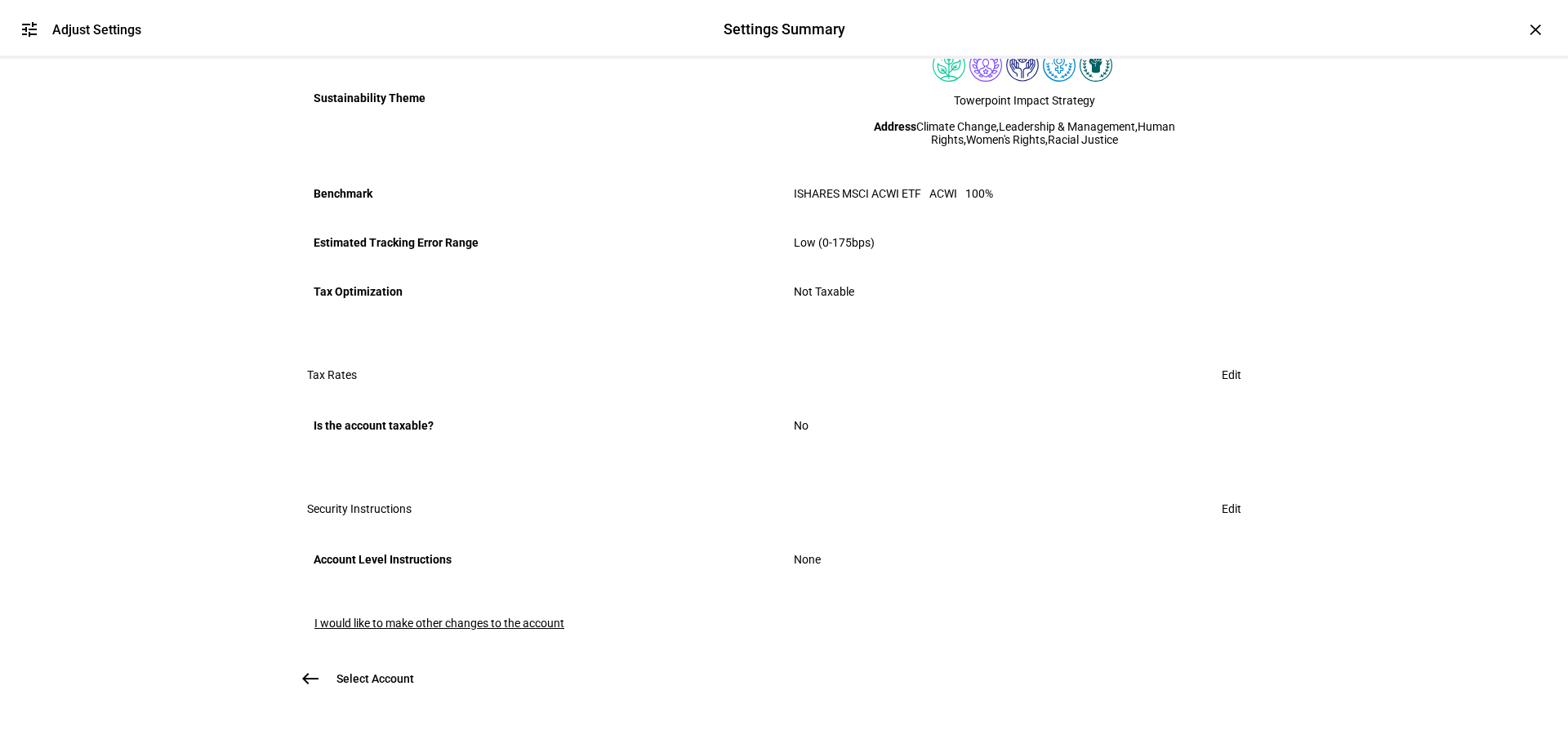
scroll to position [884, 0]
click at [398, 617] on span "I would like to make other changes to the account" at bounding box center [439, 623] width 250 height 13
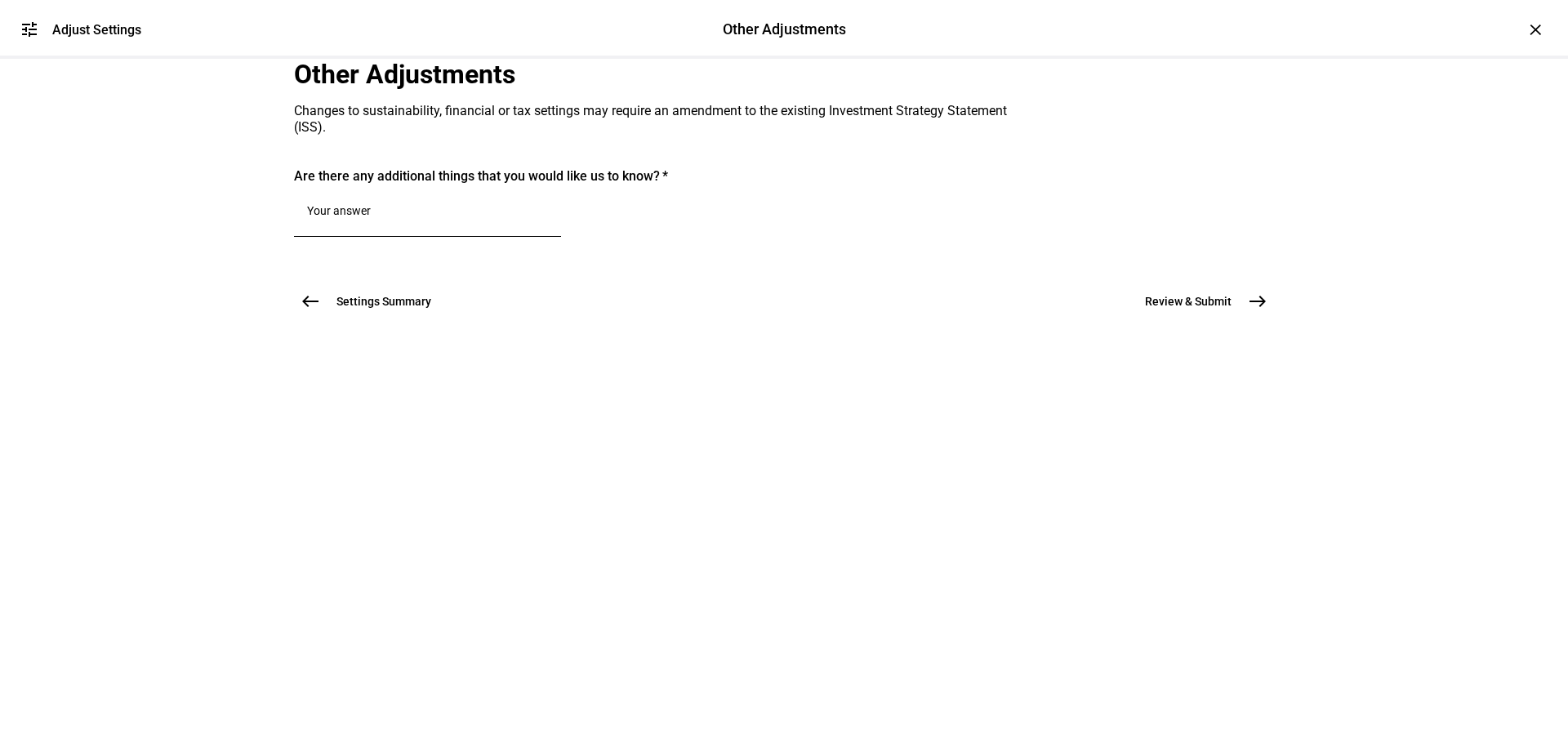
click at [432, 224] on textarea at bounding box center [427, 214] width 241 height 20
paste textarea "Please update benchmark to be ACWX"
type textarea "Please update benchmark to be ACWX"
click at [1227, 318] on button "Review & Submit east" at bounding box center [1199, 302] width 149 height 33
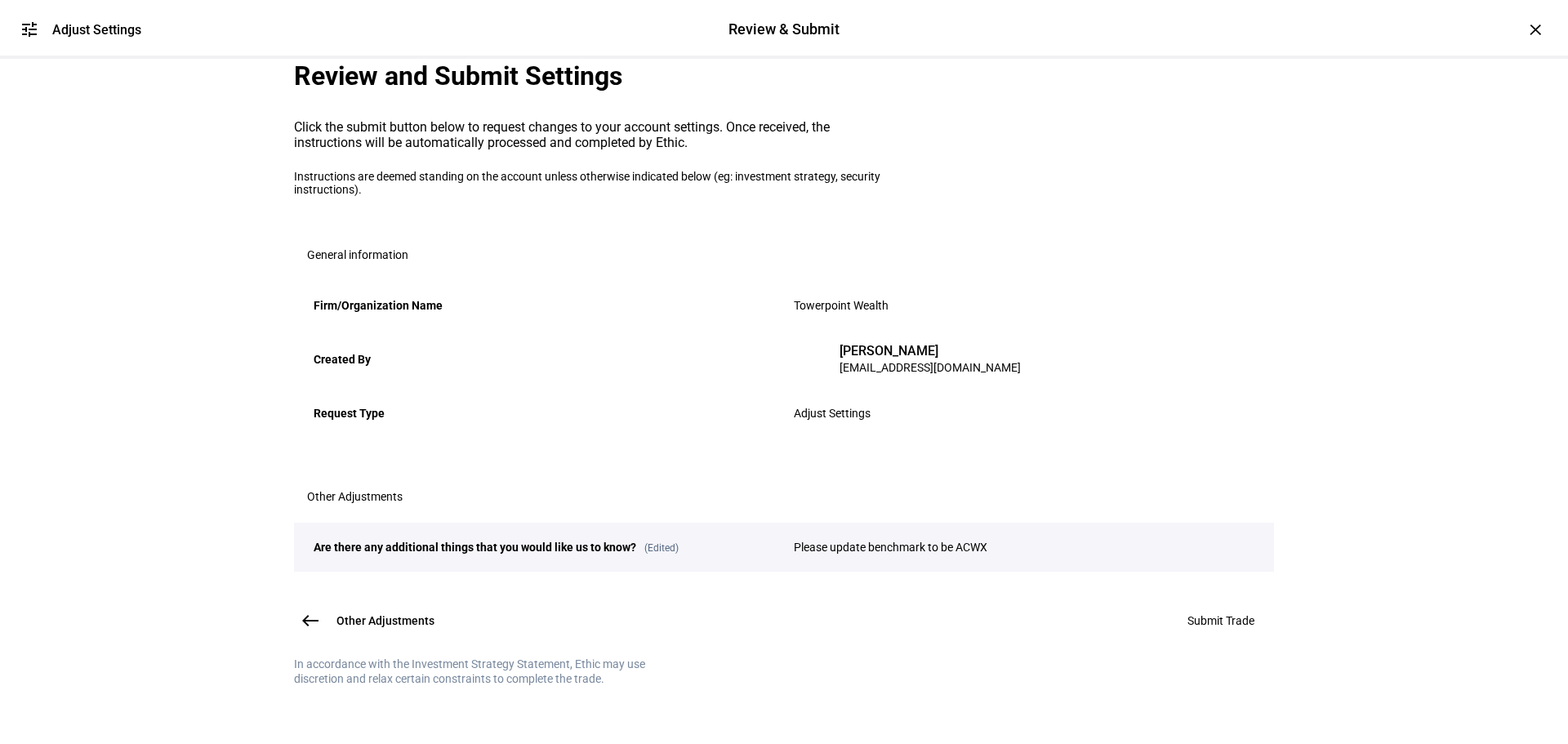
scroll to position [204, 0]
click at [1219, 614] on span "Submit Trade" at bounding box center [1220, 620] width 67 height 13
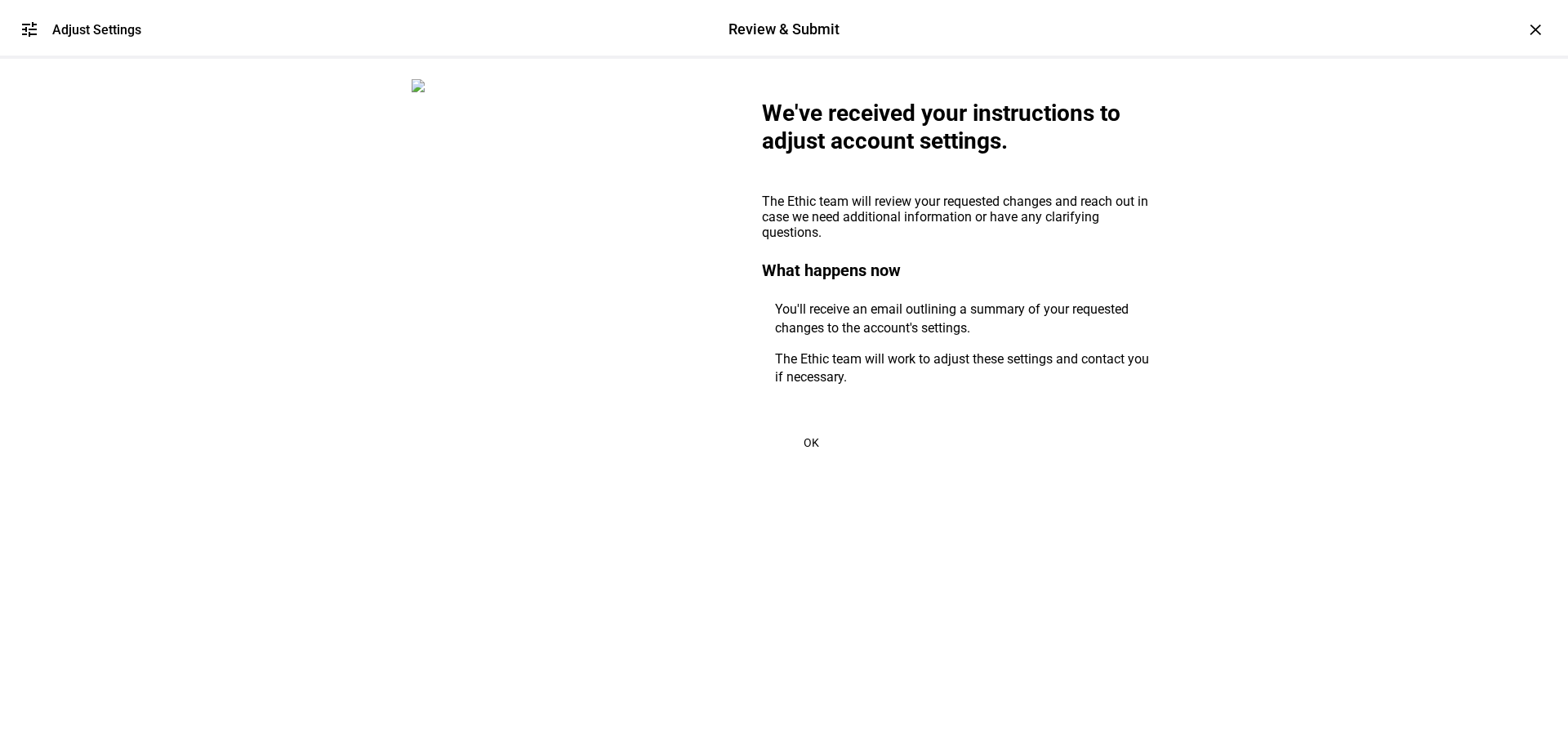
scroll to position [0, 0]
click at [804, 449] on span "OK" at bounding box center [811, 442] width 15 height 13
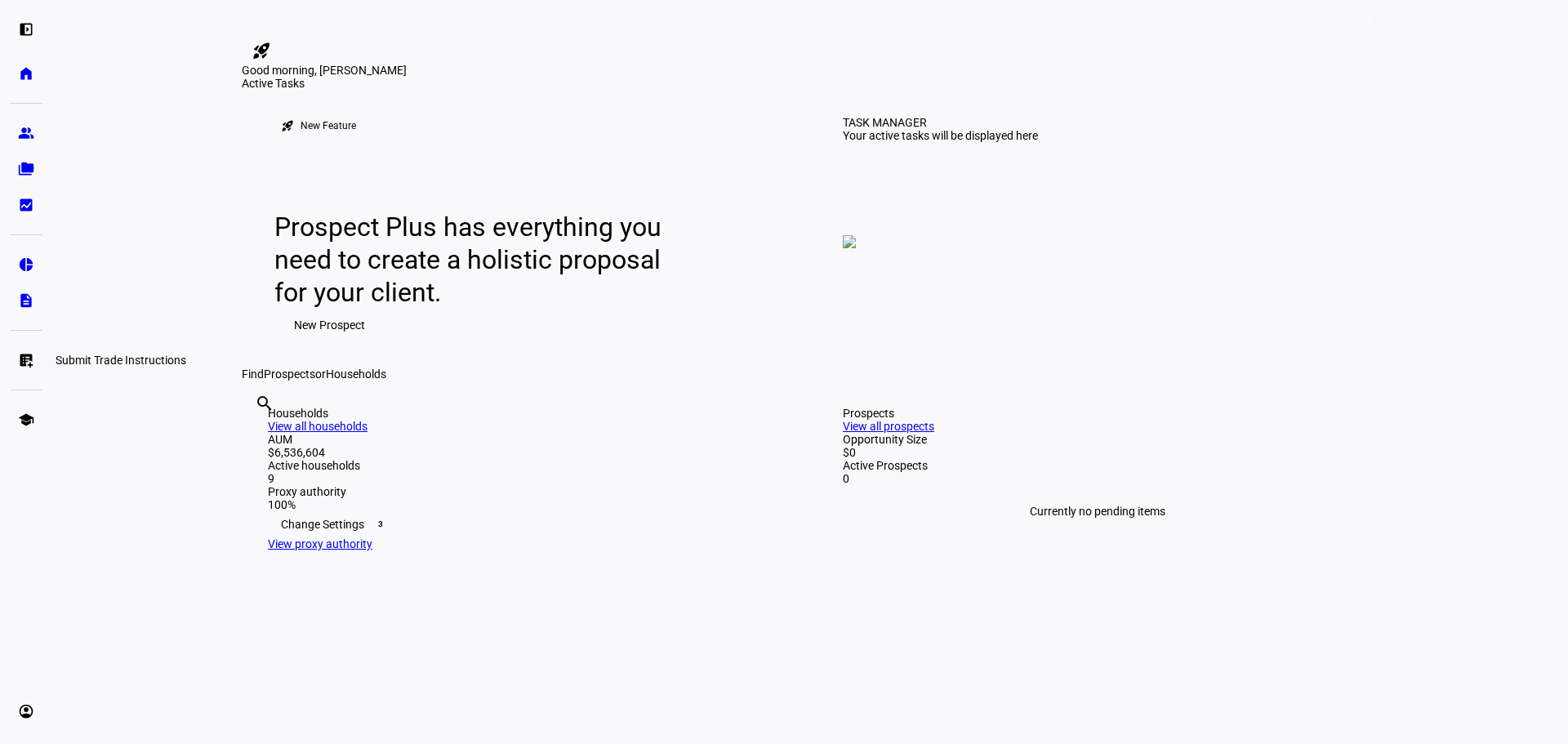
click at [26, 363] on eth-mat-symbol "list_alt_add" at bounding box center [26, 360] width 16 height 16
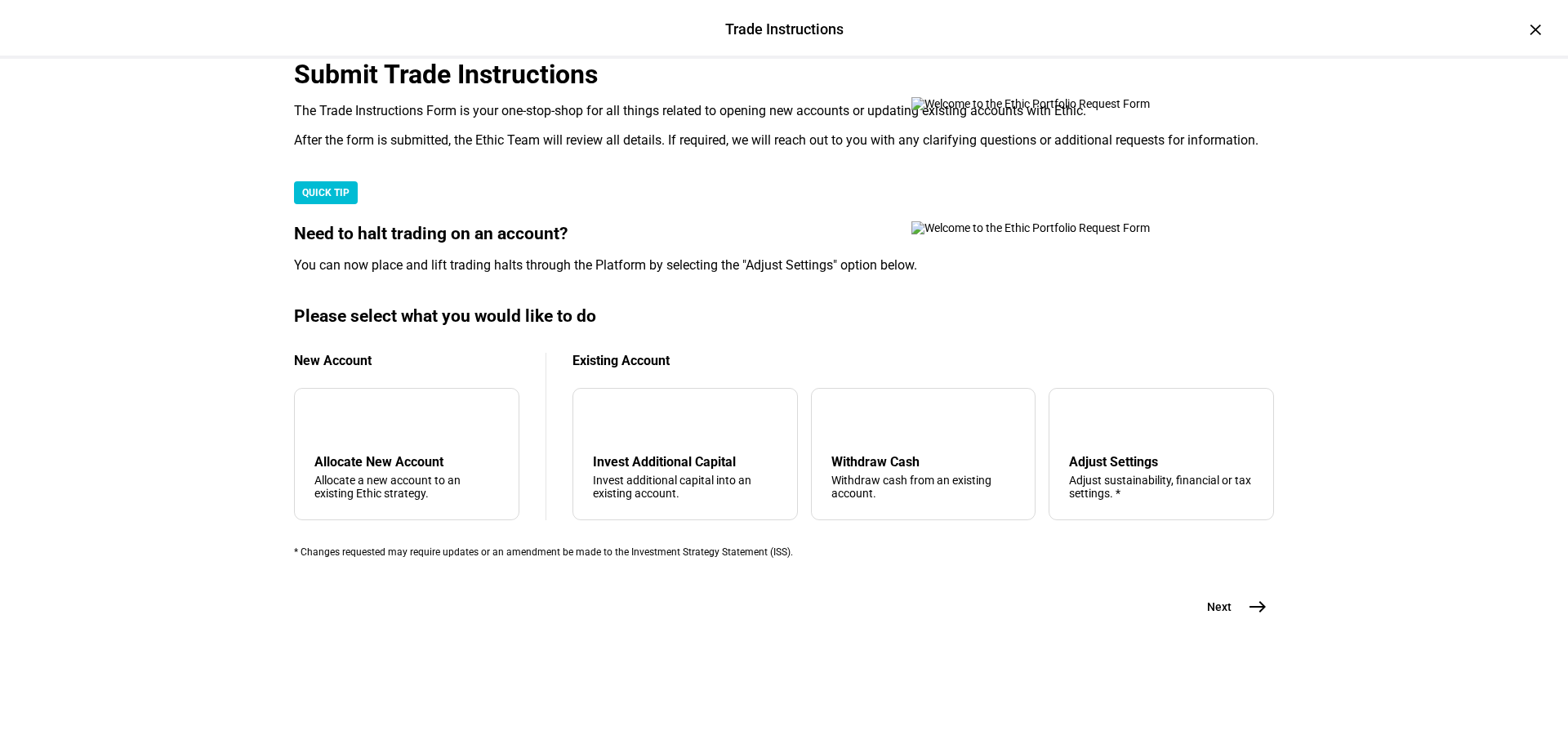
scroll to position [395, 0]
click at [1137, 454] on div "Adjust Settings" at bounding box center [1161, 461] width 184 height 15
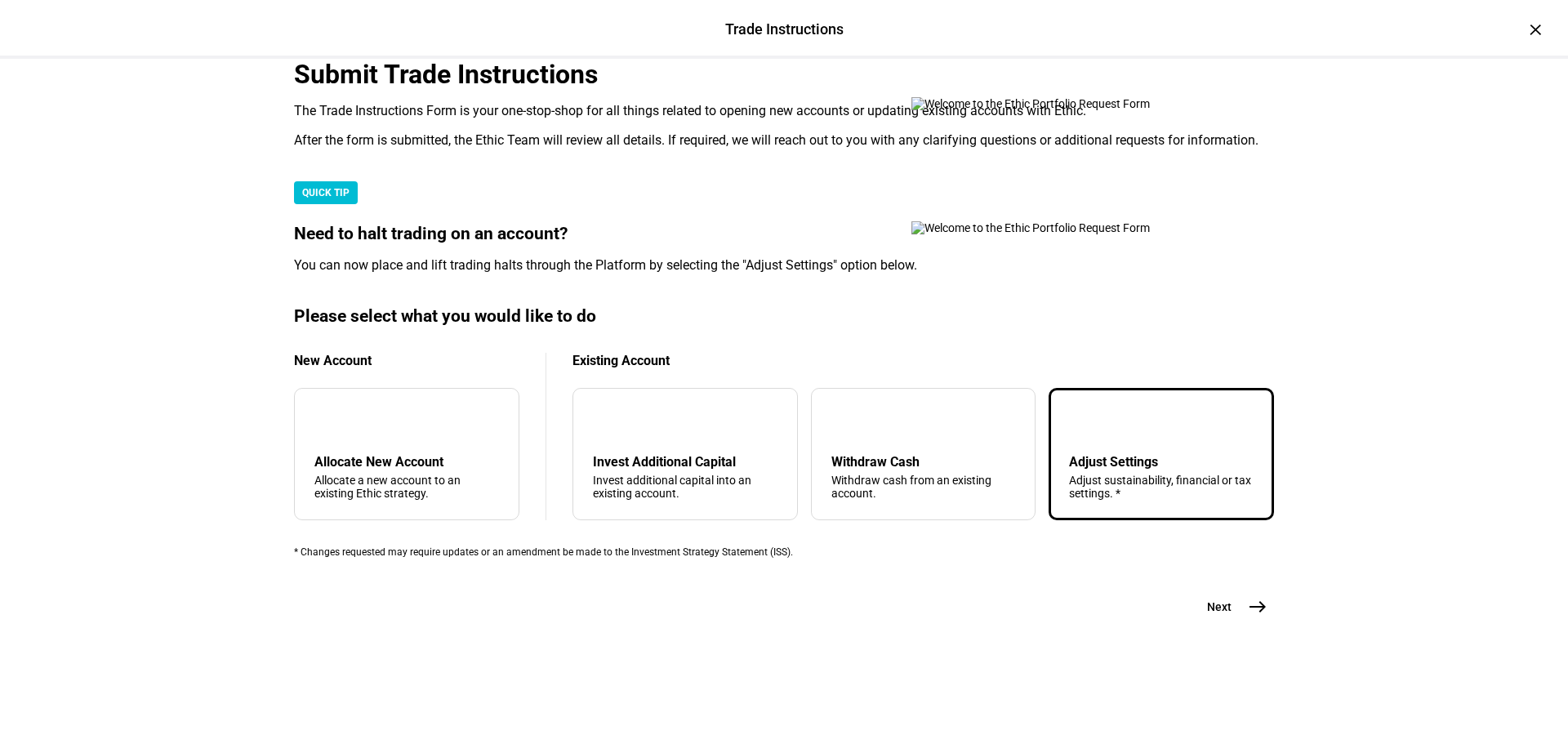
click at [1248, 617] on mat-icon "east" at bounding box center [1257, 607] width 20 height 20
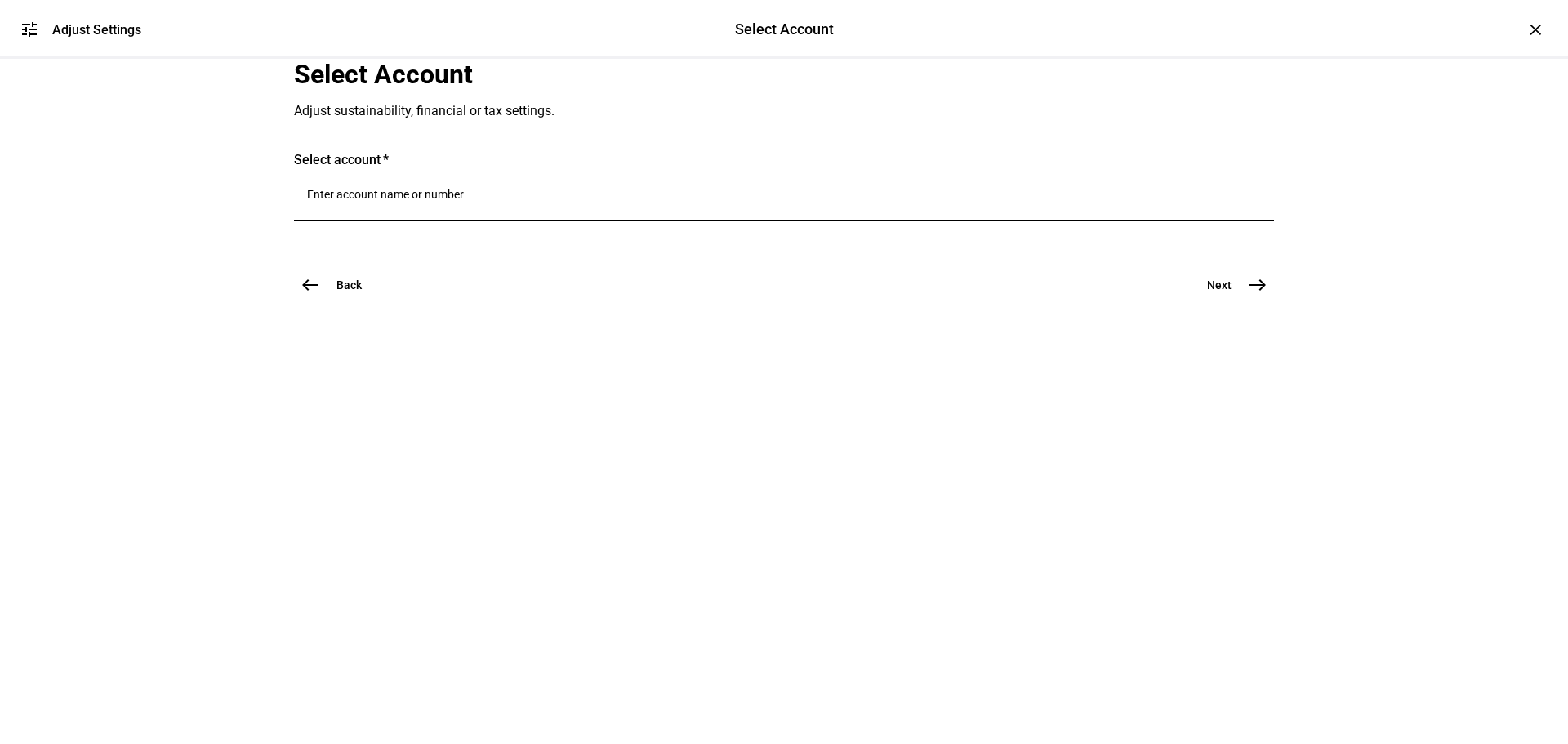
scroll to position [0, 0]
click at [449, 201] on input "Number" at bounding box center [784, 194] width 953 height 13
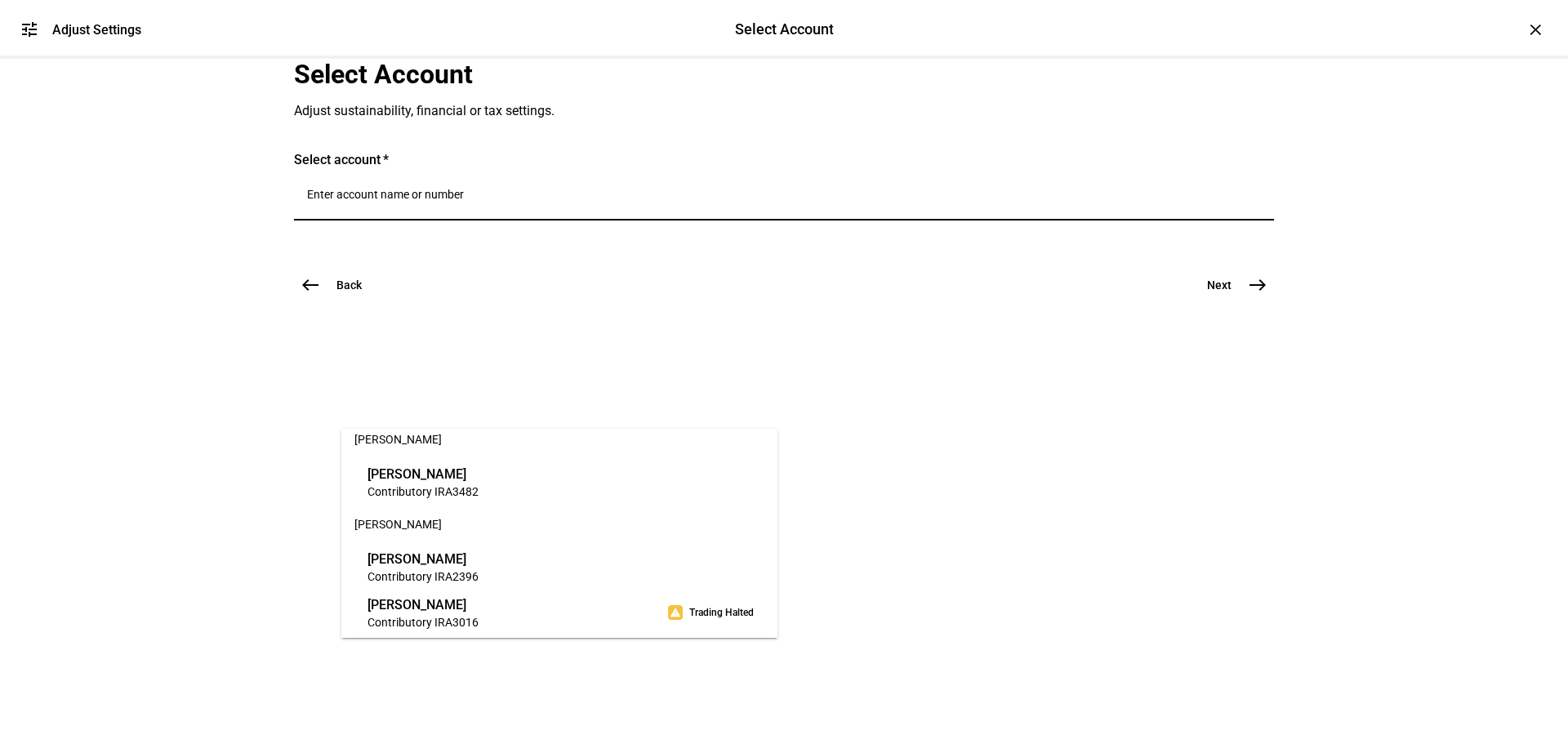
scroll to position [751, 0]
click at [444, 611] on span "Contributory IRA" at bounding box center [410, 618] width 85 height 13
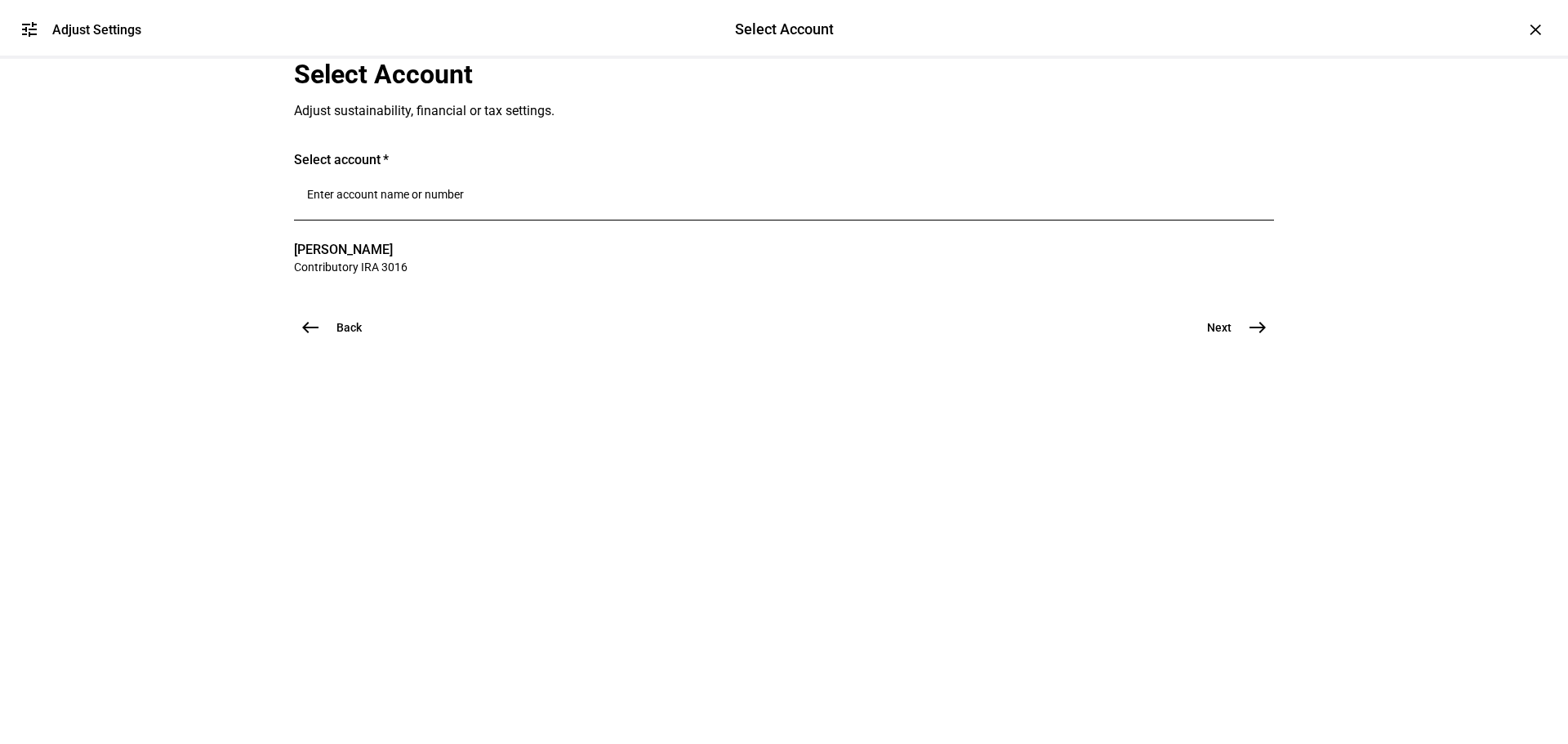
click at [1235, 344] on button "Next east" at bounding box center [1230, 328] width 87 height 33
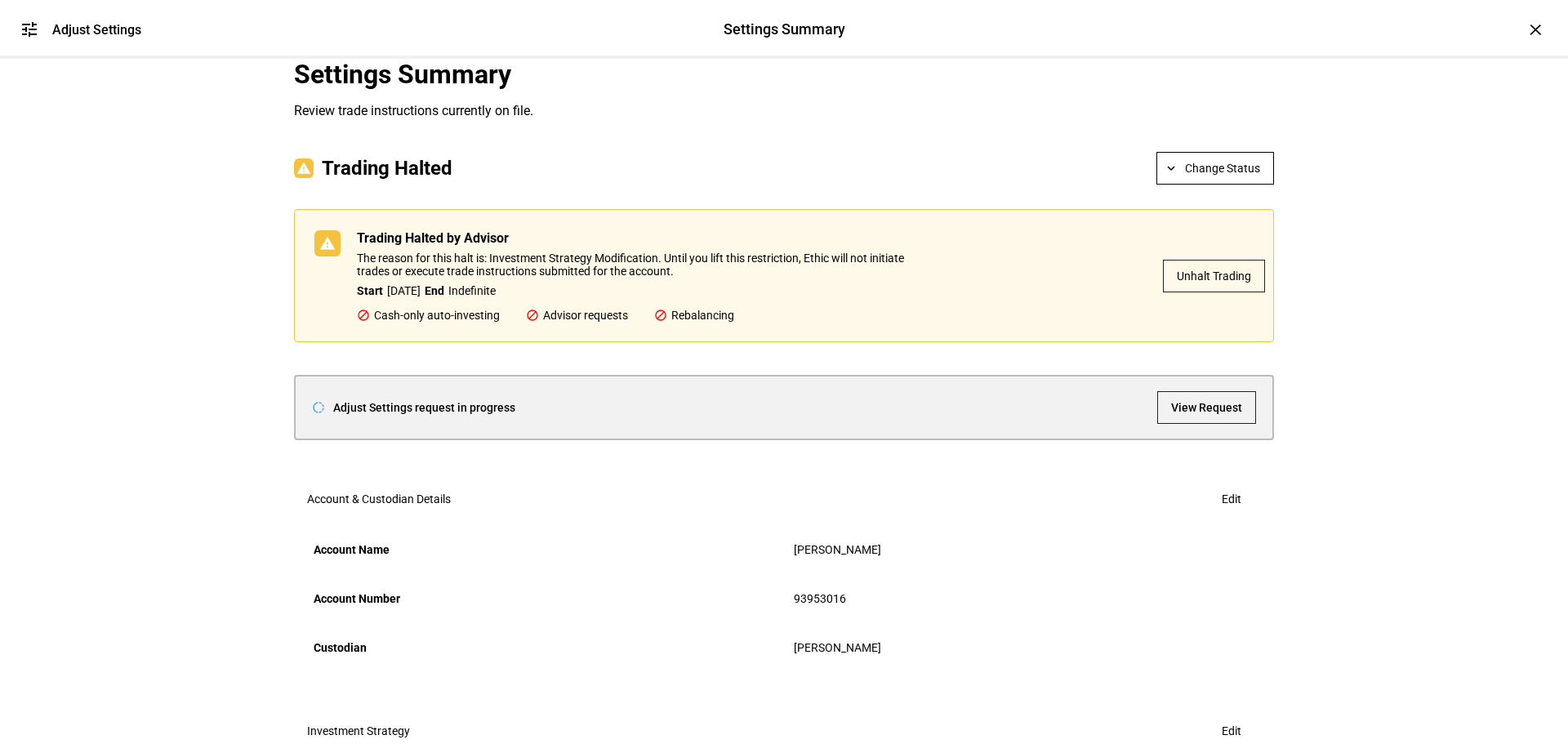
click at [1219, 293] on span "Unhalt Trading" at bounding box center [1213, 276] width 74 height 33
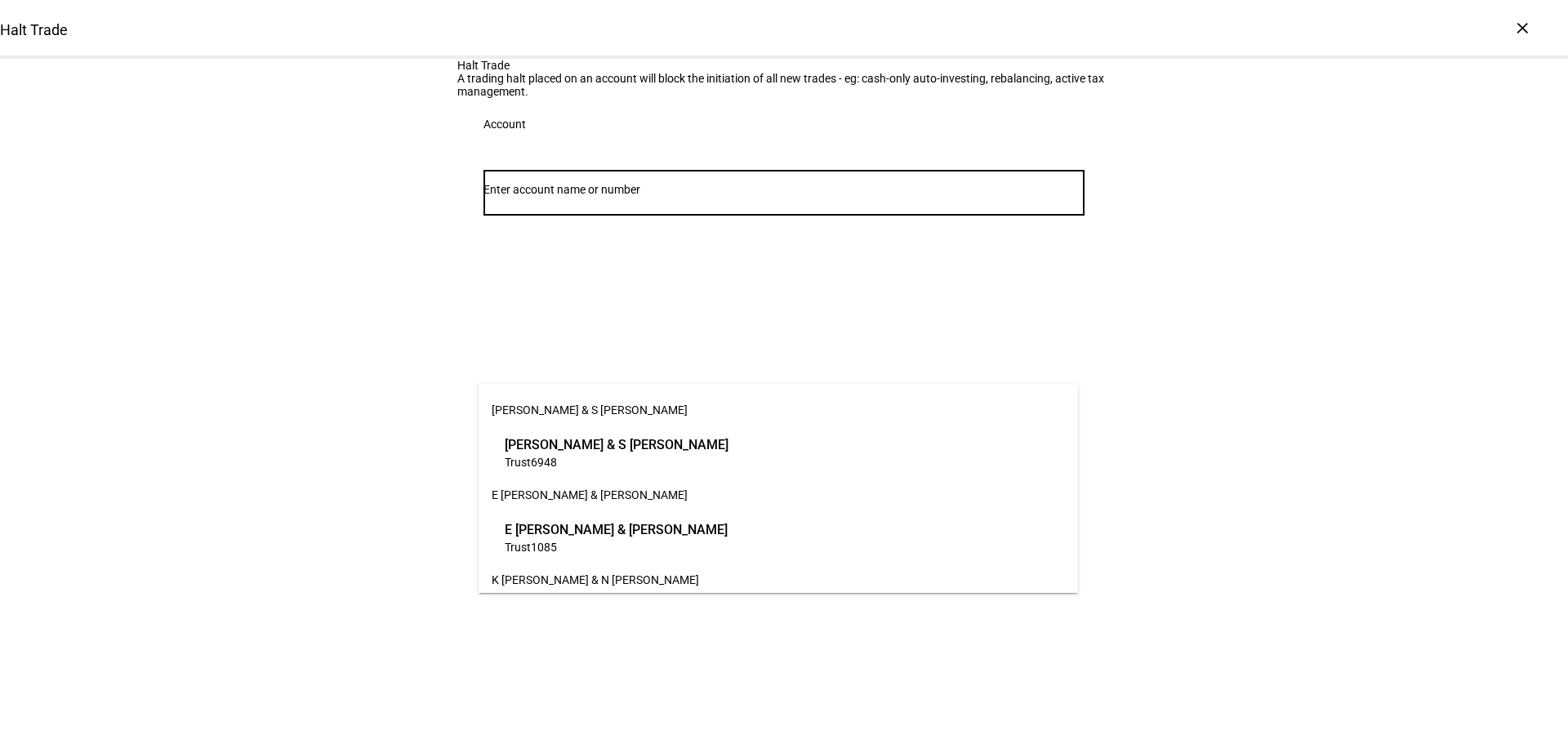
click at [727, 196] on input "Number" at bounding box center [784, 190] width 601 height 13
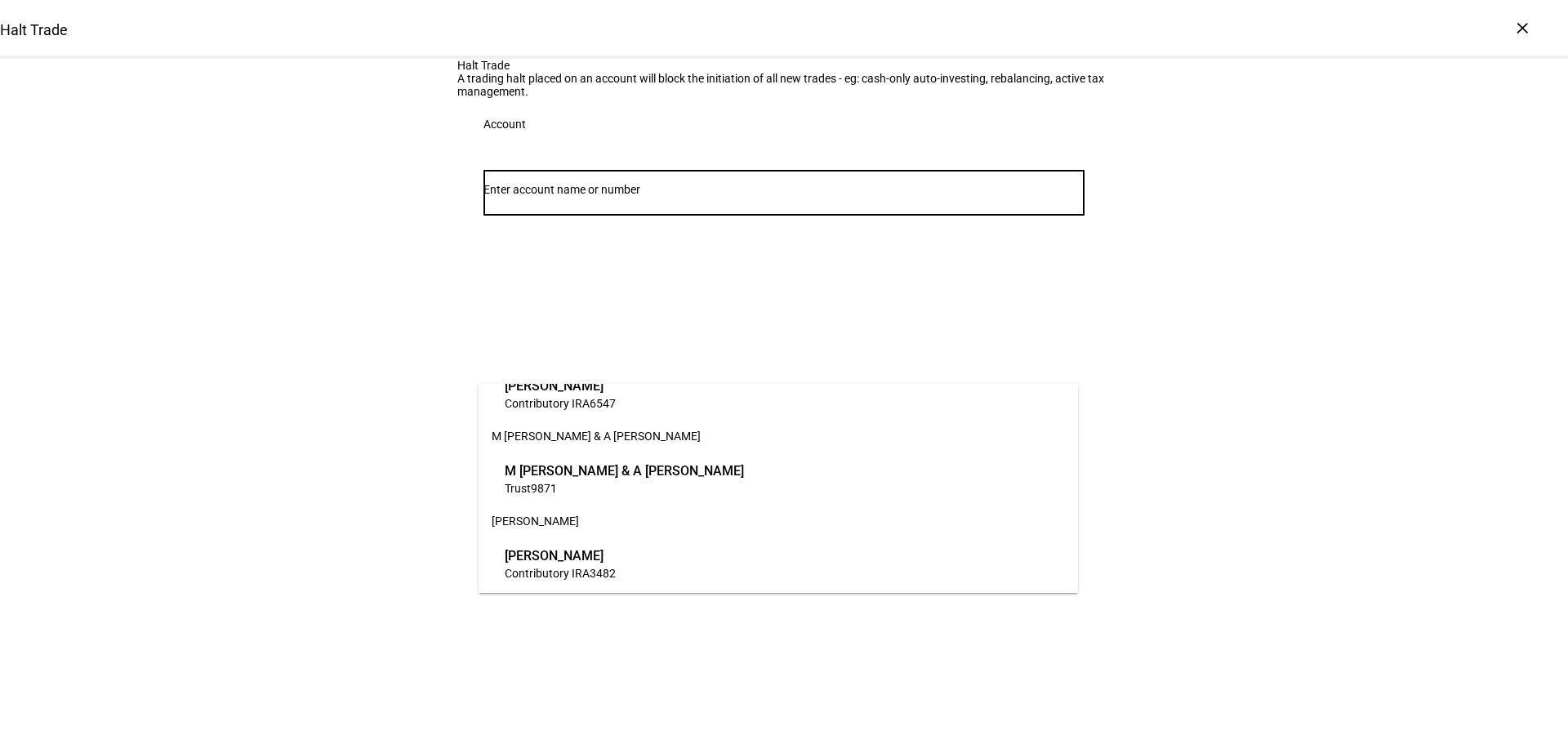
scroll to position [751, 0]
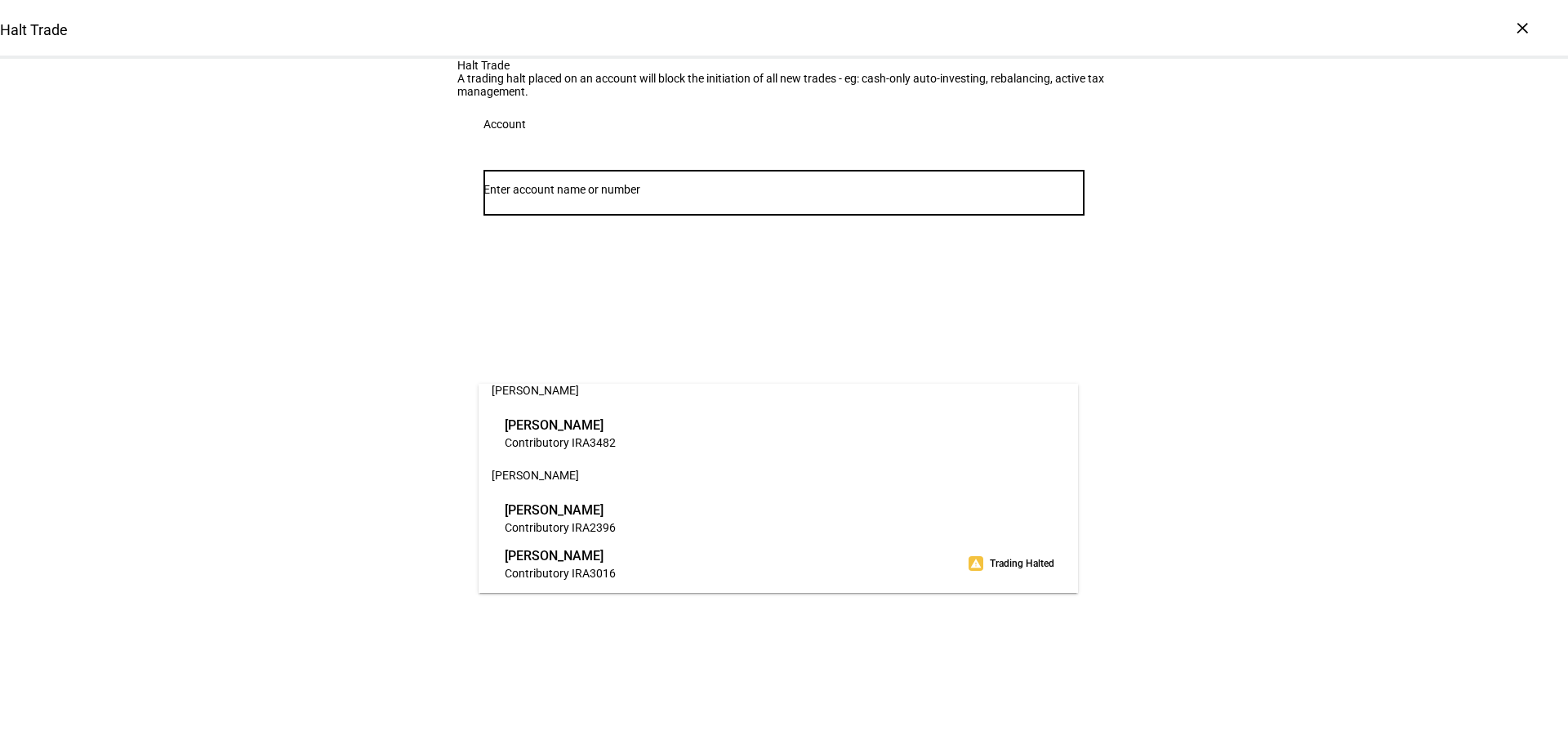
click at [616, 570] on span "Contributory IRA 3016" at bounding box center [560, 572] width 111 height 15
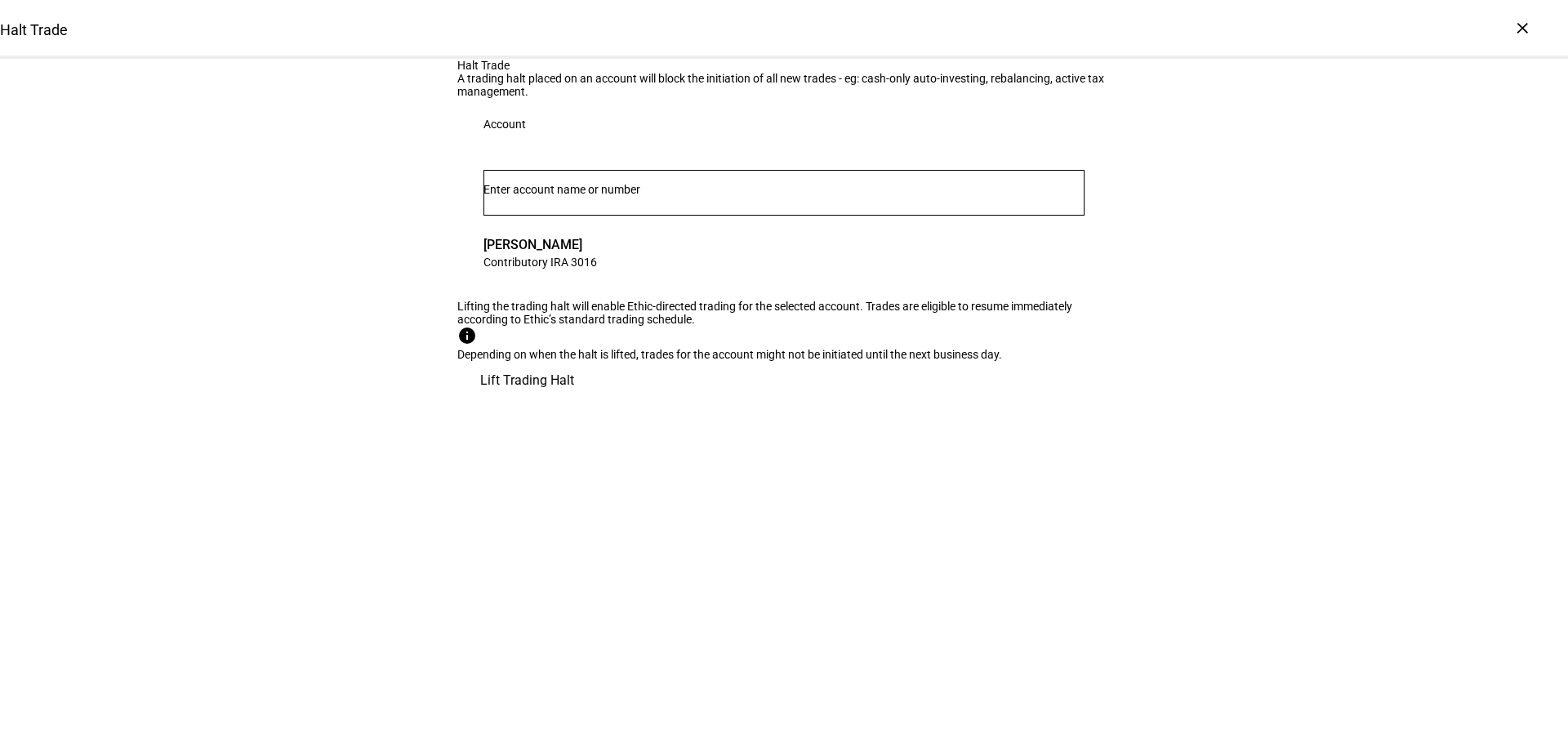
click at [574, 400] on span "Lift Trading Halt" at bounding box center [527, 380] width 94 height 39
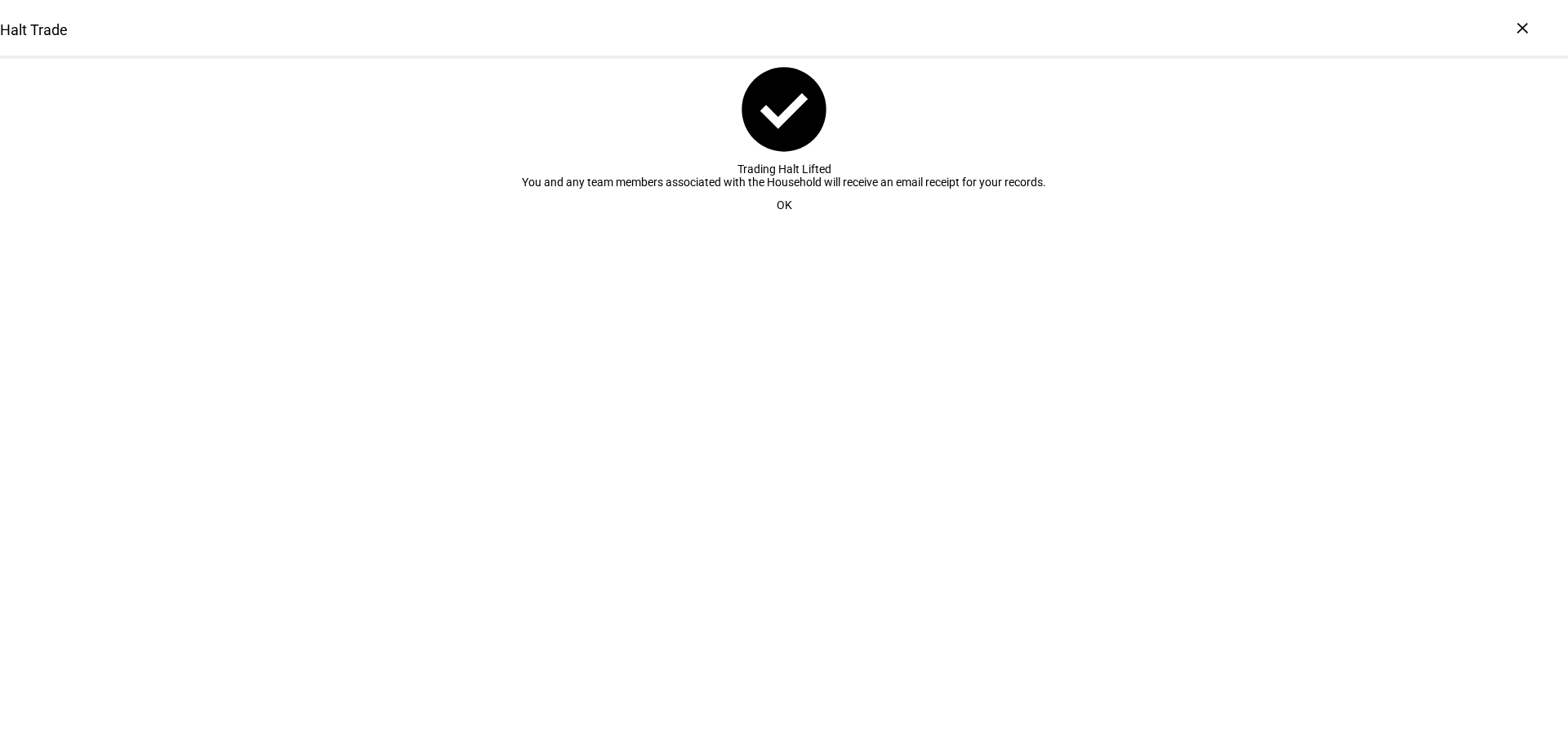
click at [780, 221] on span "OK" at bounding box center [784, 205] width 15 height 33
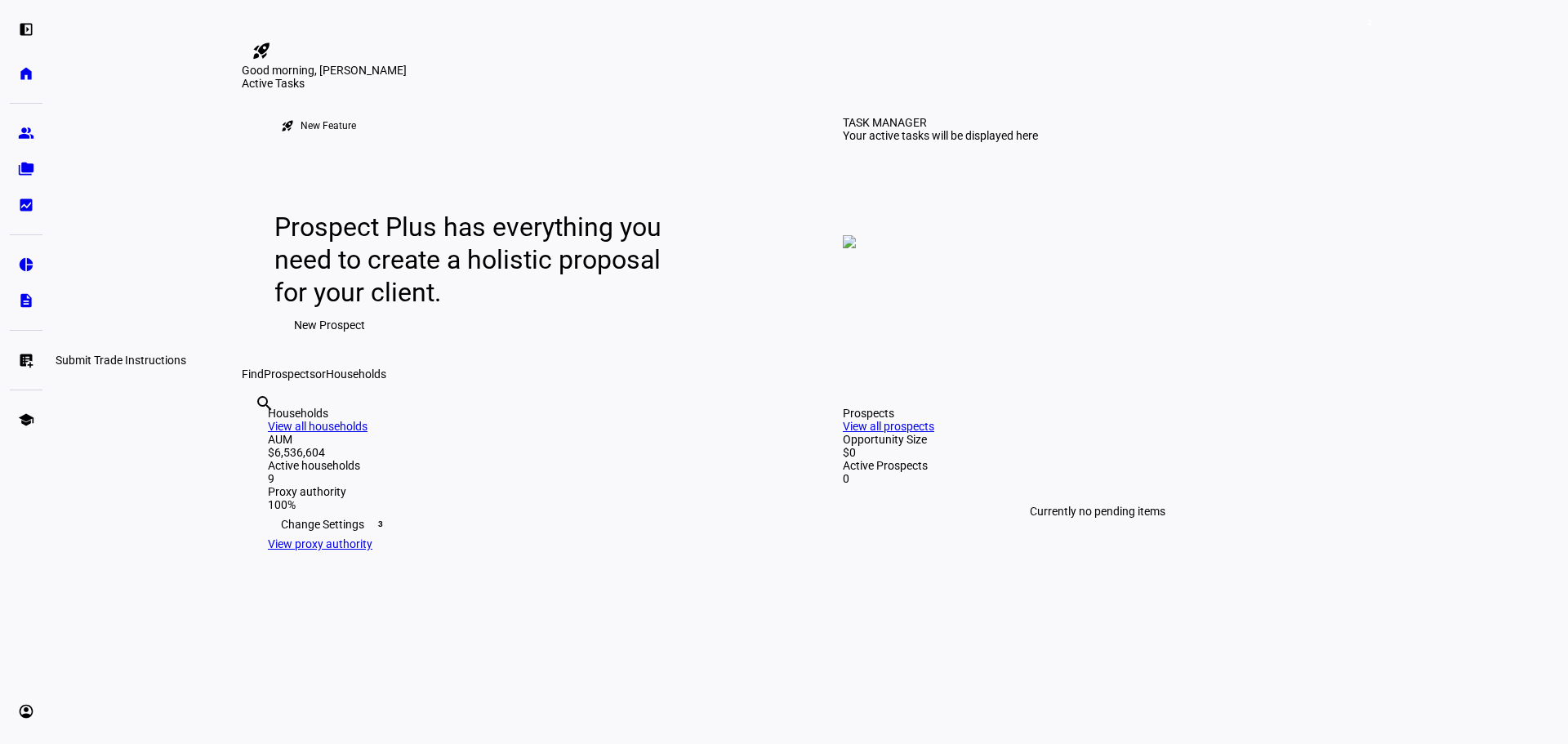
click at [23, 361] on eth-mat-symbol "list_alt_add" at bounding box center [26, 360] width 16 height 16
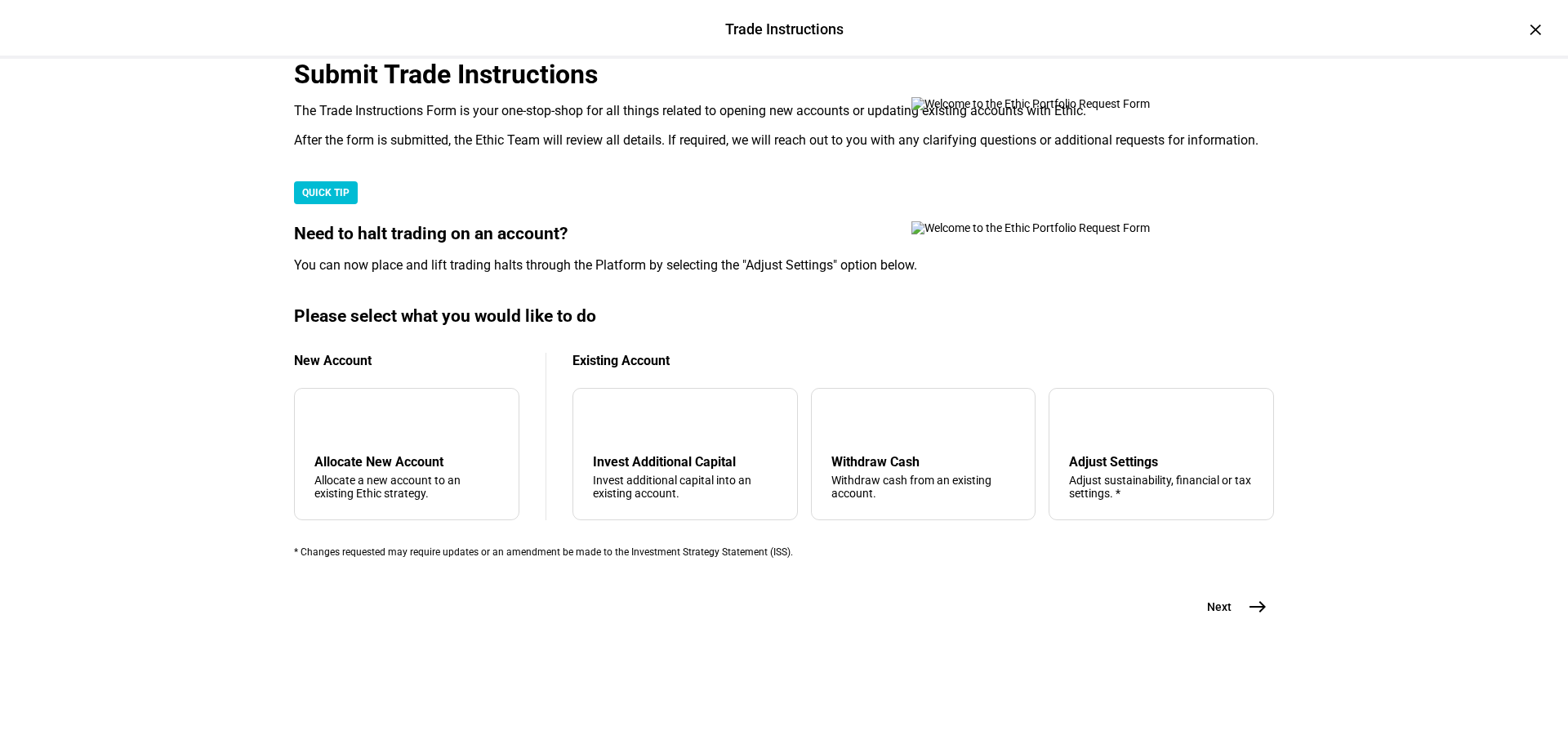
scroll to position [395, 0]
click at [1135, 457] on div "Adjust Settings Adjust sustainability, financial or tax settings. *" at bounding box center [1161, 477] width 184 height 46
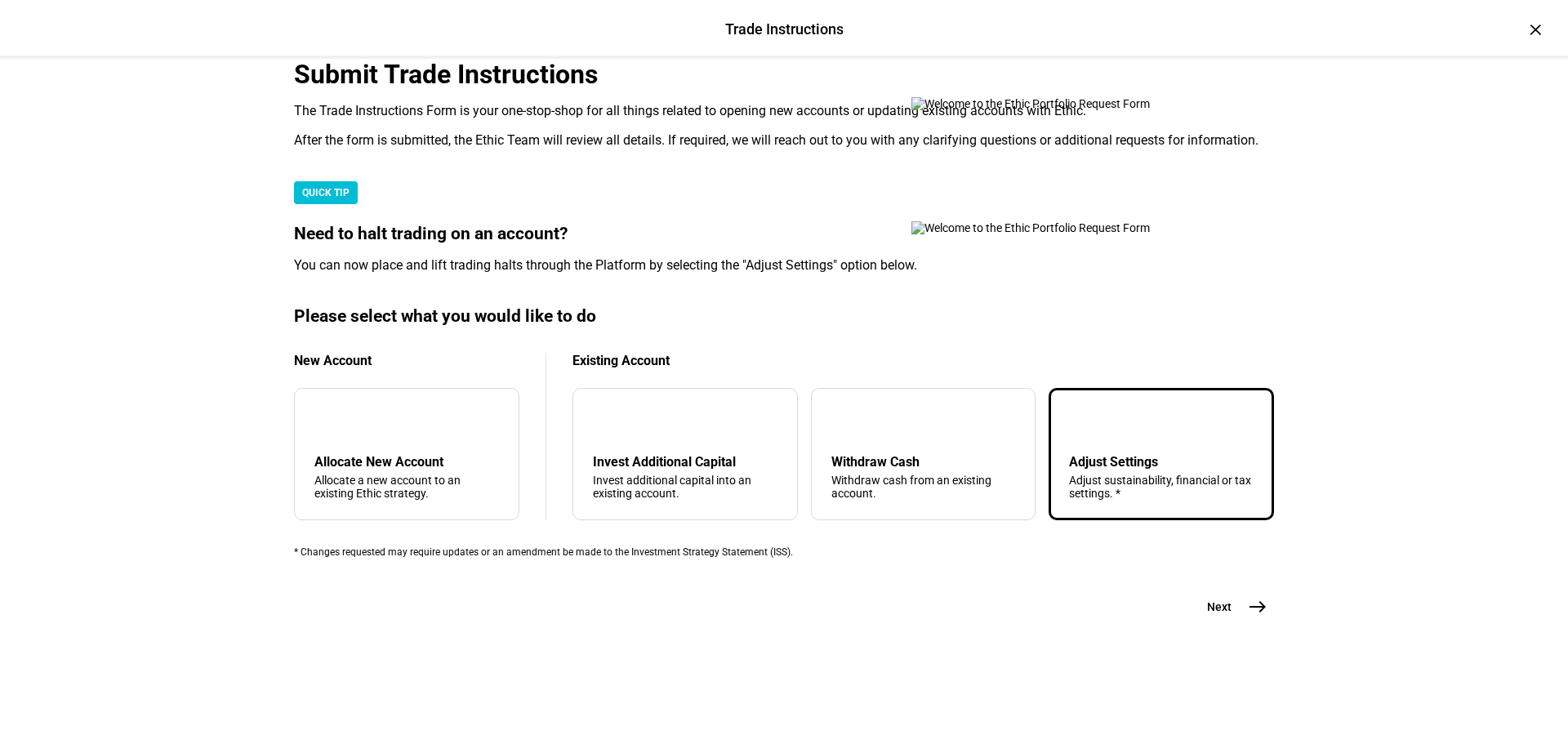
click at [1231, 623] on button "Next east" at bounding box center [1230, 607] width 87 height 33
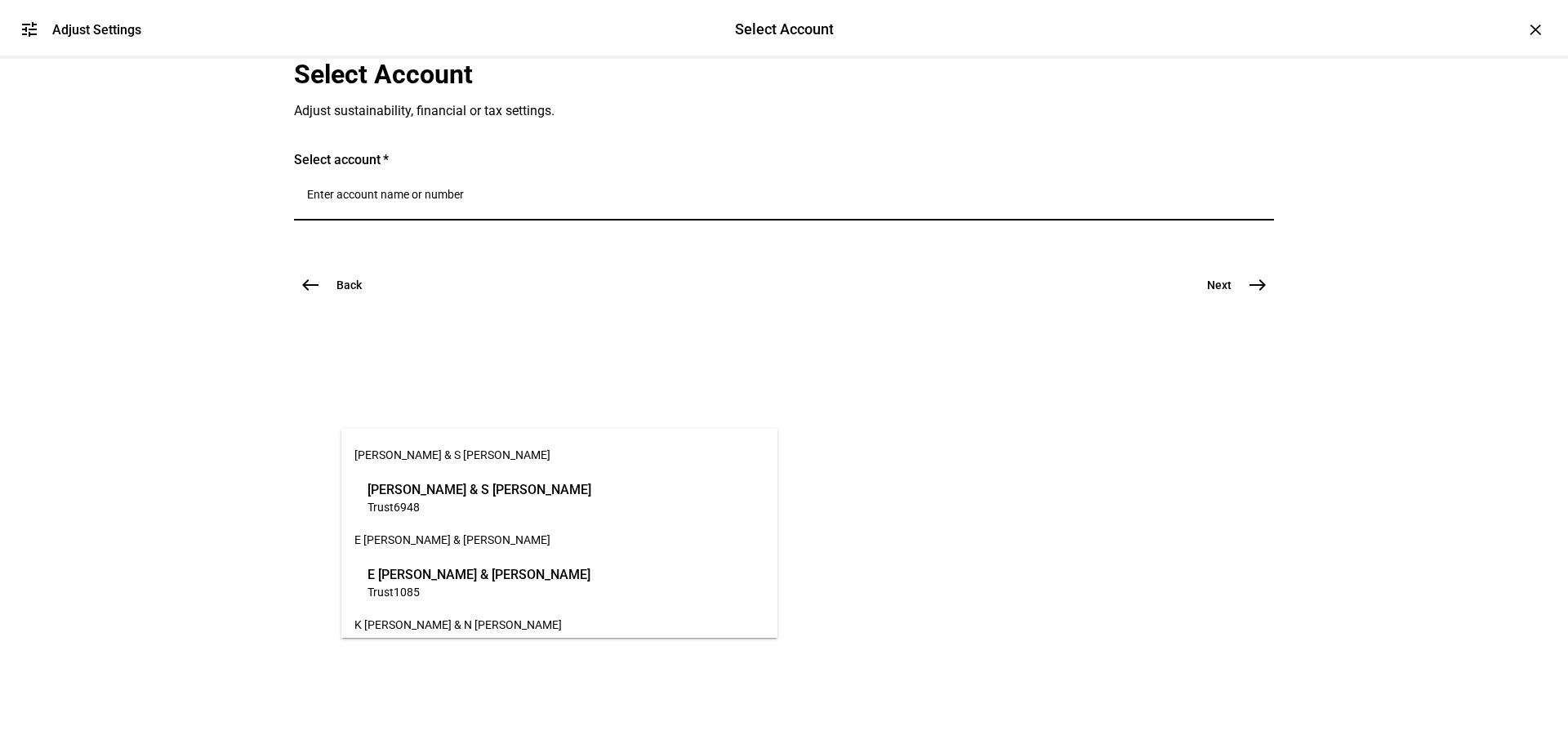
click at [392, 201] on input "Number" at bounding box center [784, 194] width 953 height 13
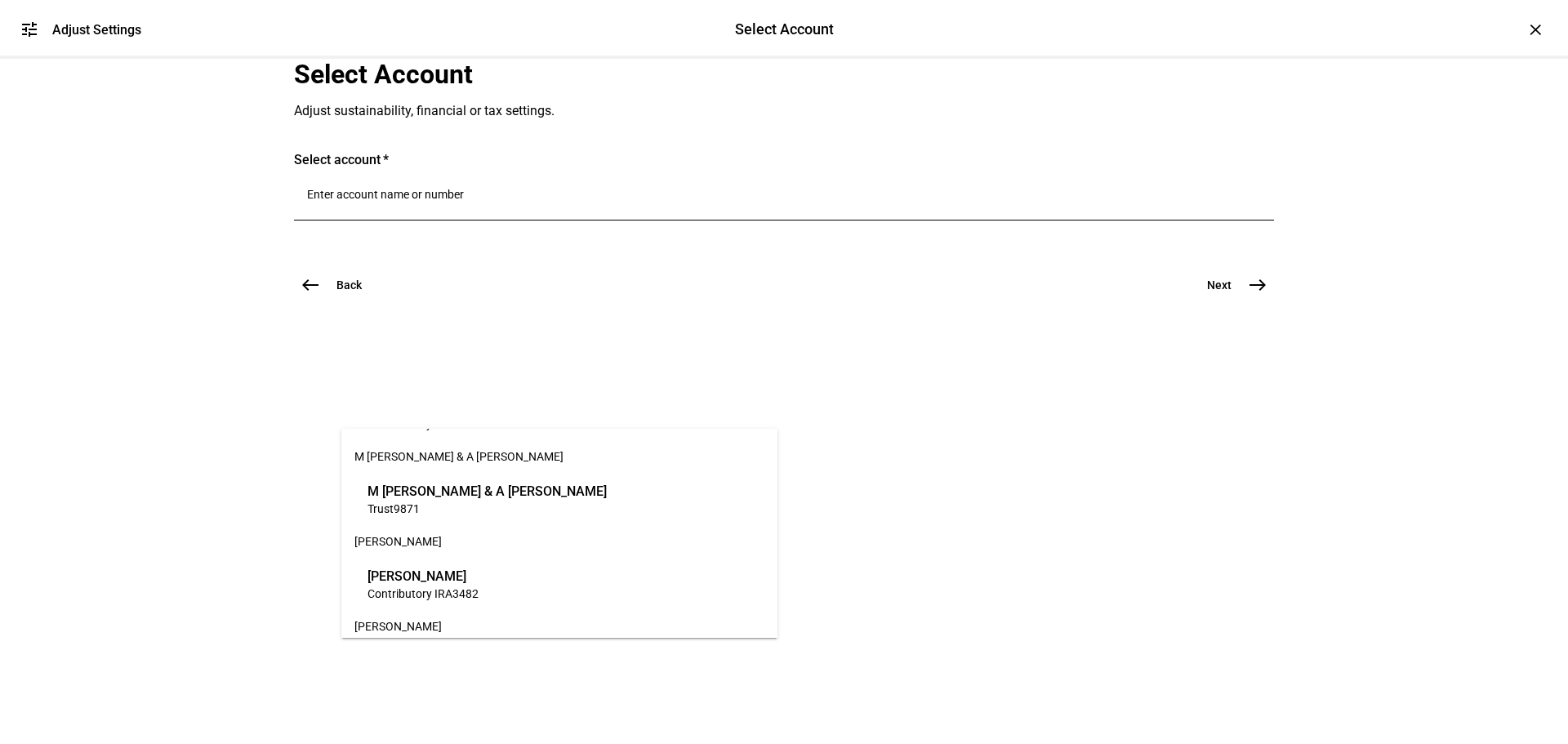
scroll to position [751, 0]
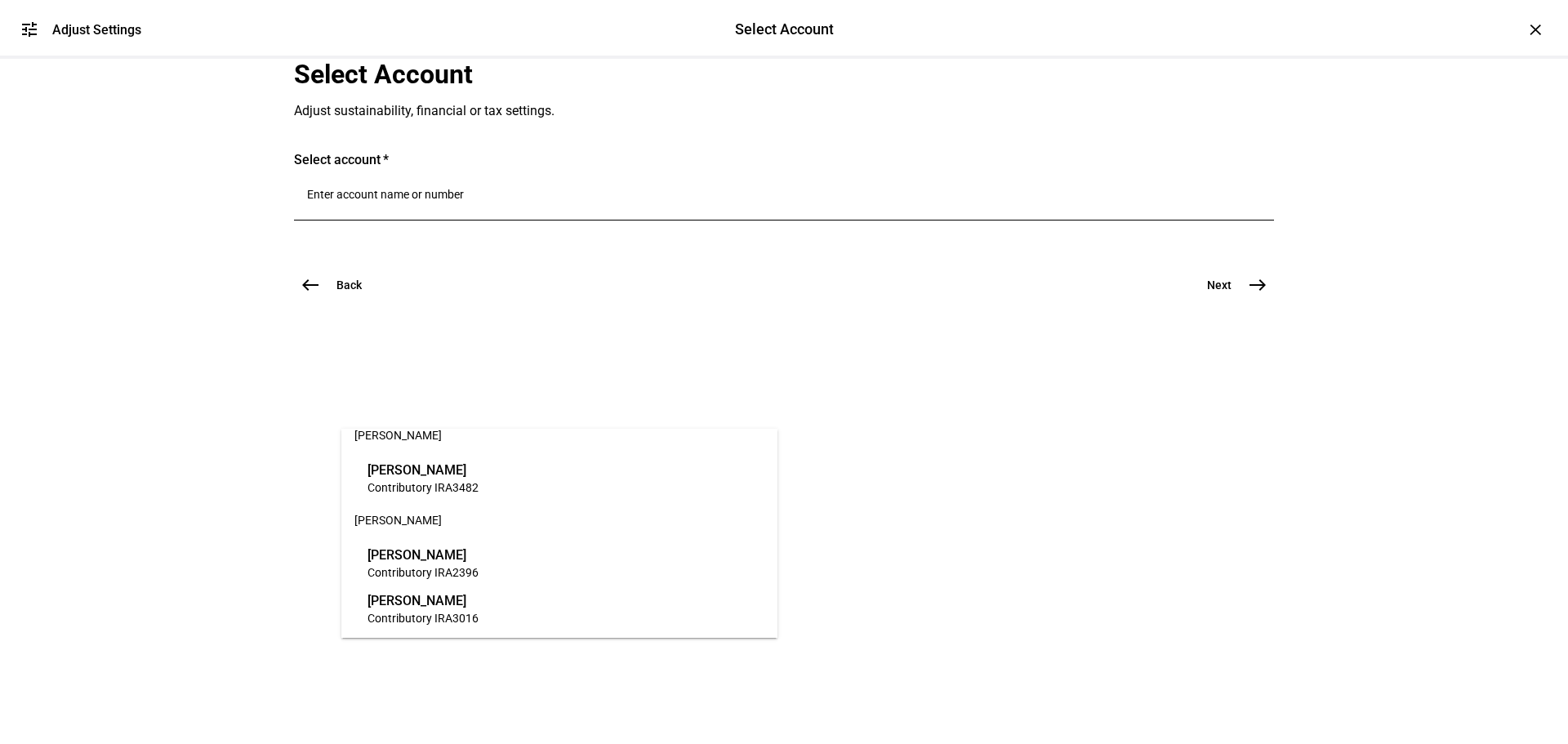
click at [469, 619] on span "3016" at bounding box center [465, 618] width 26 height 13
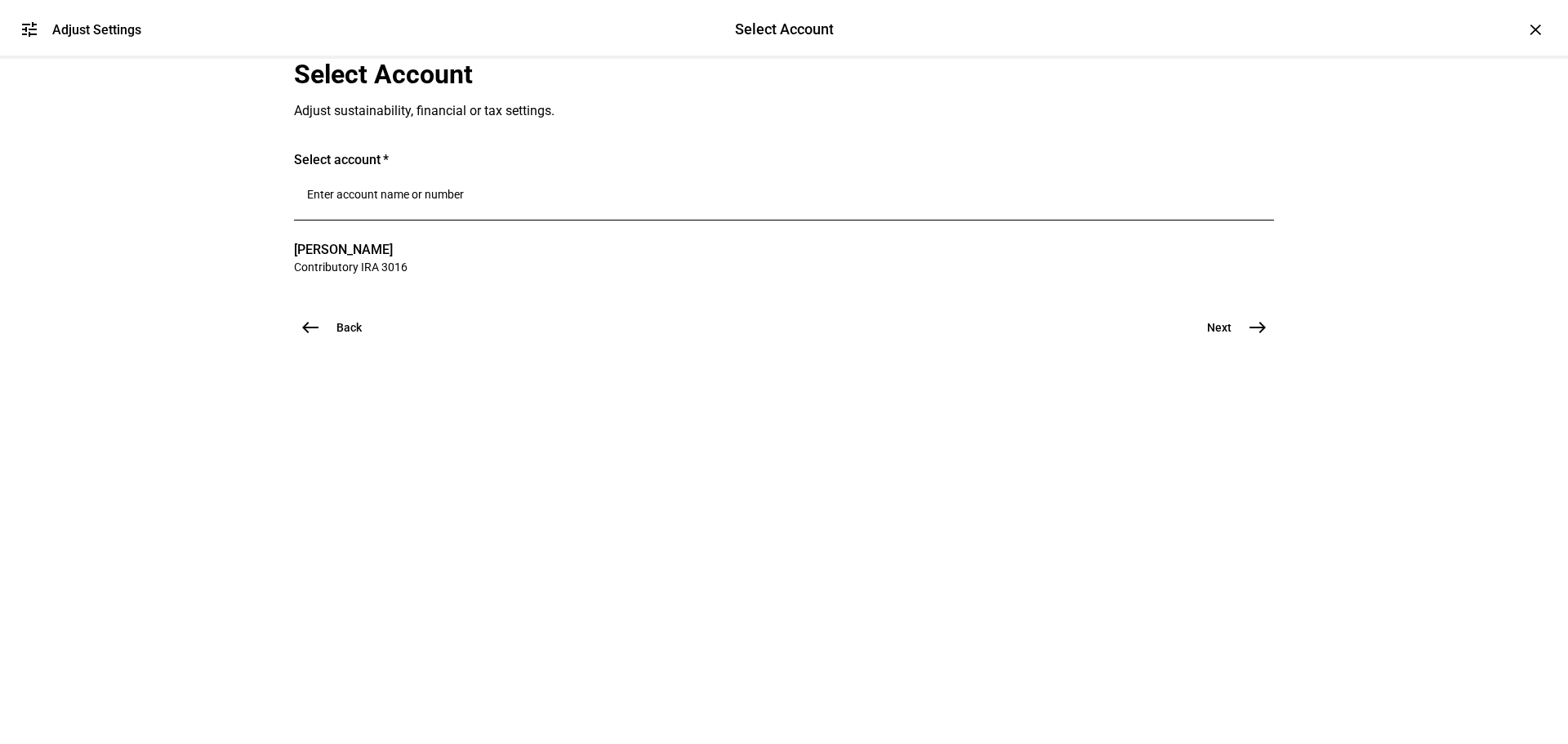
click at [1252, 338] on mat-icon "east" at bounding box center [1257, 328] width 20 height 20
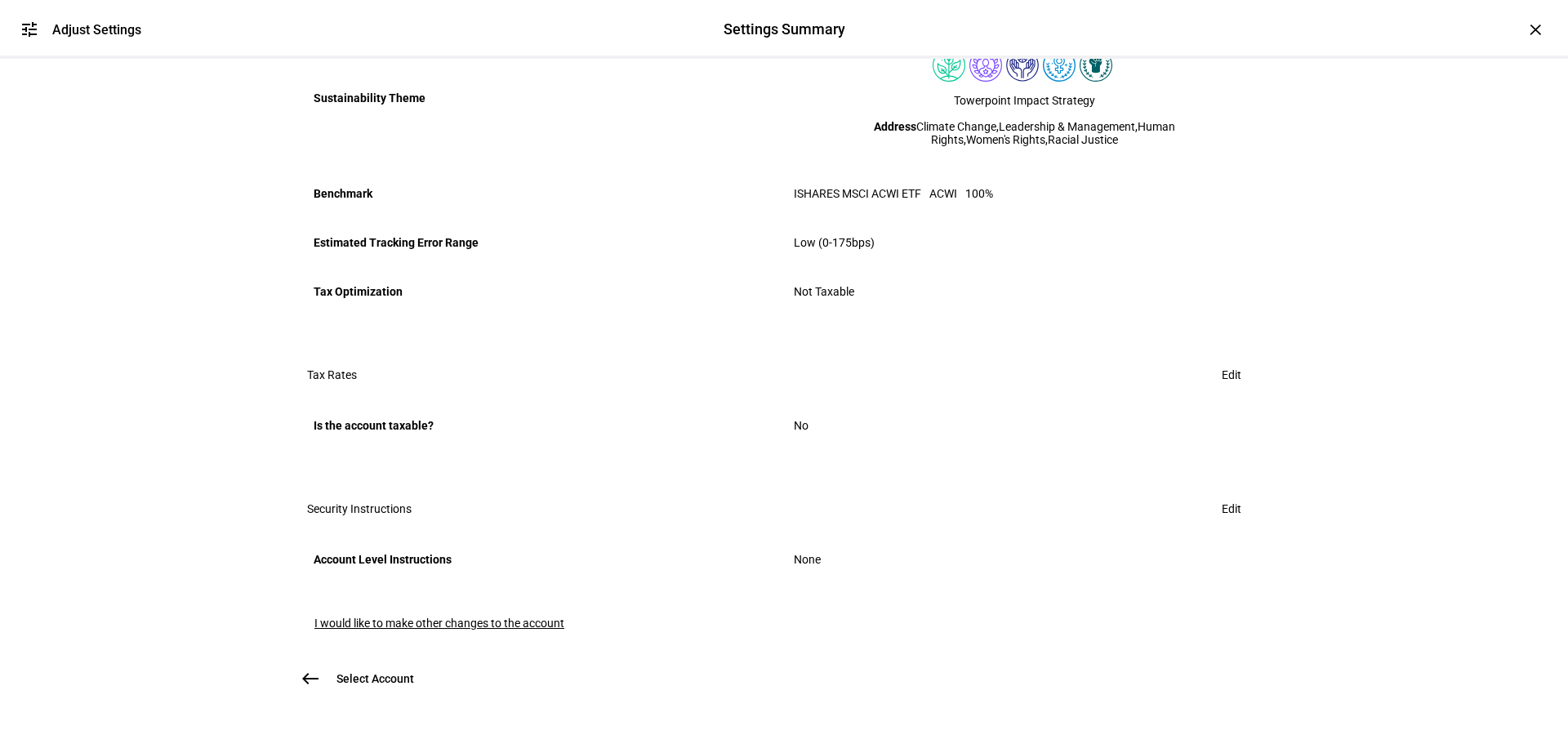
scroll to position [884, 0]
click at [417, 617] on span "I would like to make other changes to the account" at bounding box center [439, 623] width 250 height 13
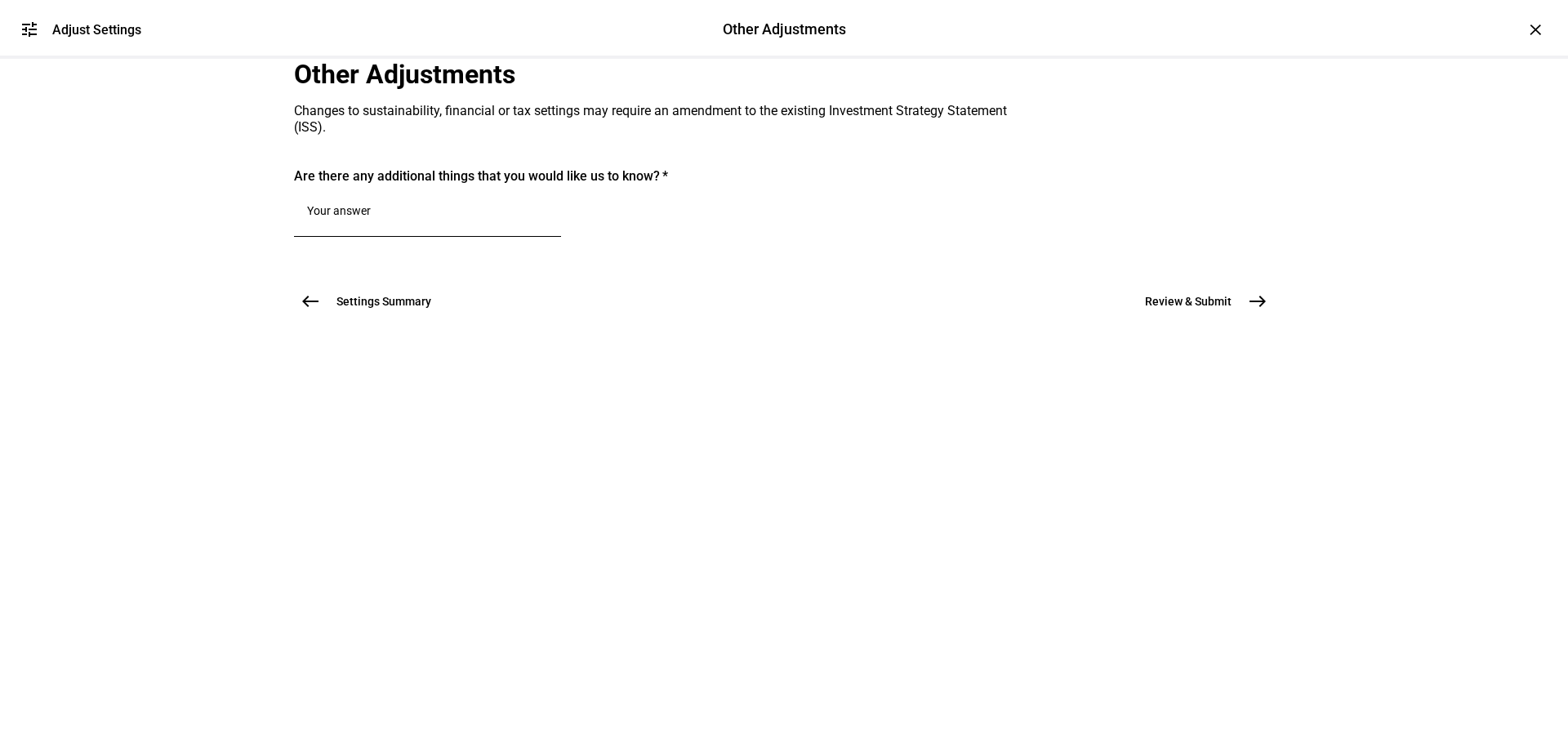
scroll to position [0, 0]
click at [418, 224] on textarea at bounding box center [427, 214] width 241 height 20
paste textarea "Please update benchmark to be ACWX"
type textarea "Please update benchmark to be ACWX"
click at [1162, 310] on span "Review & Submit" at bounding box center [1188, 302] width 87 height 16
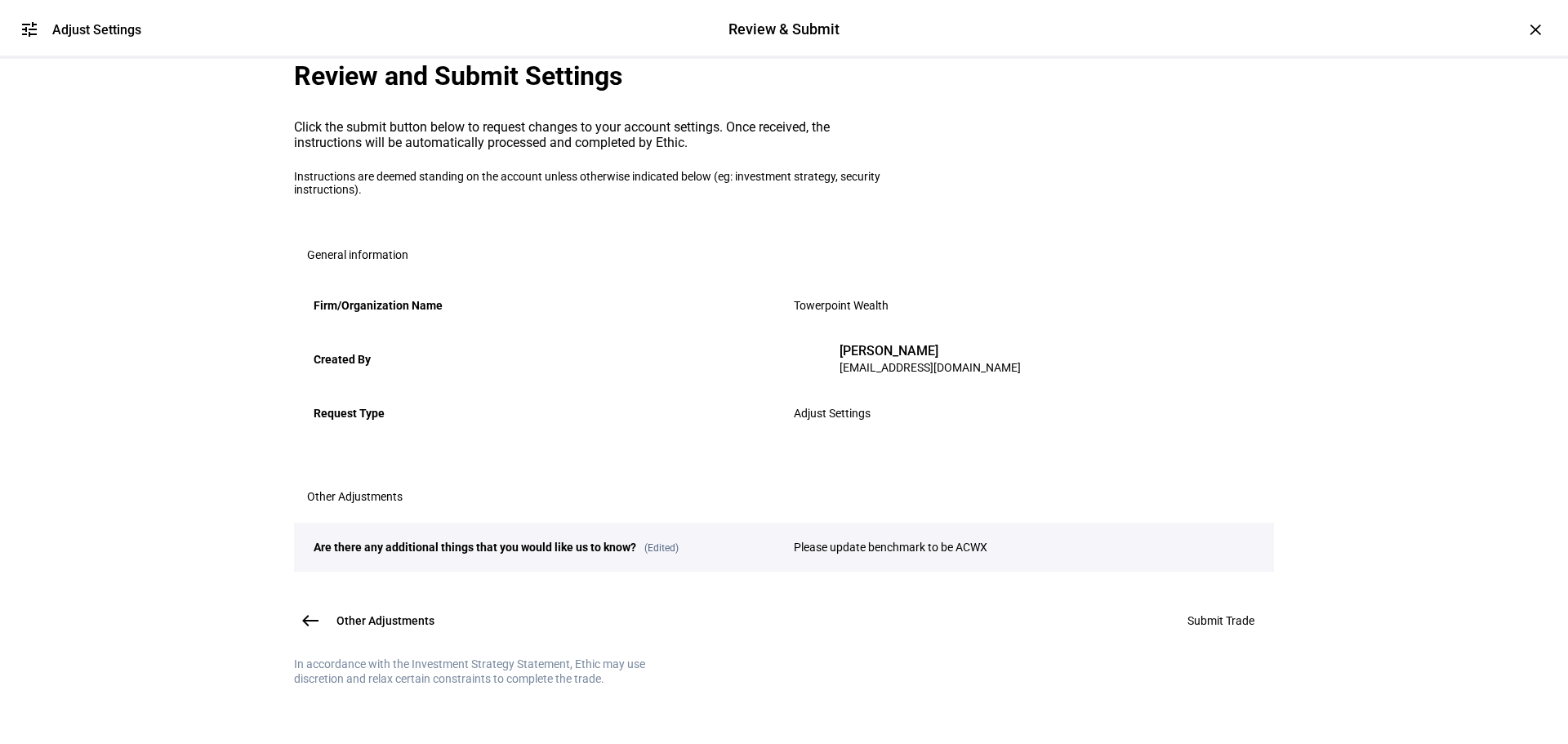
scroll to position [204, 0]
click at [1189, 614] on span "Submit Trade" at bounding box center [1220, 620] width 67 height 13
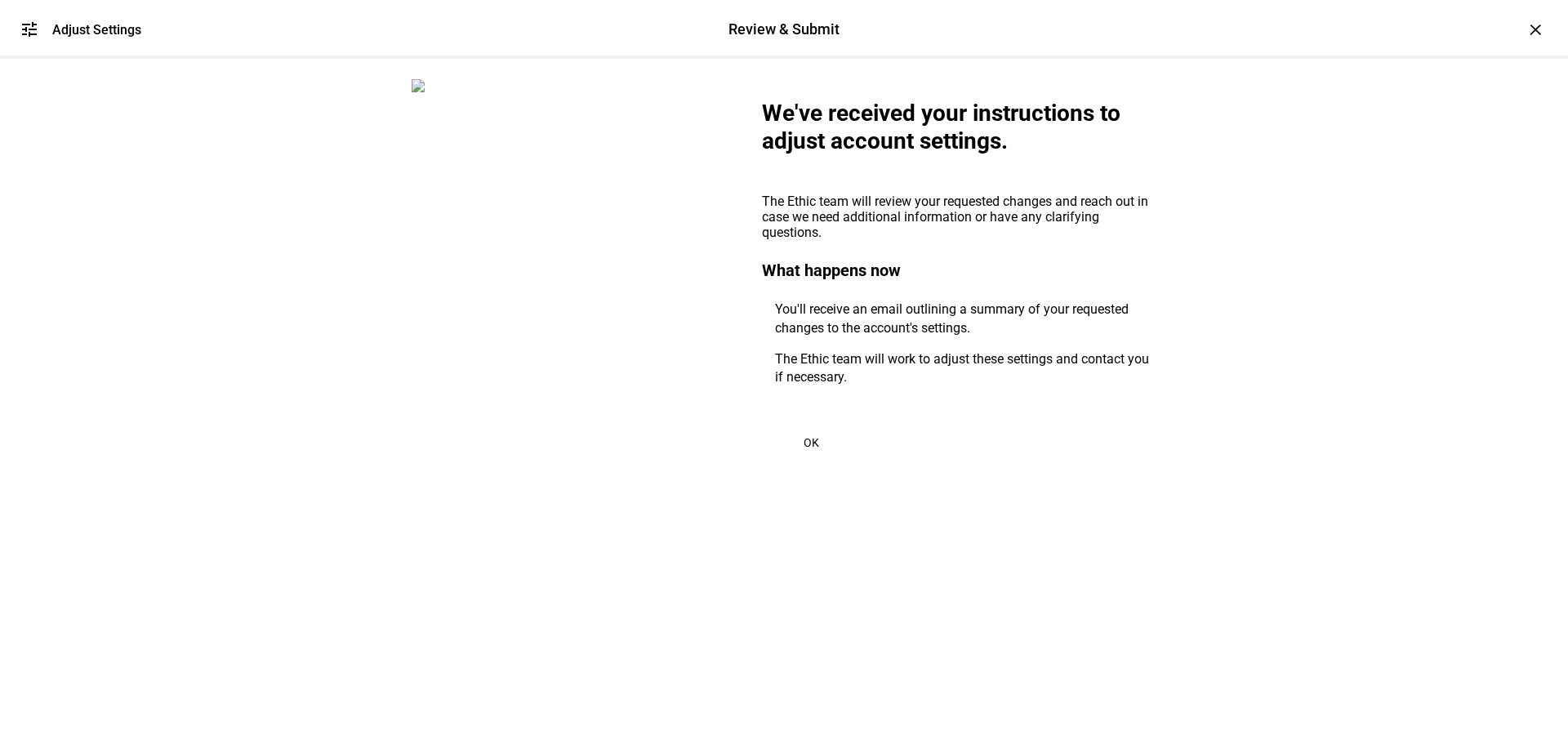
scroll to position [0, 0]
click at [812, 449] on span "OK" at bounding box center [811, 442] width 15 height 13
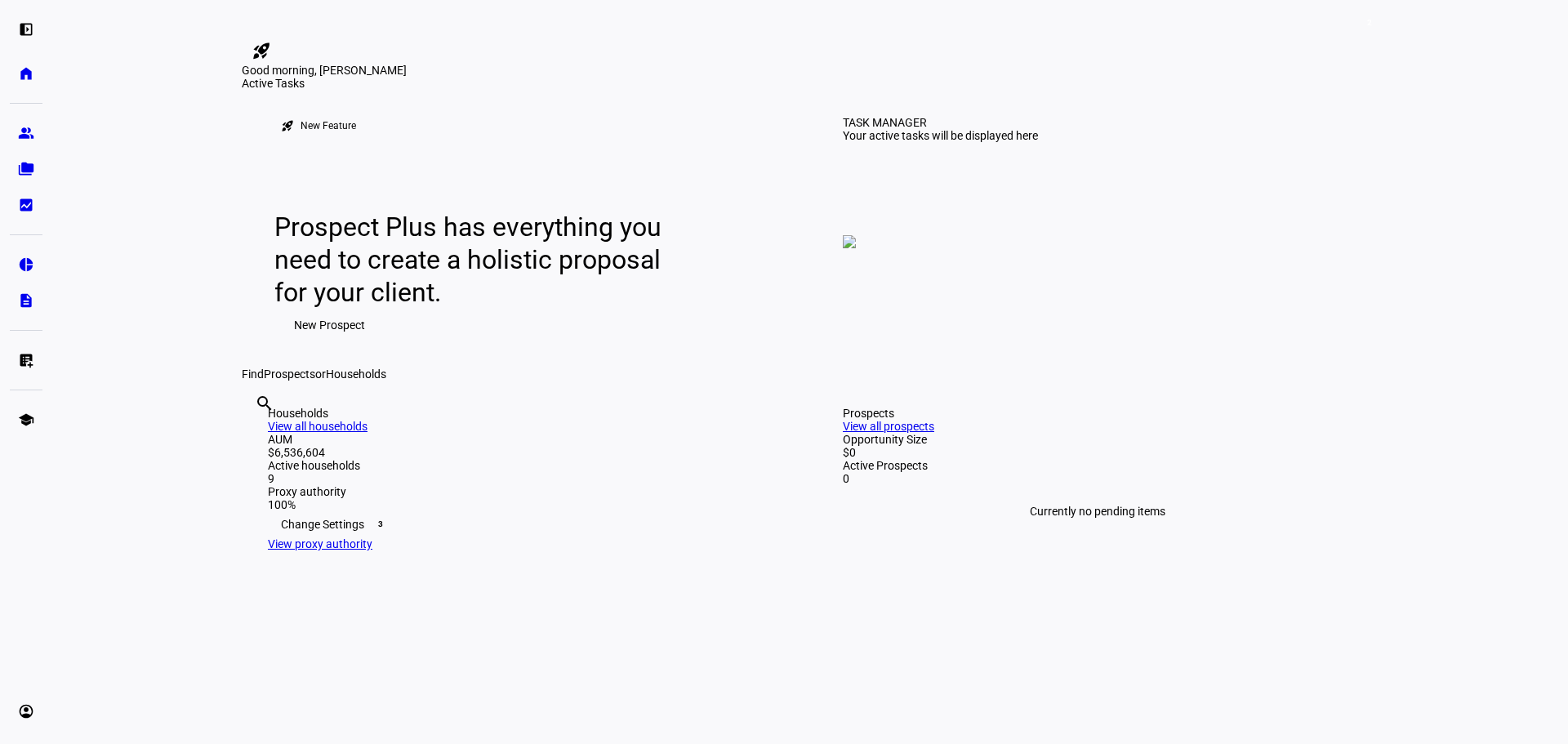
click at [1364, 25] on span "2" at bounding box center [1369, 23] width 13 height 13
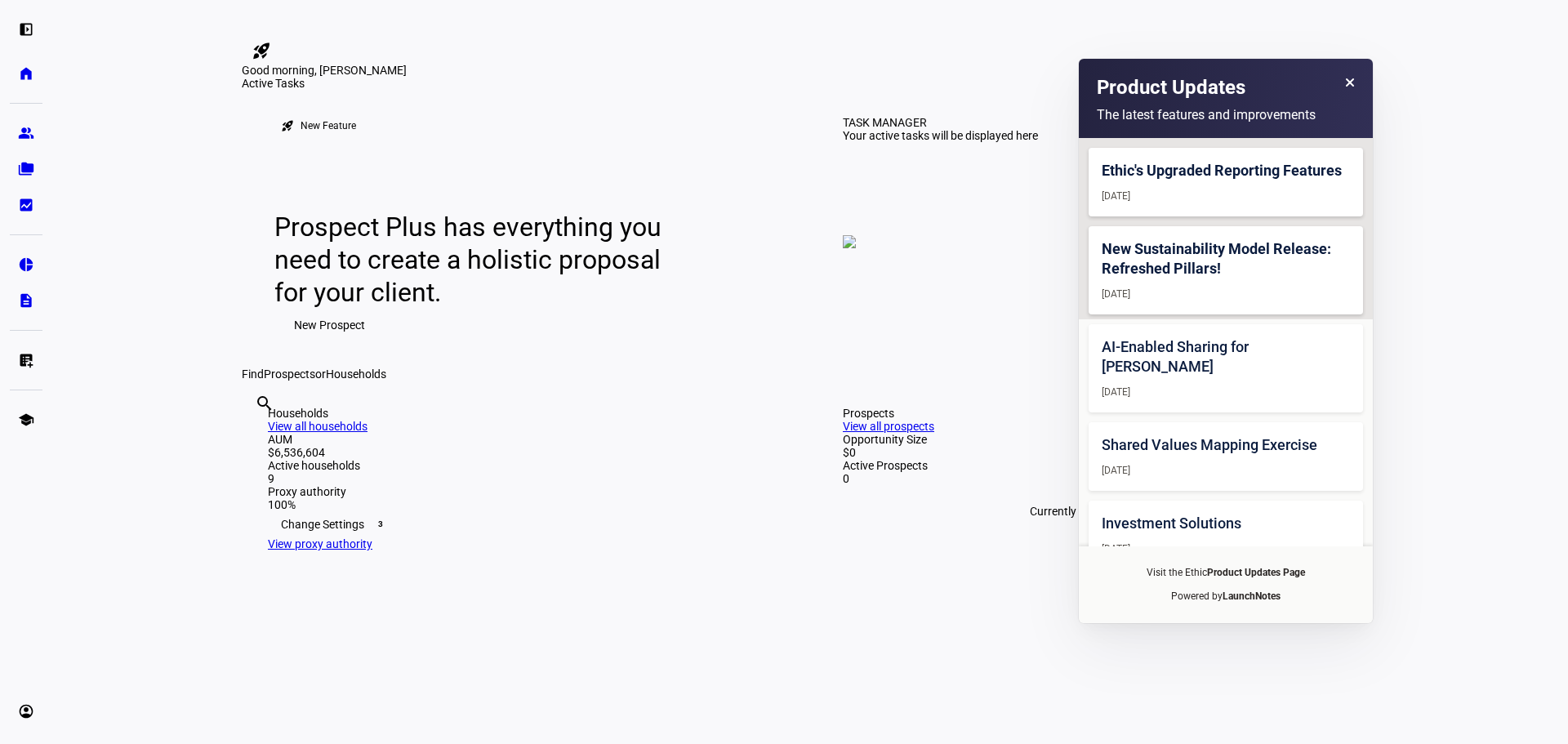
click at [1461, 154] on eth-layout-page-content "rocket_launch Product Updates The latest features and improvements Ethic's Upgr…" at bounding box center [810, 372] width 1516 height 744
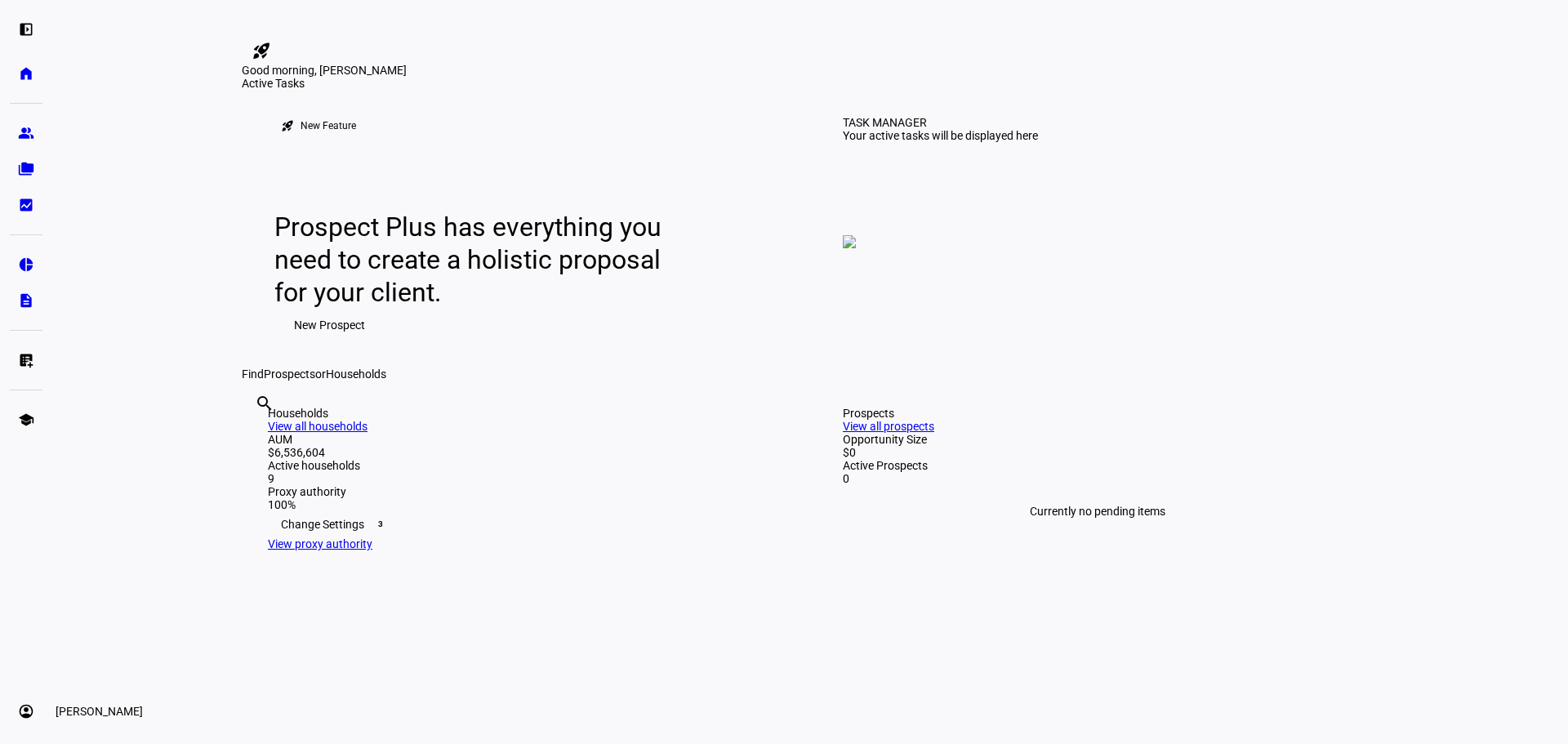
click at [22, 711] on eth-mat-symbol "account_circle" at bounding box center [26, 711] width 16 height 16
click at [139, 697] on link "Sign Out" at bounding box center [118, 701] width 196 height 33
